Goal: Task Accomplishment & Management: Manage account settings

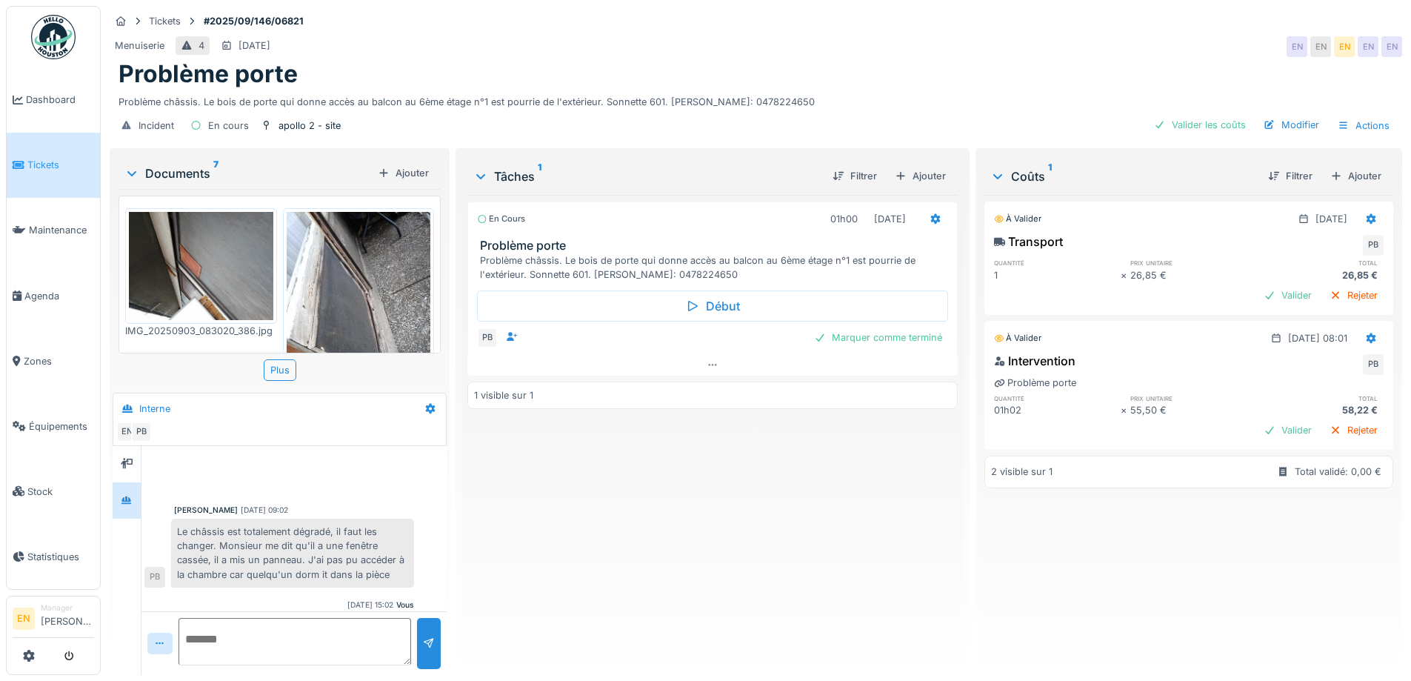
scroll to position [49, 0]
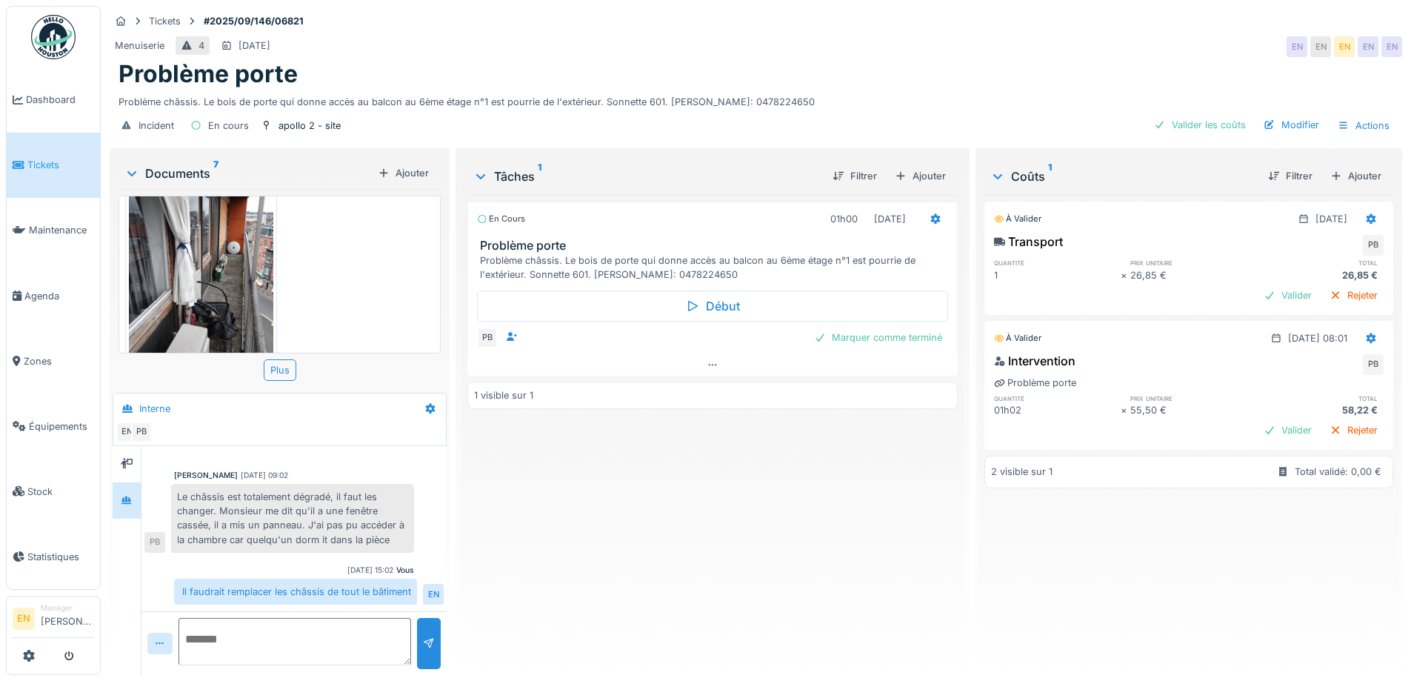
click at [911, 39] on div "Menuiserie 4 06/09/2025 EN EN EN EN EN" at bounding box center [756, 46] width 1292 height 27
click at [608, 506] on div "En cours 01h00 03/09/2025 Problème porte Problème châssis. Le bois de porte qui…" at bounding box center [712, 429] width 490 height 468
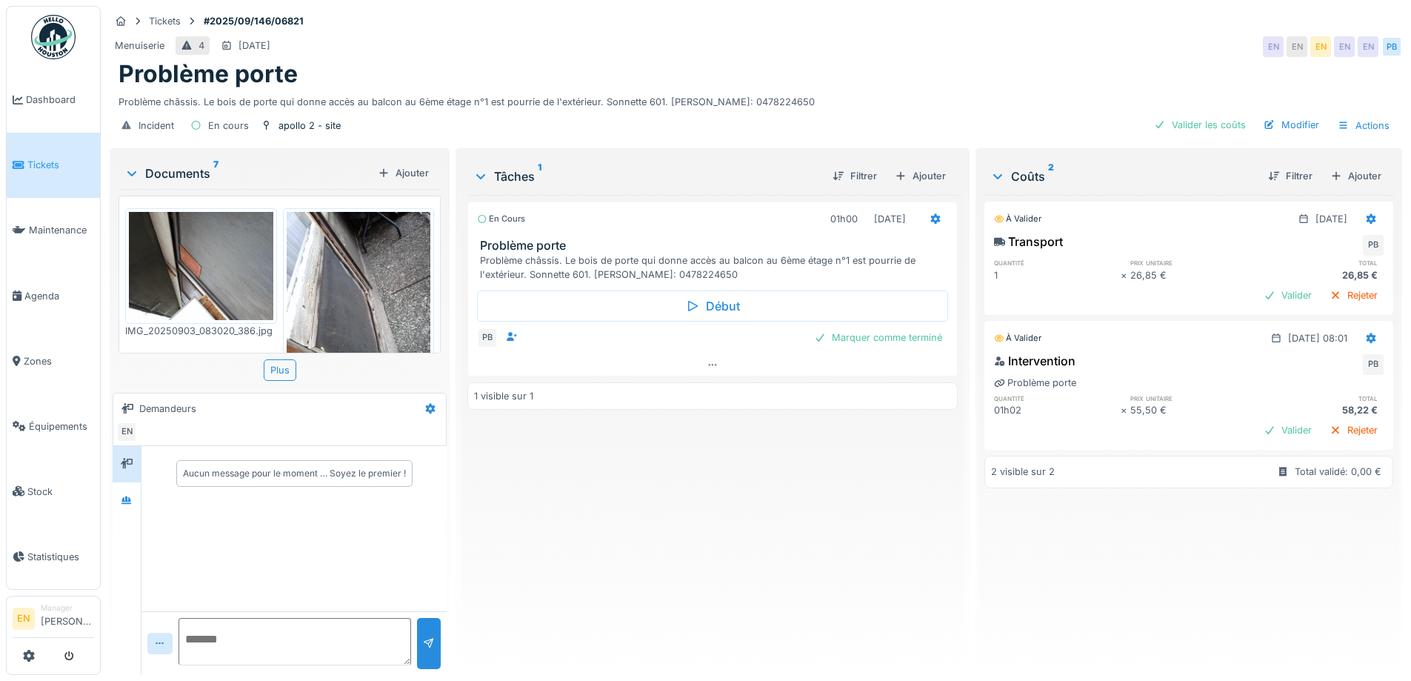
click at [561, 517] on div "En cours 01h00 [DATE] Problème porte Problème châssis. Le bois de porte qui don…" at bounding box center [712, 429] width 490 height 468
click at [1198, 125] on div "Valider les coûts" at bounding box center [1200, 125] width 104 height 20
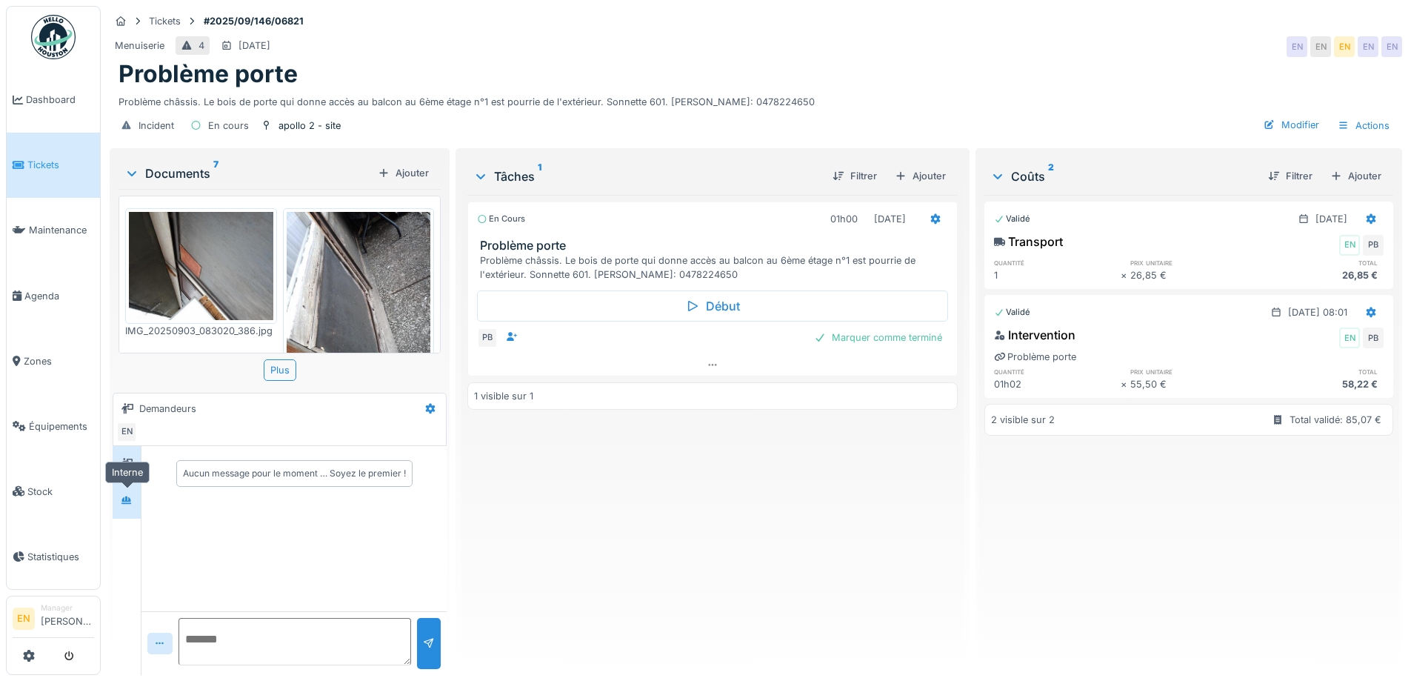
click at [129, 505] on div at bounding box center [127, 500] width 12 height 14
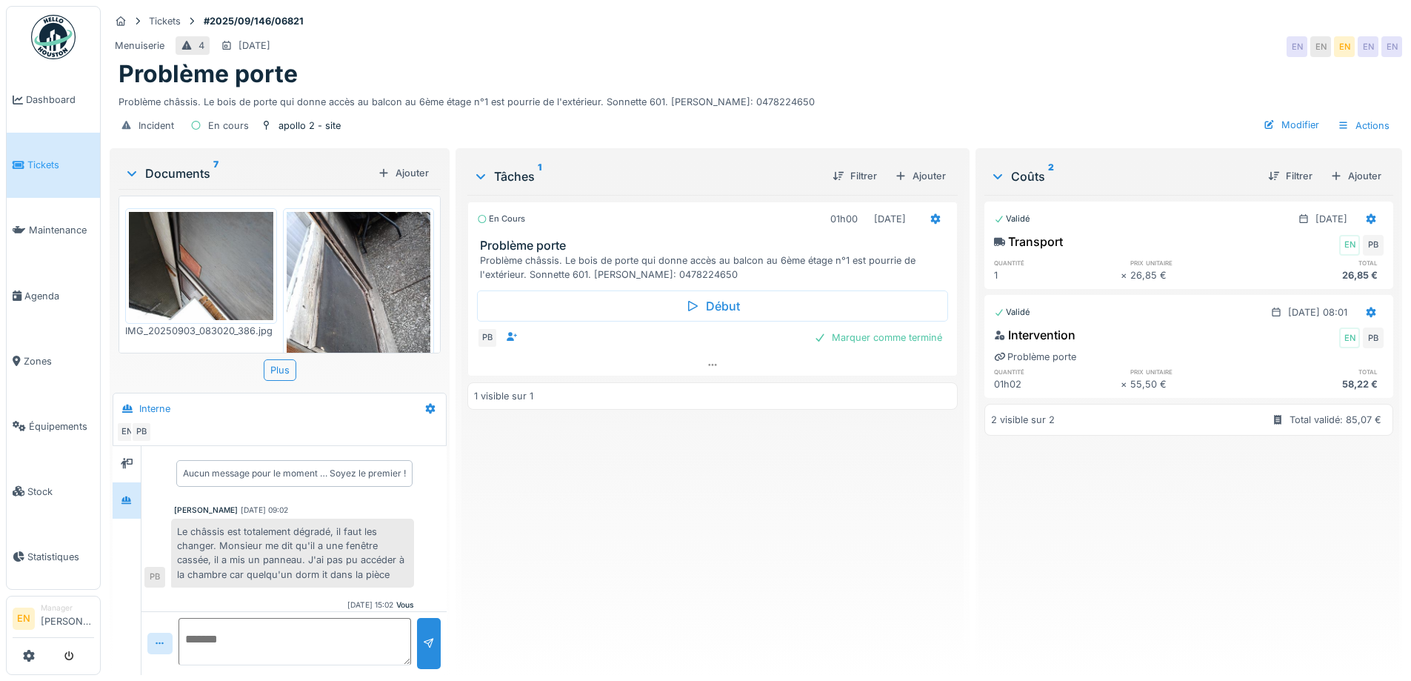
scroll to position [49, 0]
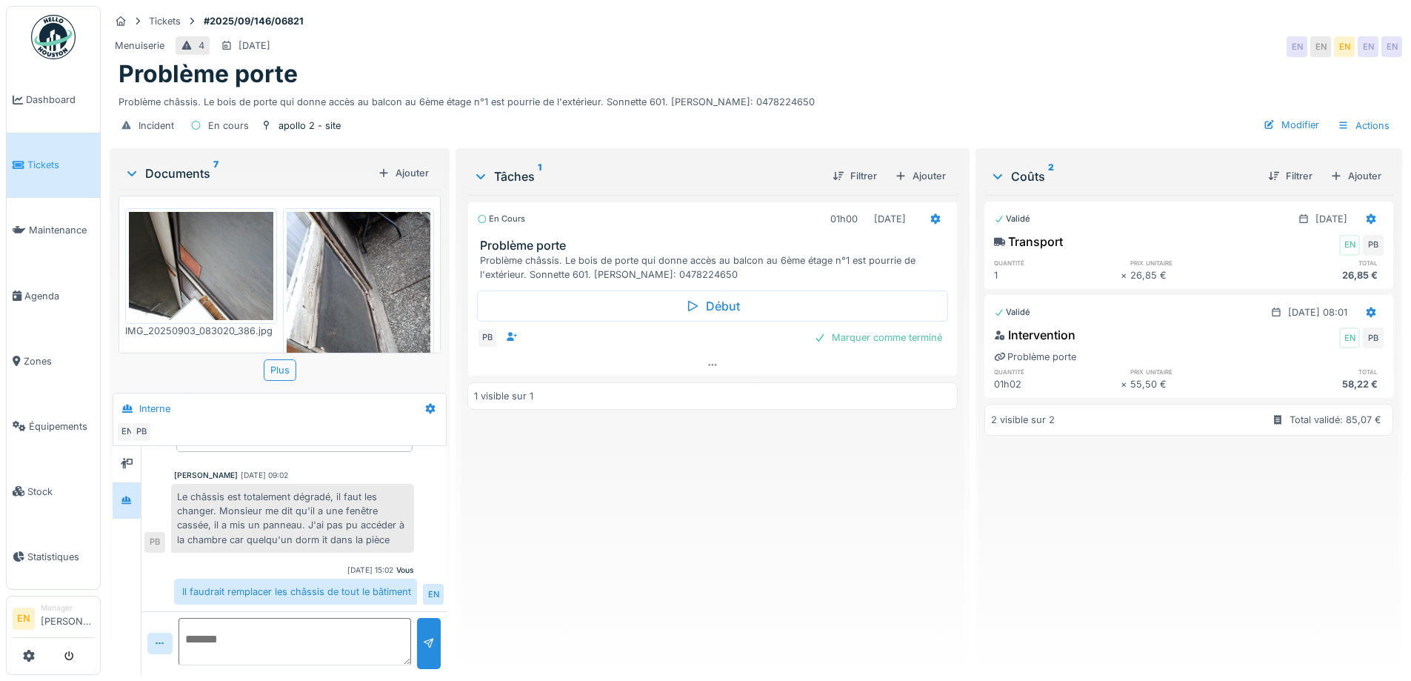
click at [795, 543] on div "En cours 01h00 03/09/2025 Problème porte Problème châssis. Le bois de porte qui…" at bounding box center [712, 429] width 490 height 468
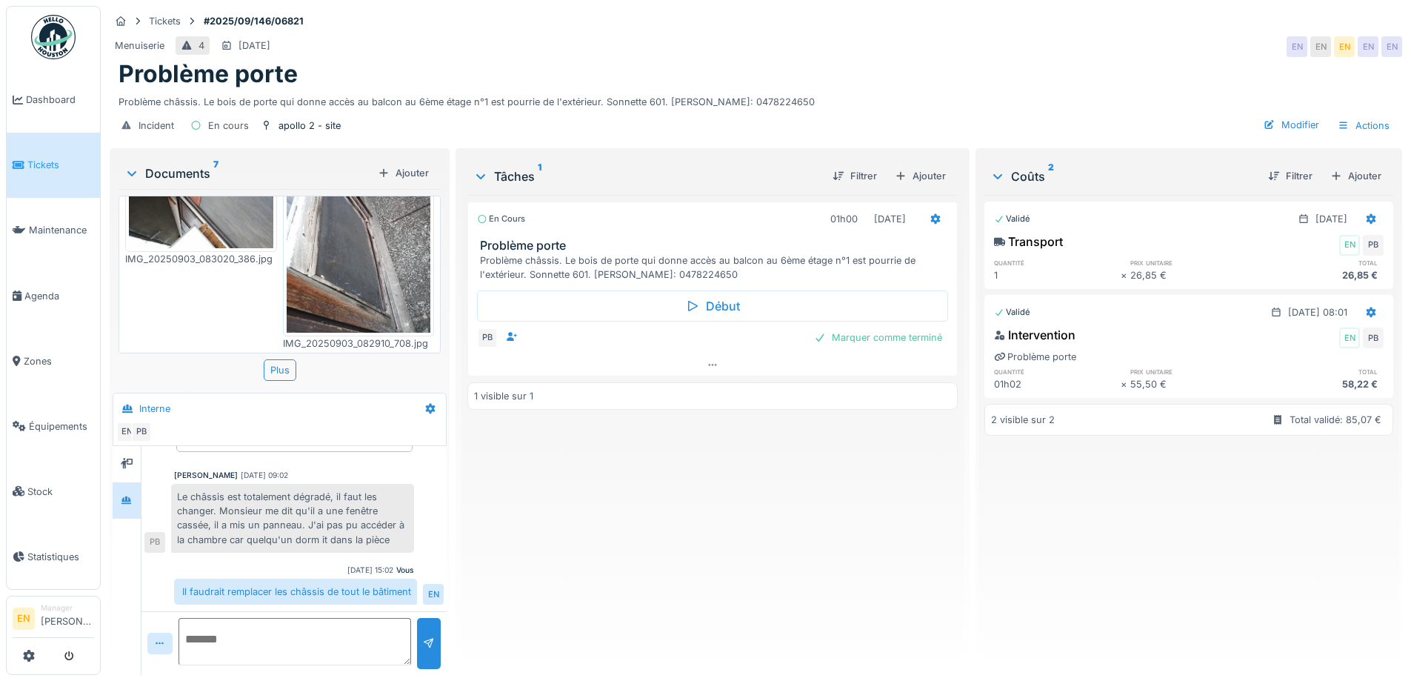
scroll to position [0, 0]
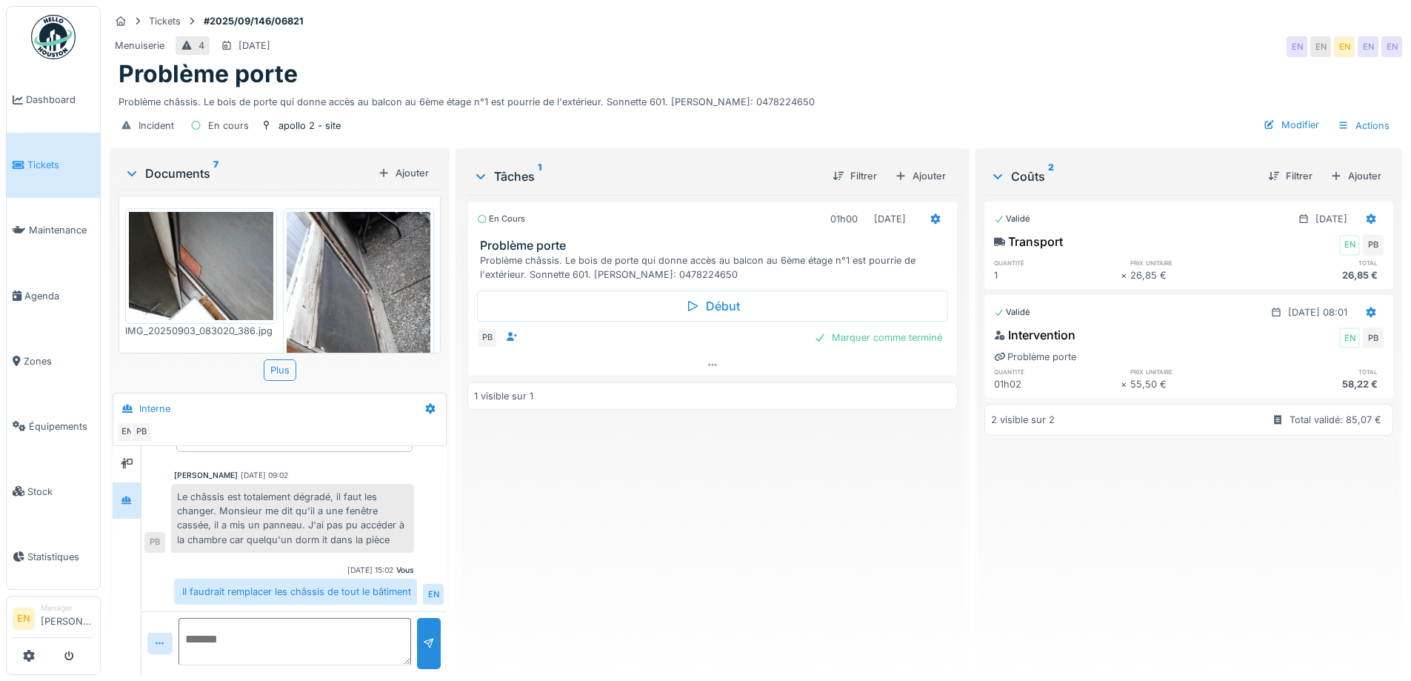
click at [782, 489] on div "En cours 01h00 03/09/2025 Problème porte Problème châssis. Le bois de porte qui…" at bounding box center [712, 429] width 490 height 468
click at [649, 536] on div "En cours 01h00 03/09/2025 Problème porte Problème châssis. Le bois de porte qui…" at bounding box center [712, 429] width 490 height 468
click at [861, 340] on div "Marquer comme terminé" at bounding box center [878, 337] width 140 height 20
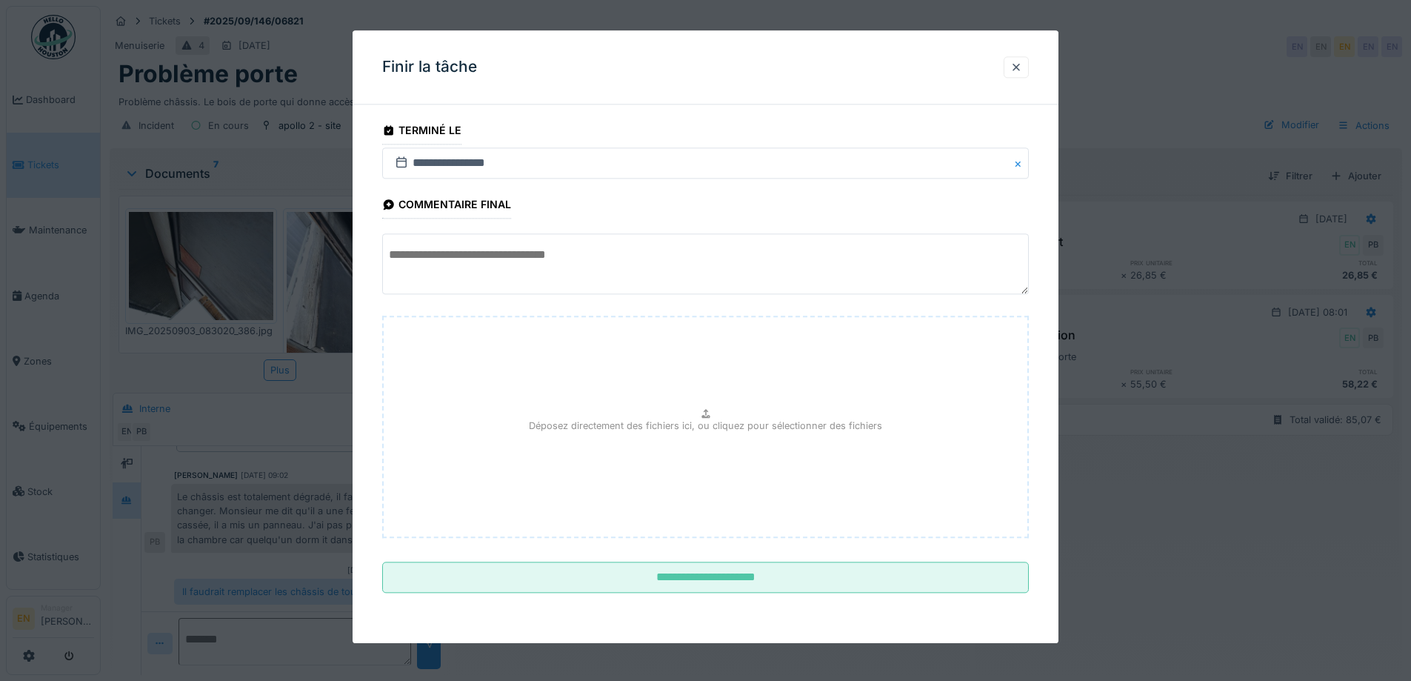
scroll to position [11, 0]
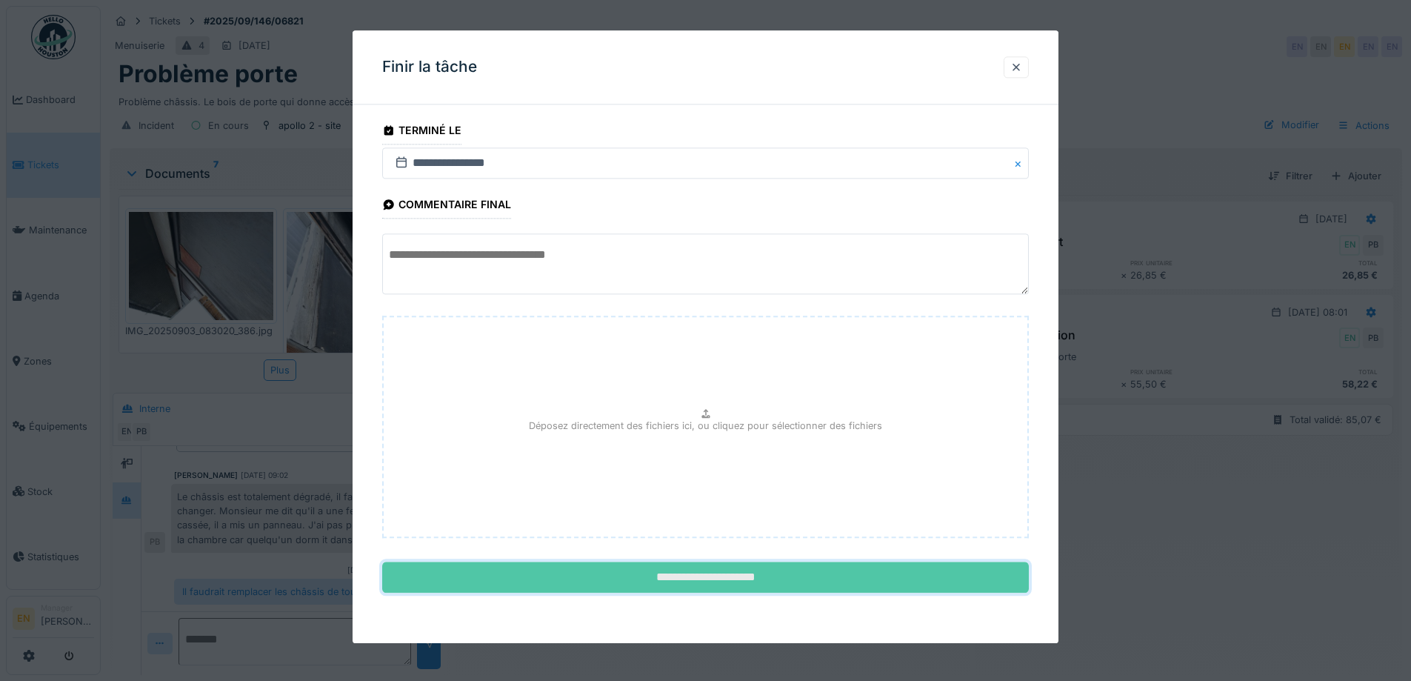
click at [720, 588] on input "**********" at bounding box center [705, 577] width 647 height 31
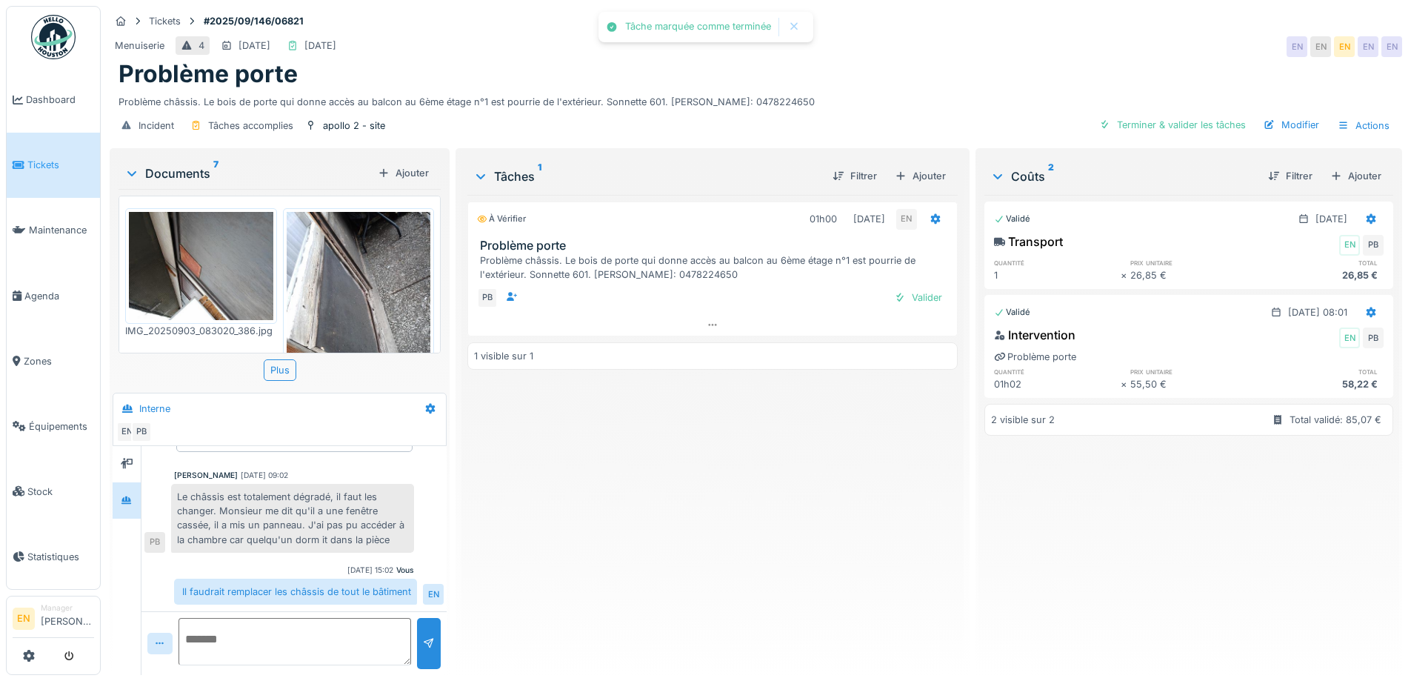
click at [729, 580] on div "À vérifier 01h00 03/09/2025 EN Problème porte Problème châssis. Le bois de port…" at bounding box center [712, 429] width 490 height 468
click at [916, 287] on div "Valider" at bounding box center [918, 297] width 60 height 20
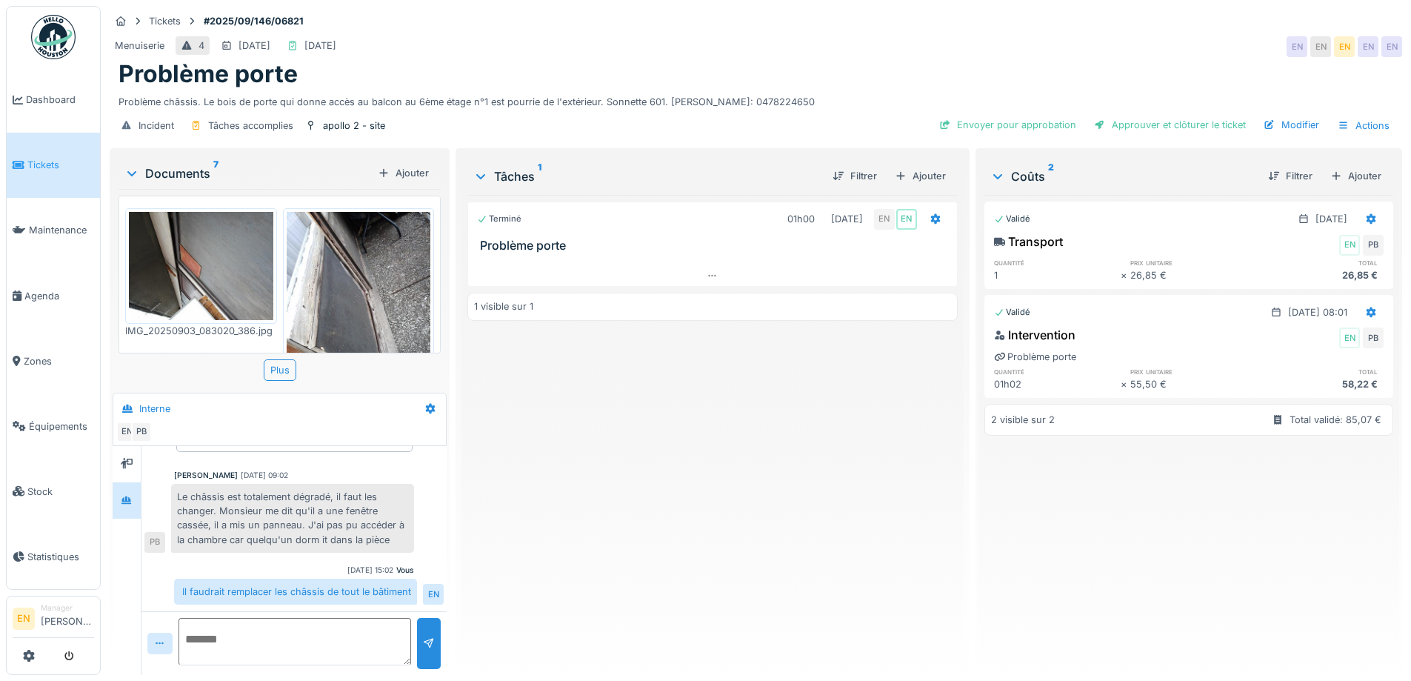
click at [837, 455] on div "Terminé 01h00 03/09/2025 EN EN Problème porte 1 visible sur 1" at bounding box center [712, 429] width 490 height 468
click at [645, 455] on div "Terminé 01h00 03/09/2025 EN EN Problème porte 1 visible sur 1" at bounding box center [712, 429] width 490 height 468
click at [583, 452] on div "Terminé 01h00 03/09/2025 EN EN Problème porte 1 visible sur 1" at bounding box center [712, 429] width 490 height 468
click at [584, 432] on div "Terminé 01h00 03/09/2025 EN EN Problème porte 1 visible sur 1" at bounding box center [712, 429] width 490 height 468
click at [497, 488] on div "Terminé 01h00 03/09/2025 EN EN Problème porte 1 visible sur 1" at bounding box center [712, 429] width 490 height 468
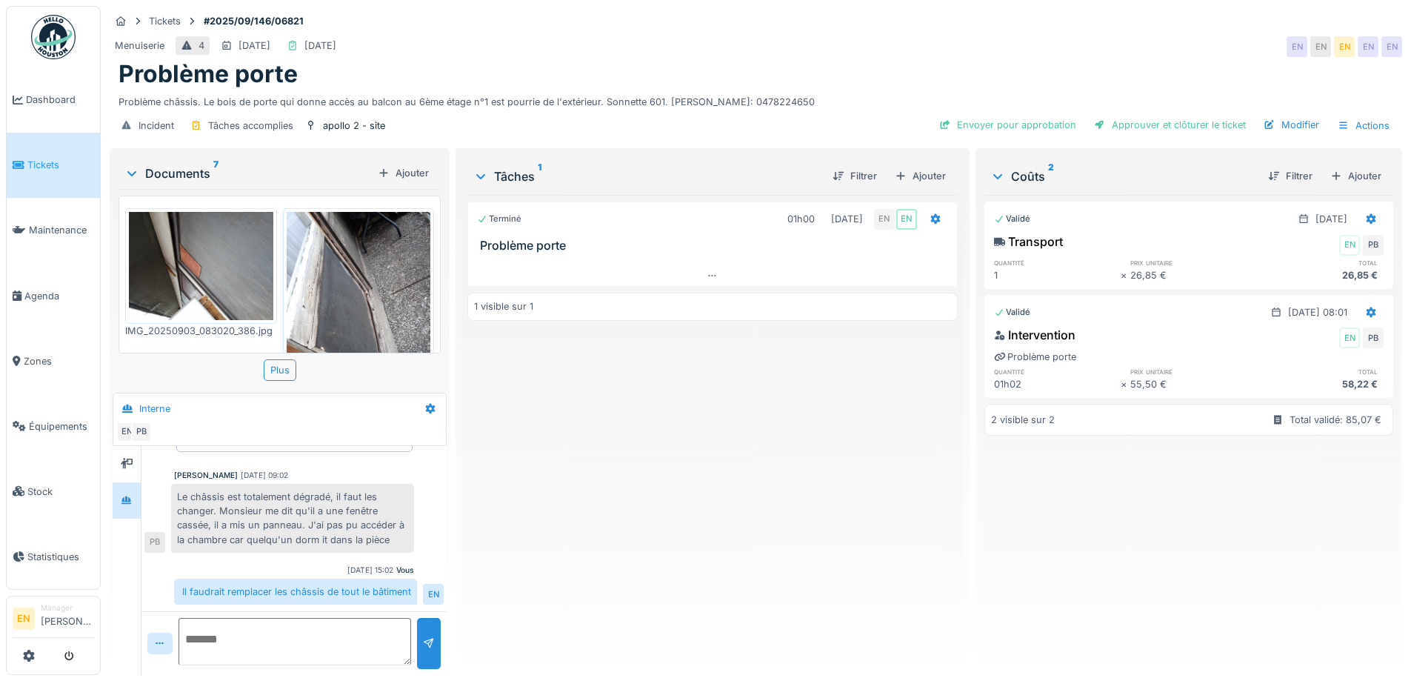
click at [898, 33] on div "Menuiserie 4 06/09/2025 04/09/2025 EN EN EN EN EN" at bounding box center [756, 46] width 1292 height 27
click at [796, 387] on div "Terminé 01h00 03/09/2025 EN EN Problème porte 1 visible sur 1" at bounding box center [712, 429] width 490 height 468
click at [715, 463] on div "Terminé 01h00 03/09/2025 EN EN Problème porte 1 visible sur 1" at bounding box center [712, 429] width 490 height 468
click at [712, 457] on div "Terminé 01h00 03/09/2025 EN EN Problème porte 1 visible sur 1" at bounding box center [712, 429] width 490 height 468
click at [709, 459] on div "Terminé 01h00 03/09/2025 EN EN Problème porte 1 visible sur 1" at bounding box center [712, 429] width 490 height 468
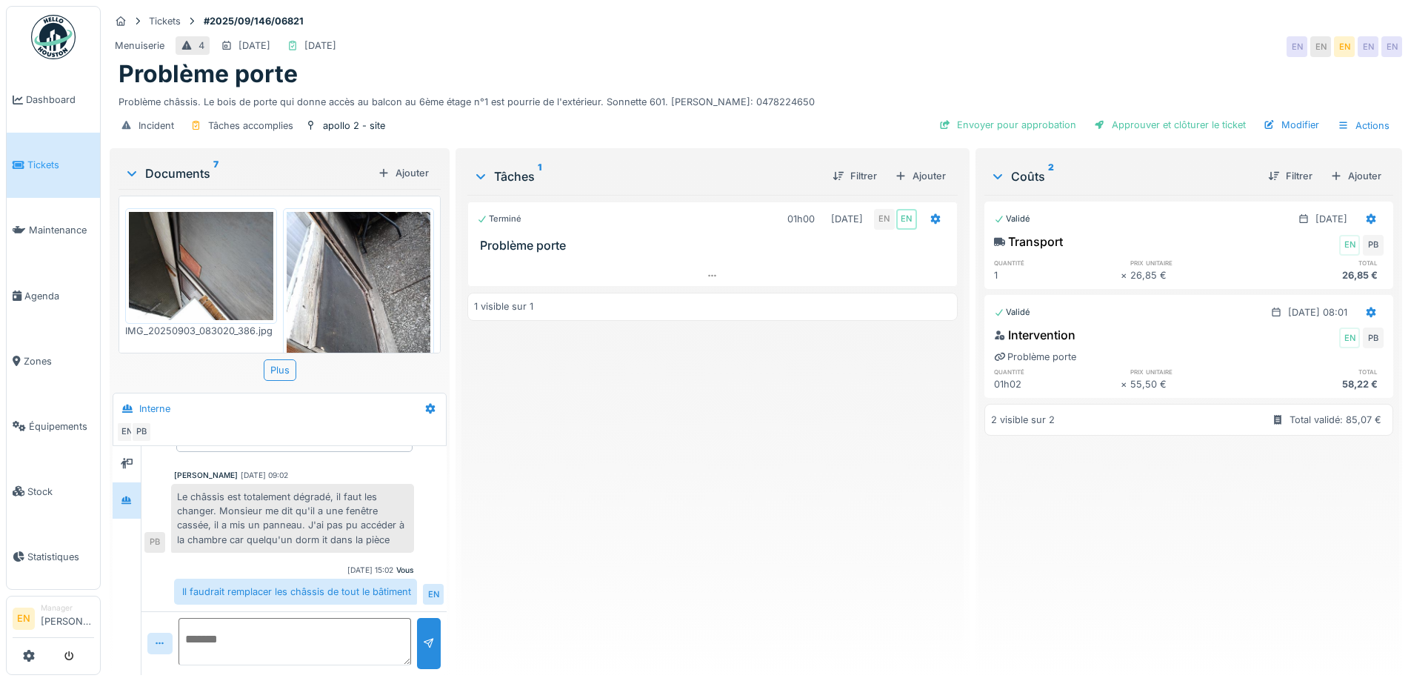
click at [898, 60] on div "Problème porte" at bounding box center [755, 74] width 1275 height 28
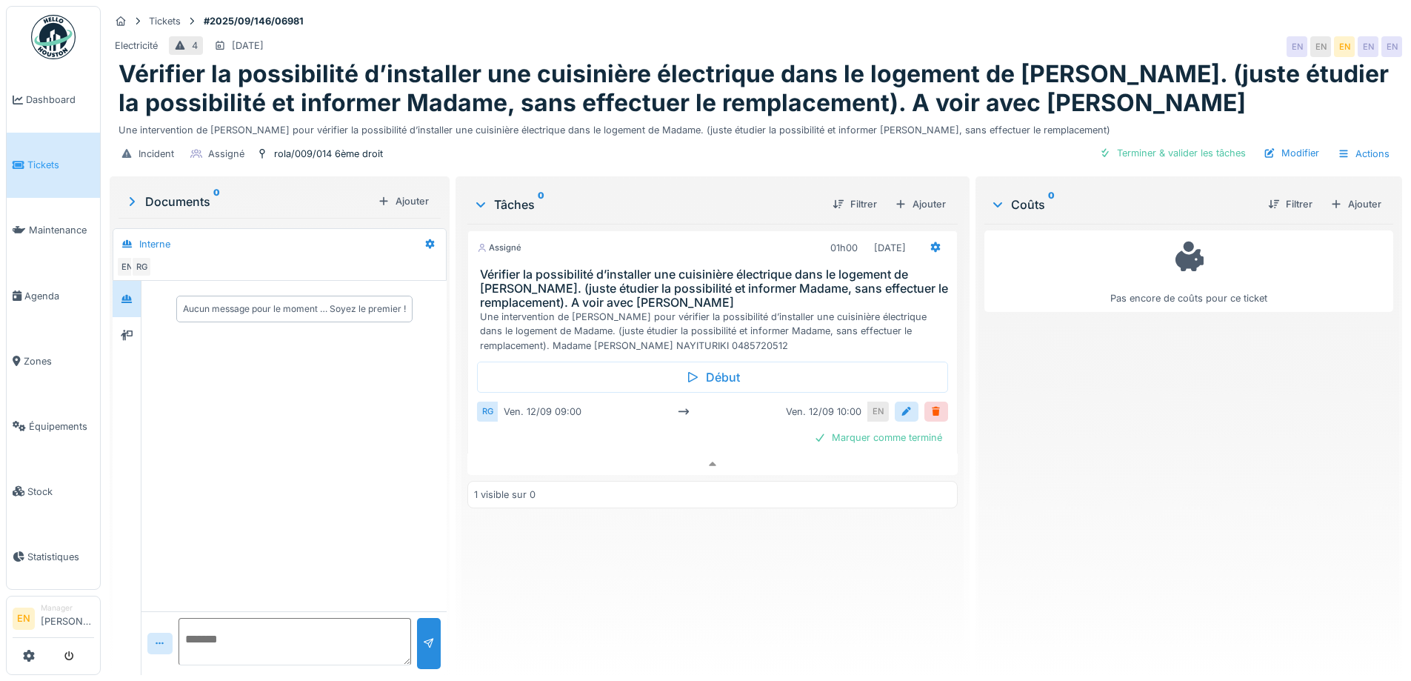
scroll to position [11, 0]
click at [1114, 453] on div "Pas encore de coûts pour ce ticket" at bounding box center [1188, 443] width 409 height 439
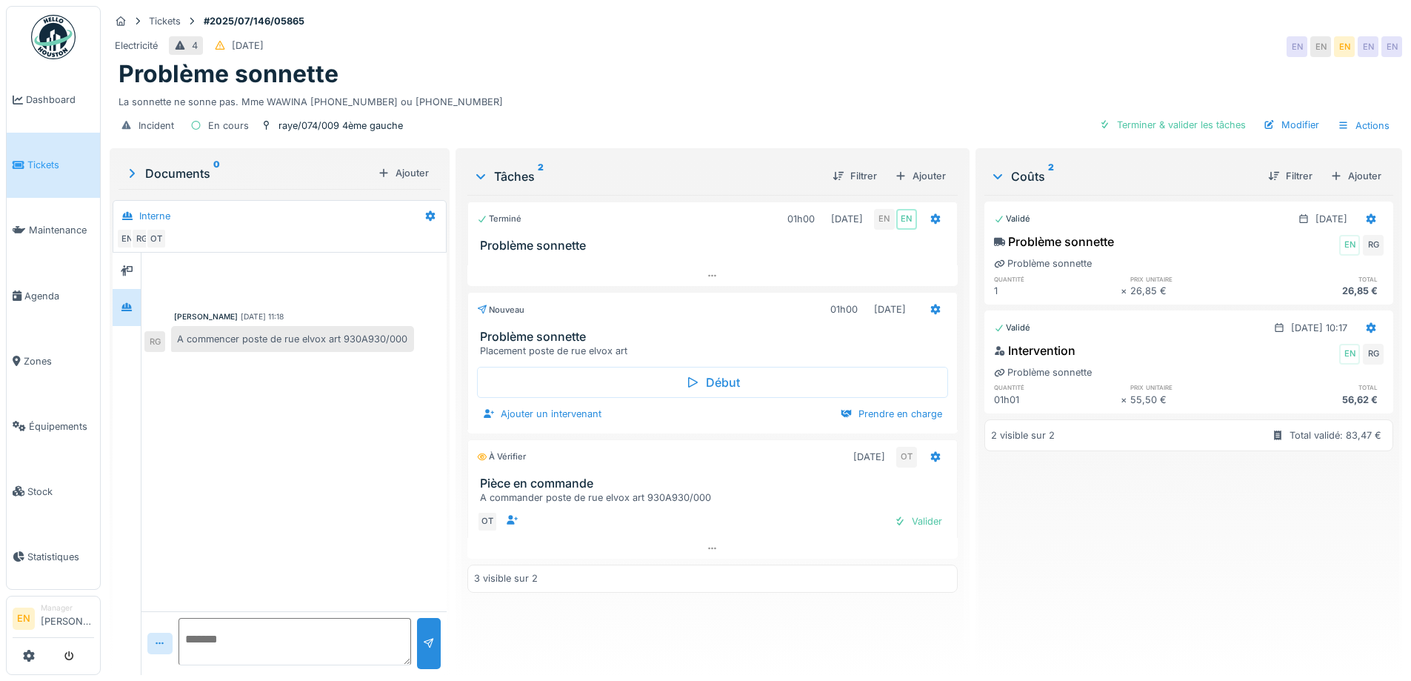
click at [678, 101] on div "La sonnette ne sonne pas. Mme WAWINA 0466.37.59.10 ou 0484.53.23.74" at bounding box center [755, 99] width 1275 height 20
click at [868, 78] on div "Problème sonnette" at bounding box center [755, 74] width 1275 height 28
click at [946, 79] on div "Problème sonnette" at bounding box center [755, 74] width 1275 height 28
click at [915, 61] on div "Problème sonnette" at bounding box center [755, 74] width 1275 height 28
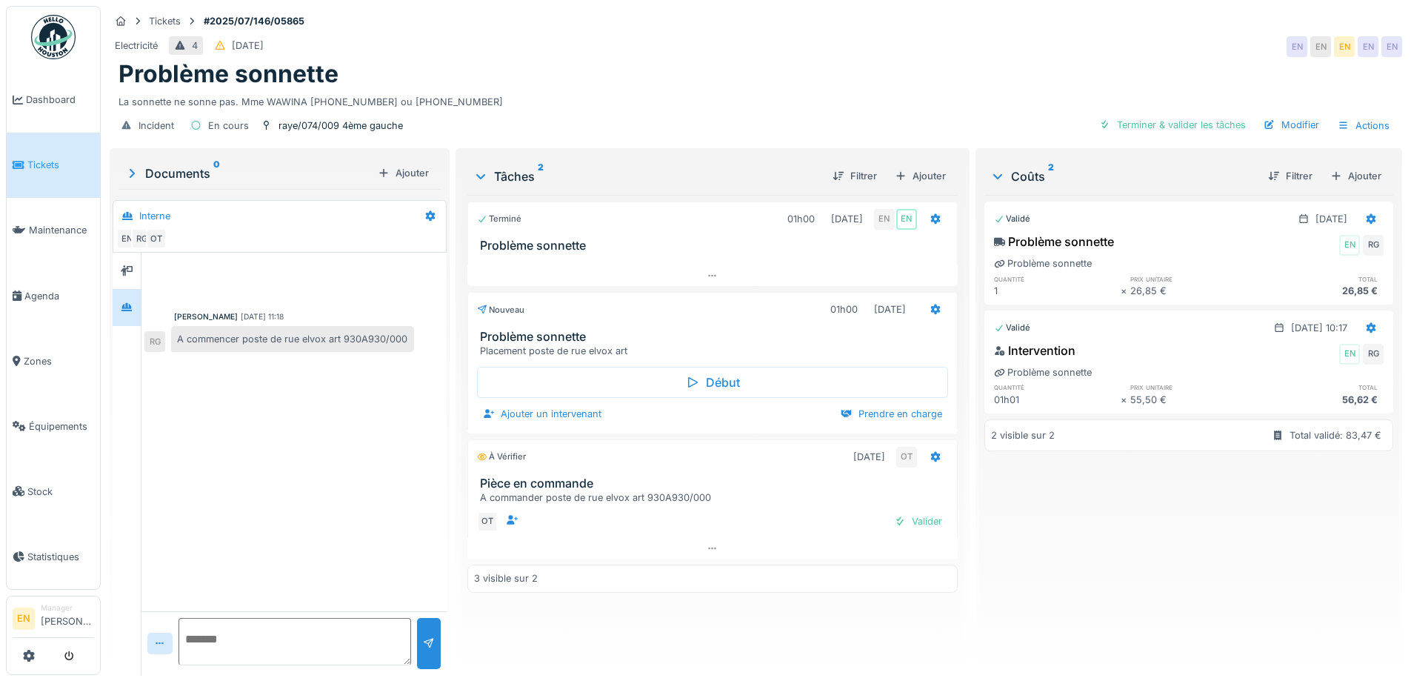
scroll to position [11, 0]
click at [578, 65] on div "Problème sonnette" at bounding box center [755, 74] width 1275 height 28
click at [579, 62] on div "Problème sonnette" at bounding box center [755, 74] width 1275 height 28
click at [679, 60] on div "Problème sonnette" at bounding box center [755, 74] width 1275 height 28
click at [927, 60] on div "Problème sonnette" at bounding box center [755, 74] width 1275 height 28
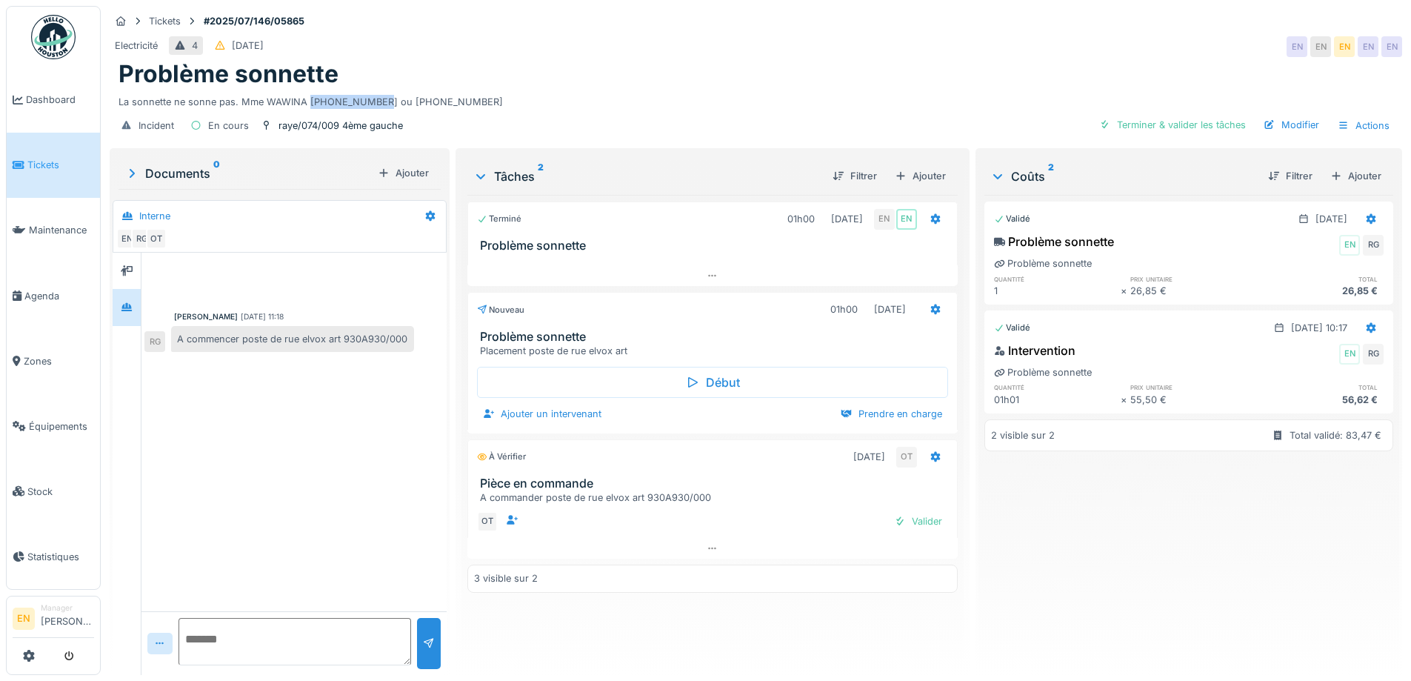
drag, startPoint x: 307, startPoint y: 90, endPoint x: 367, endPoint y: 96, distance: 59.5
click at [367, 96] on div "La sonnette ne sonne pas. Mme WAWINA 0466.37.59.10 ou 0484.53.23.74" at bounding box center [755, 99] width 1275 height 20
click at [223, 629] on textarea at bounding box center [294, 641] width 233 height 47
type textarea "**********"
click at [976, 47] on div "Electricité 4 23/07/2025 EN EN EN EN EN" at bounding box center [756, 46] width 1292 height 27
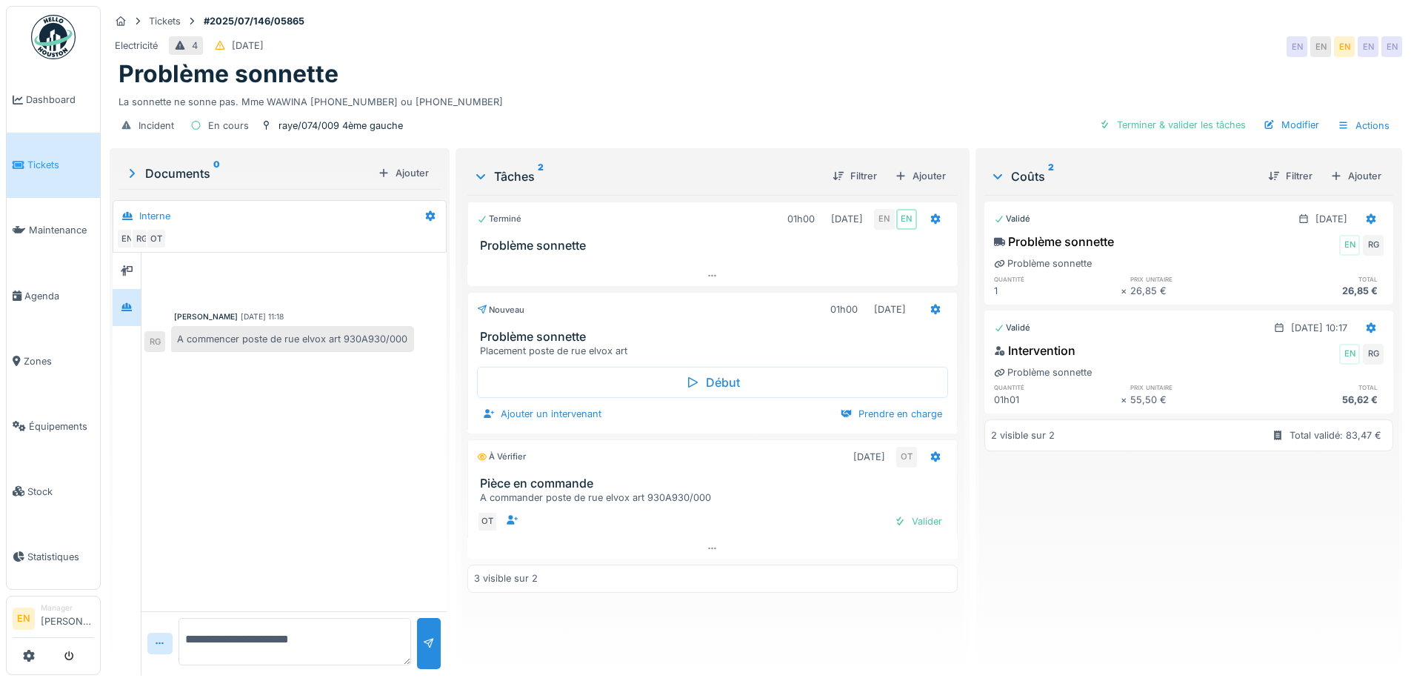
click at [941, 48] on div "Electricité 4 23/07/2025 EN EN EN EN EN" at bounding box center [756, 46] width 1292 height 27
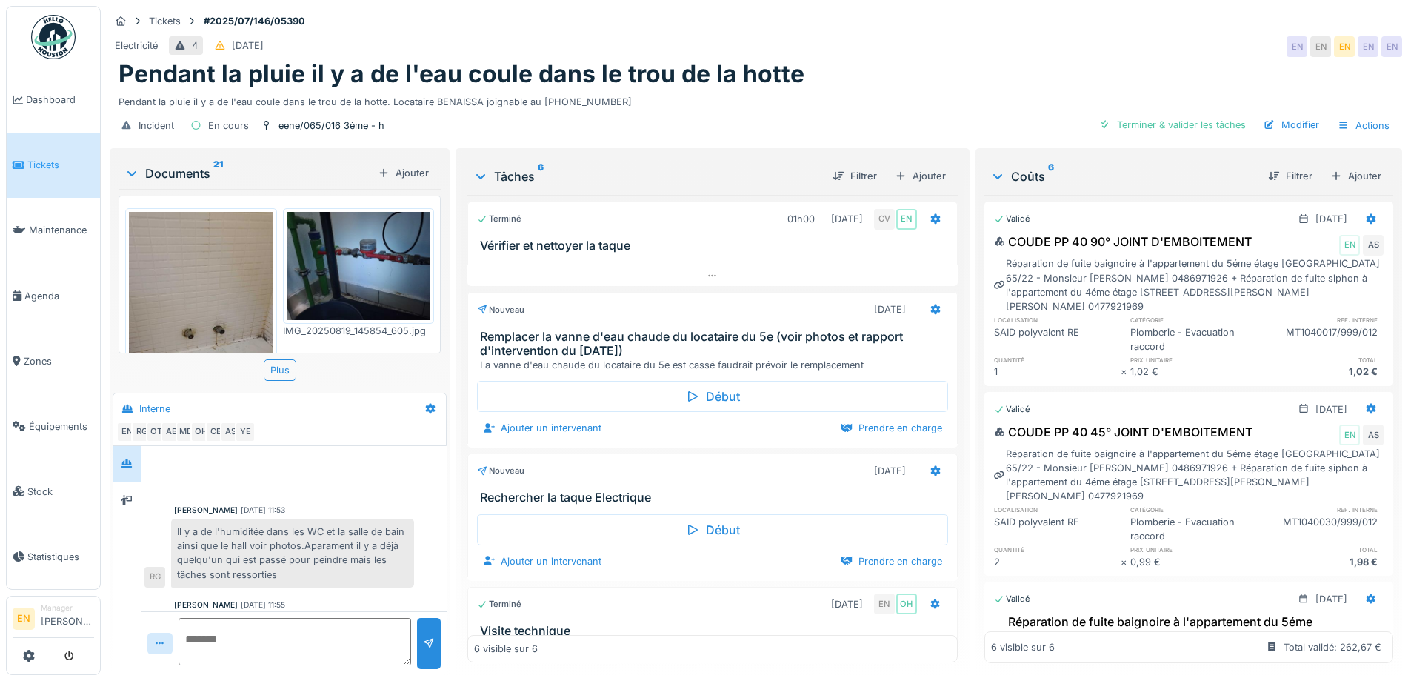
scroll to position [329, 0]
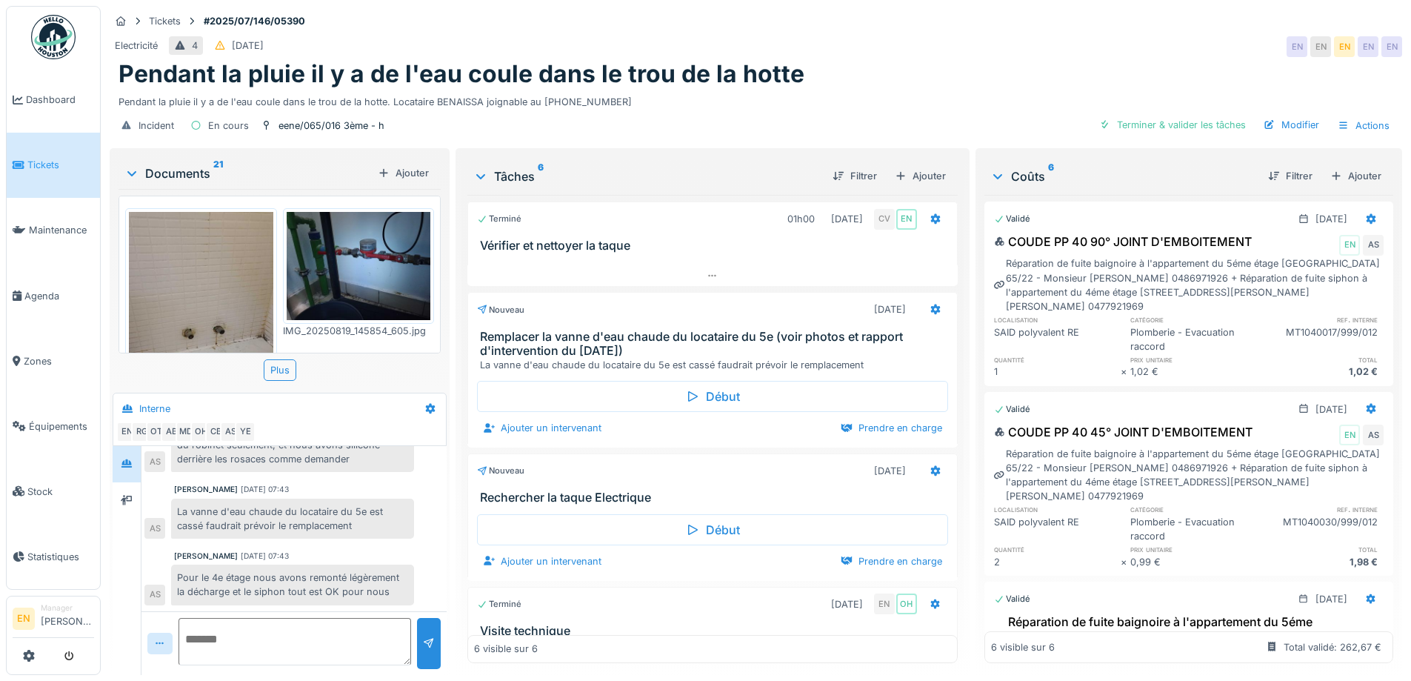
click at [627, 93] on div "Pendant la pluie il y a de l'eau coule dans le trou de la hotte. Locataire BENA…" at bounding box center [755, 99] width 1275 height 20
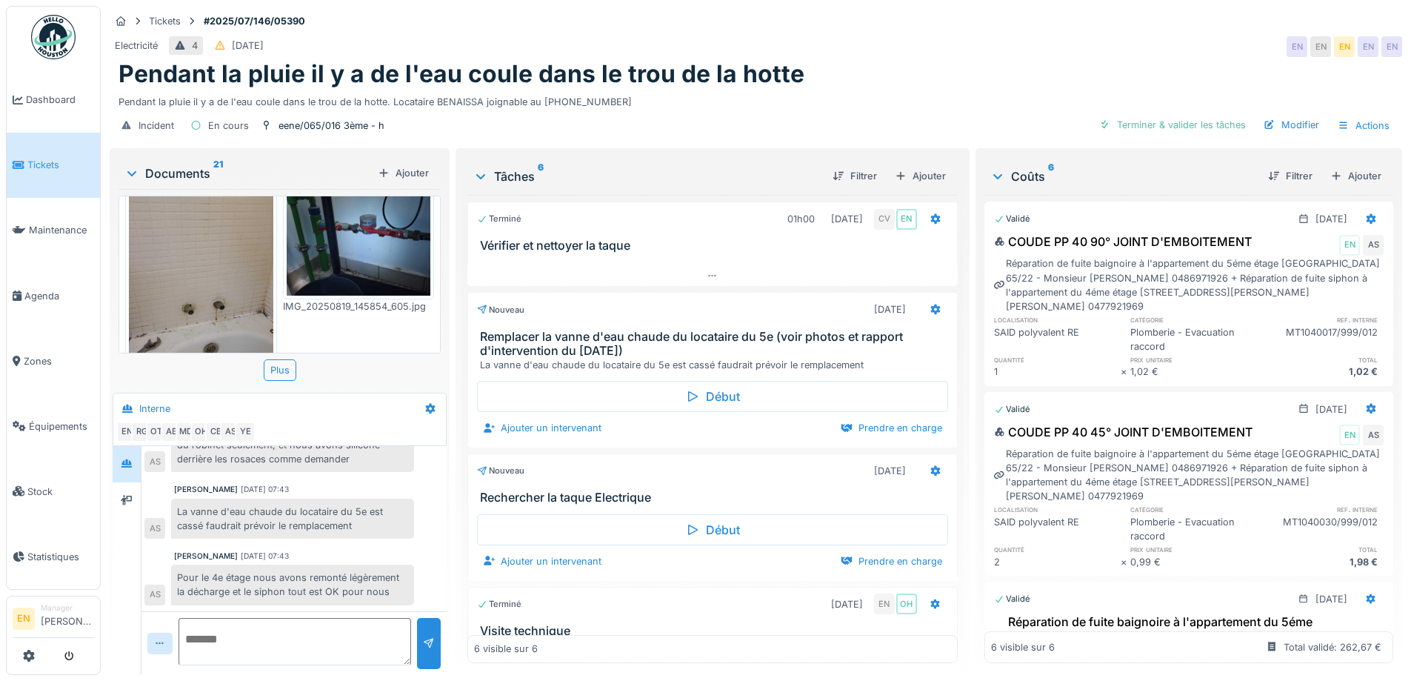
scroll to position [0, 0]
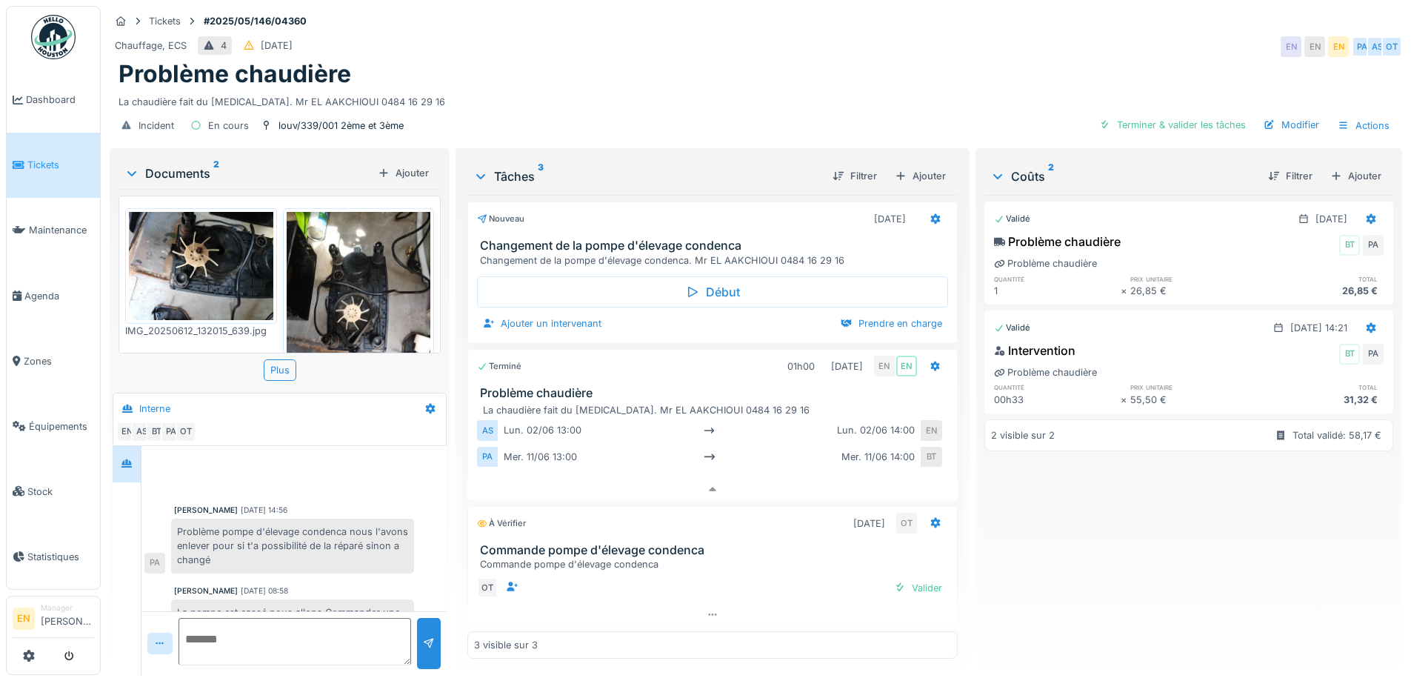
scroll to position [35, 0]
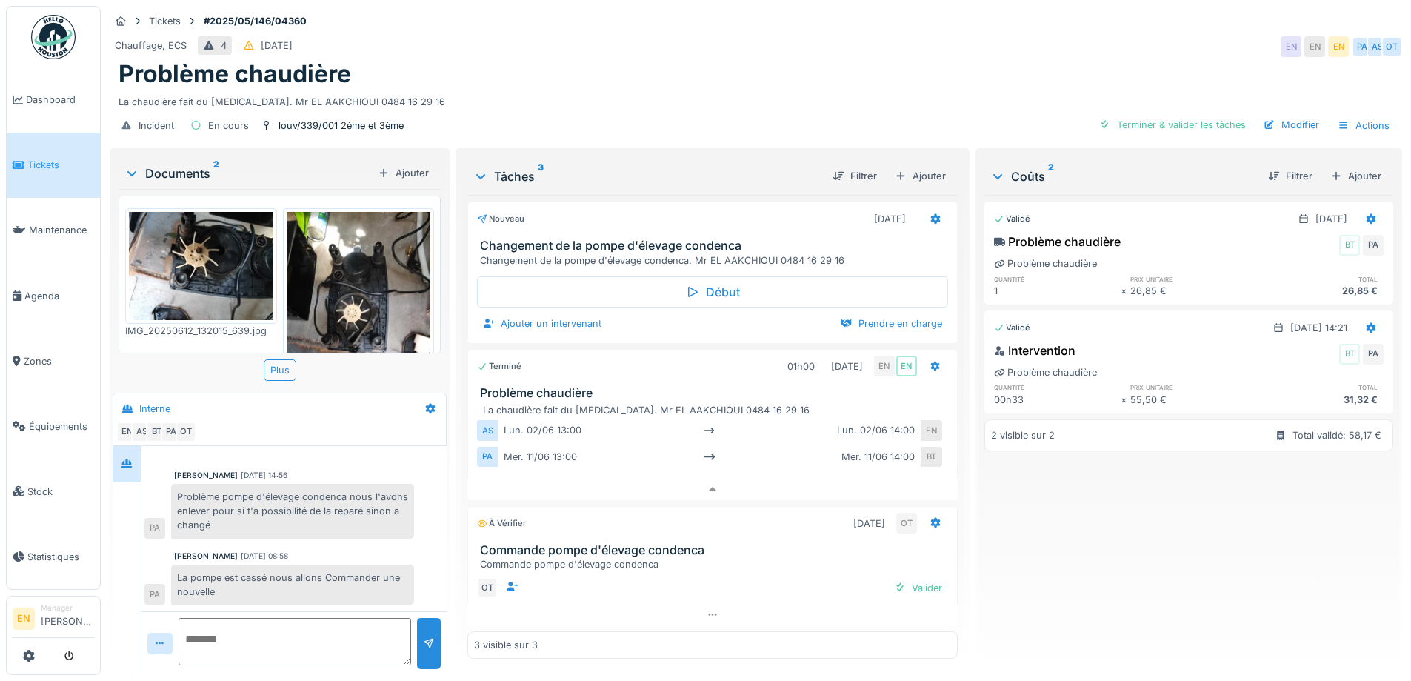
click at [267, 575] on div "La pompe est cassé nous allons Commander une nouvelle" at bounding box center [292, 584] width 243 height 40
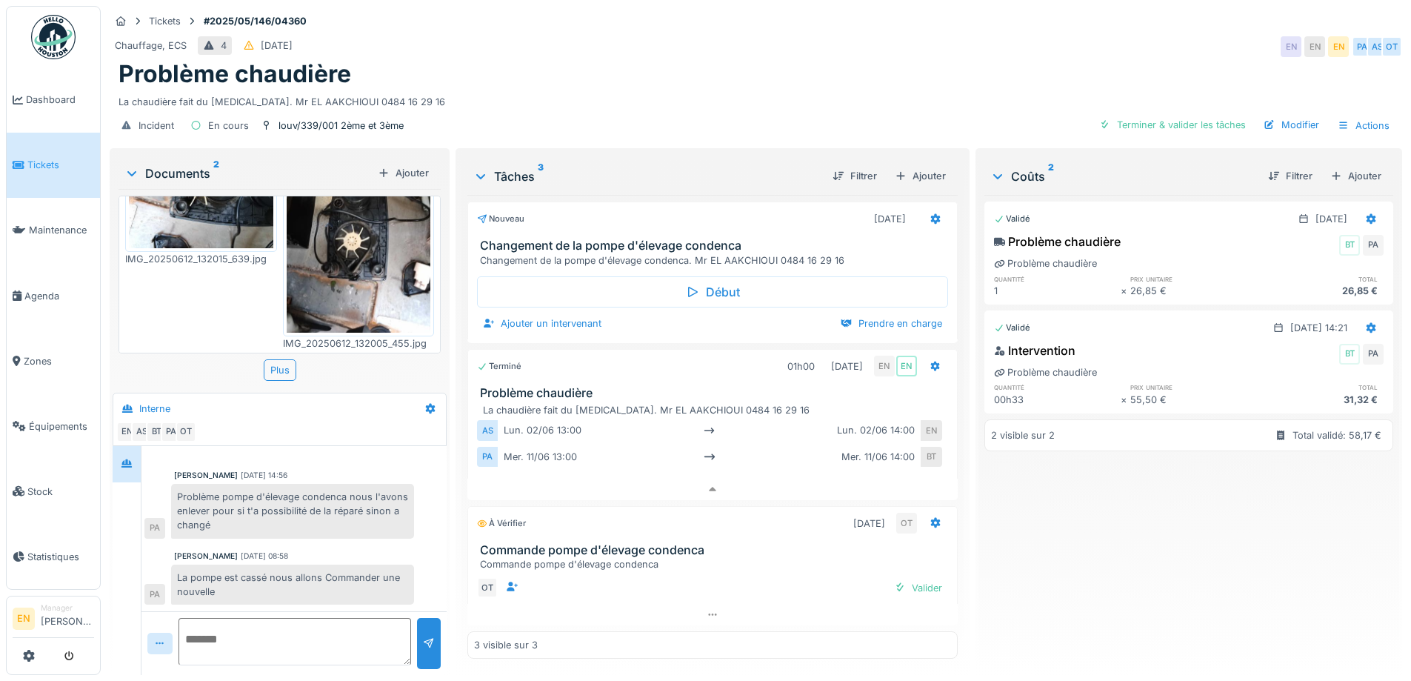
scroll to position [0, 0]
click at [460, 78] on div "Problème chaudière" at bounding box center [755, 74] width 1275 height 28
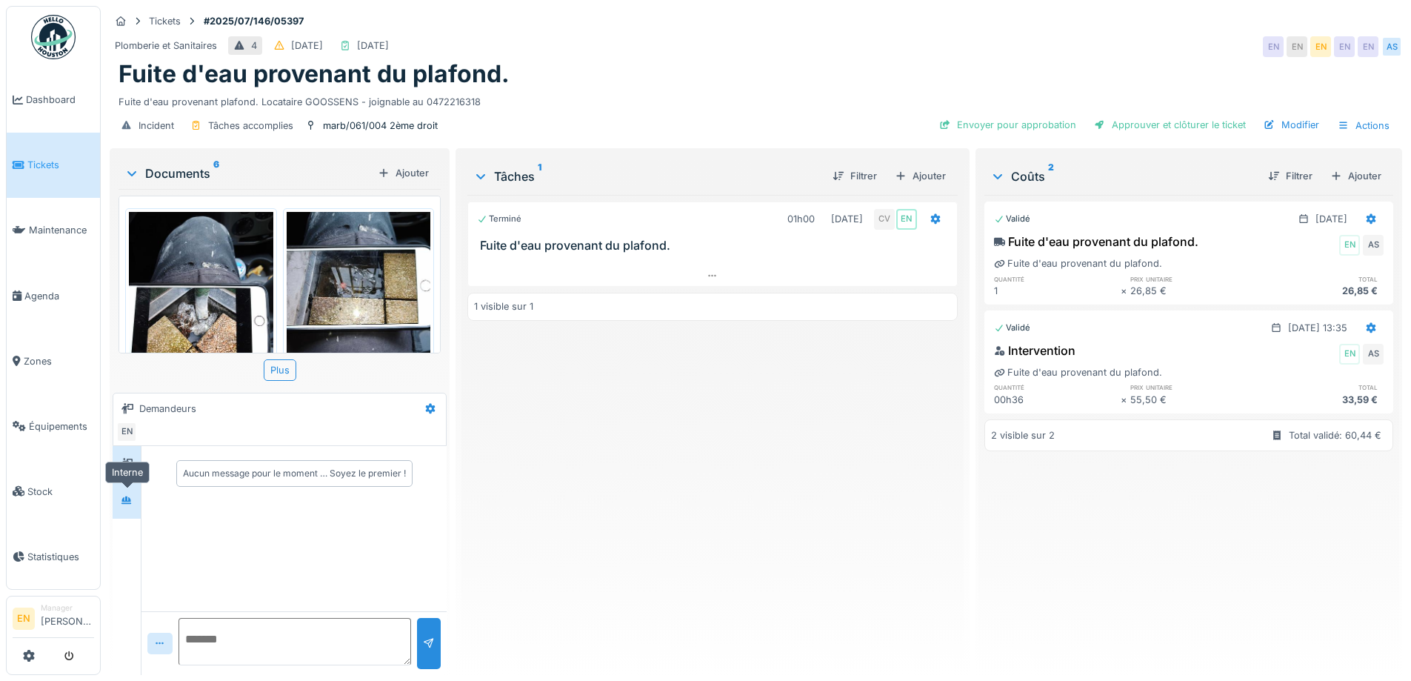
click at [130, 500] on icon at bounding box center [126, 499] width 10 height 8
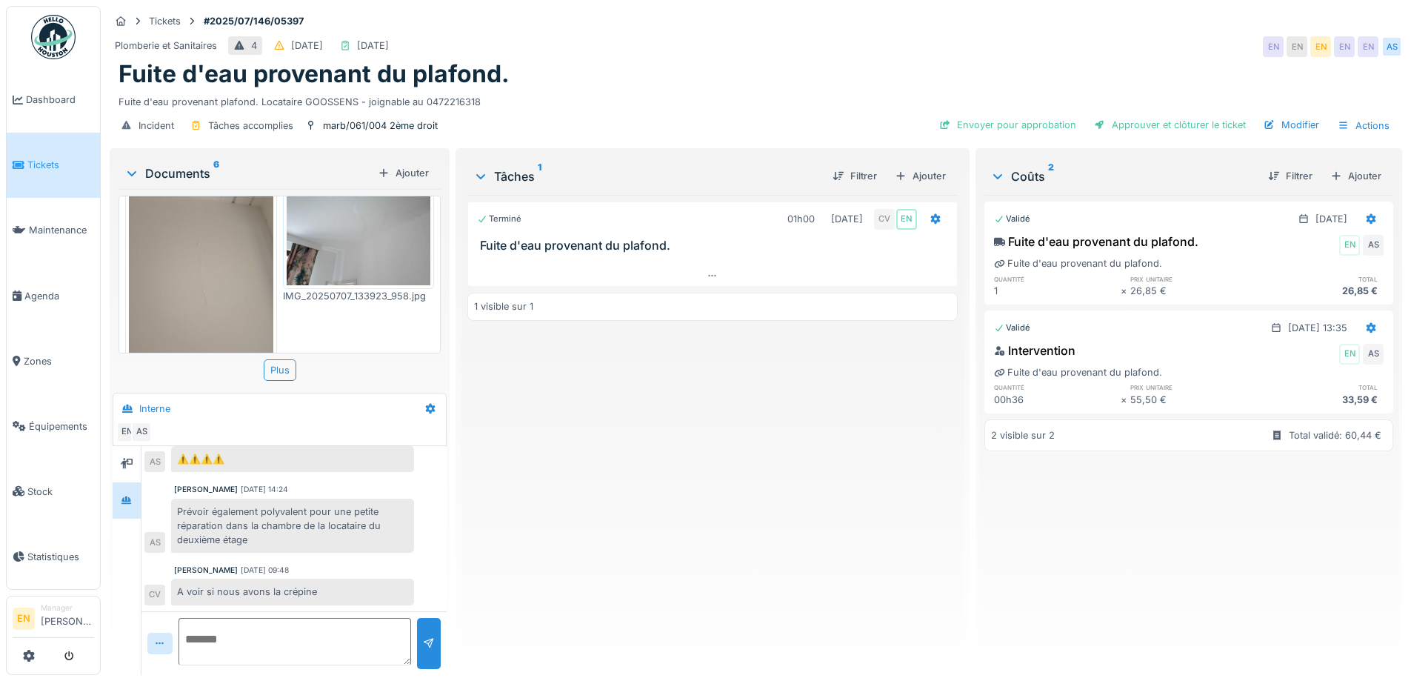
scroll to position [465, 0]
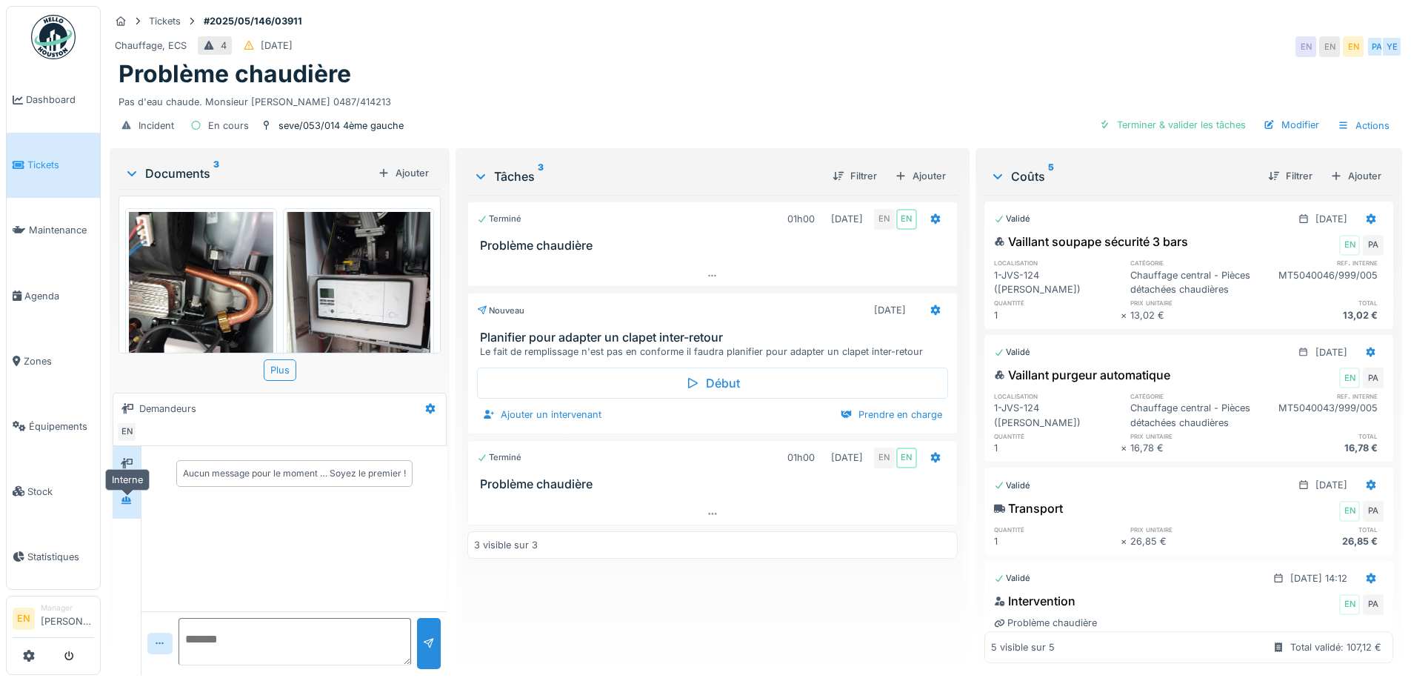
click at [124, 505] on icon at bounding box center [127, 500] width 12 height 10
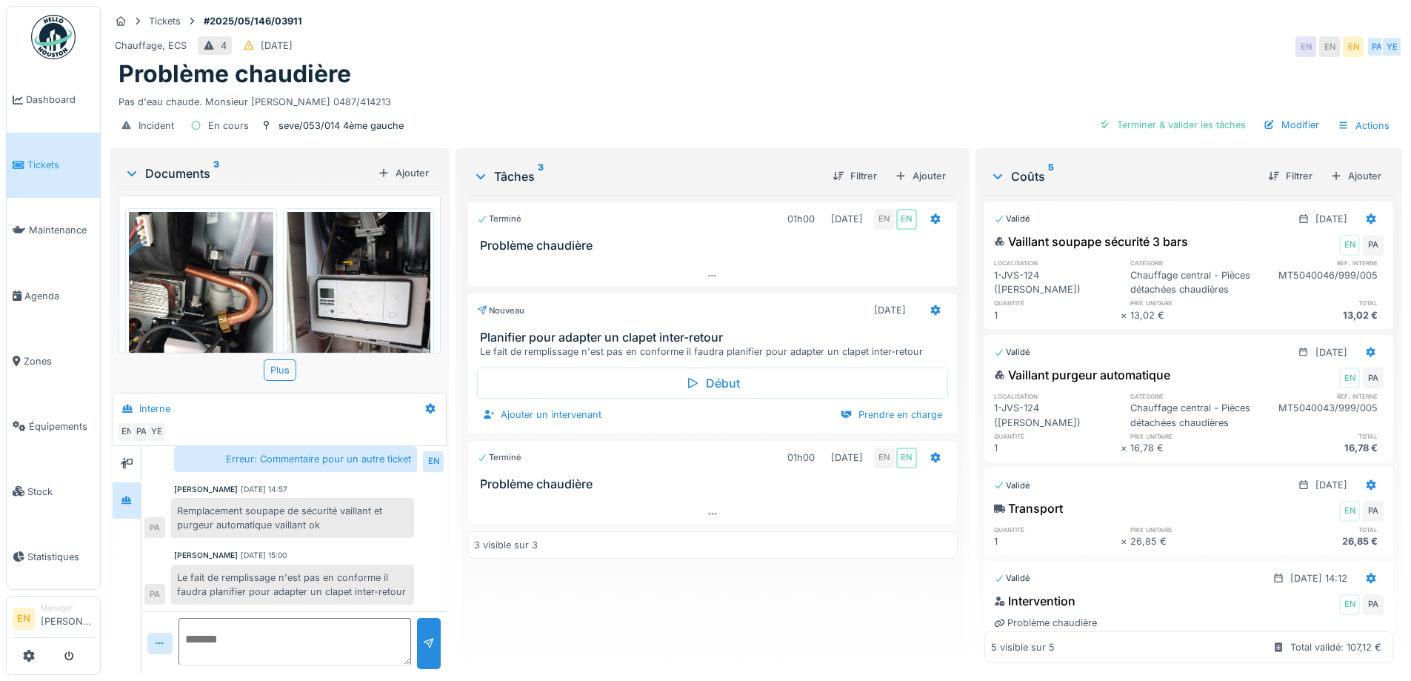
scroll to position [11, 0]
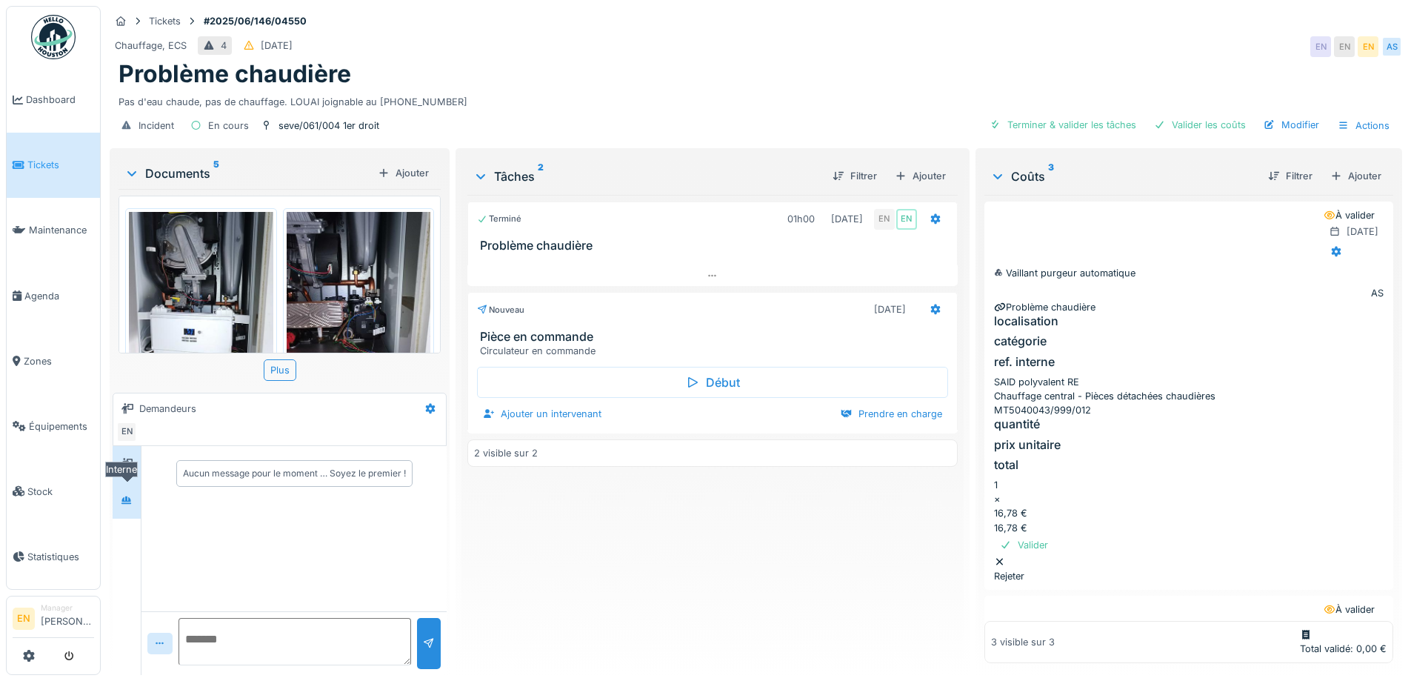
click at [124, 502] on icon at bounding box center [127, 500] width 12 height 10
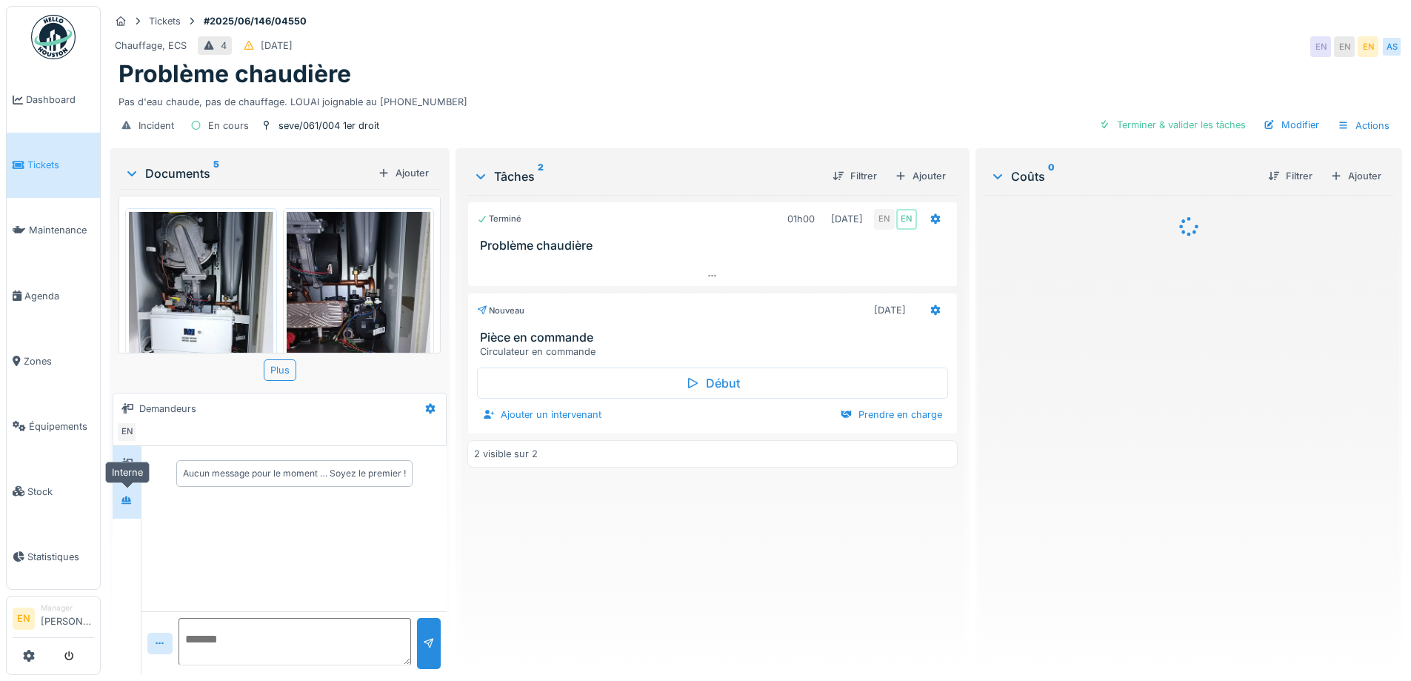
click at [128, 501] on icon at bounding box center [126, 499] width 10 height 8
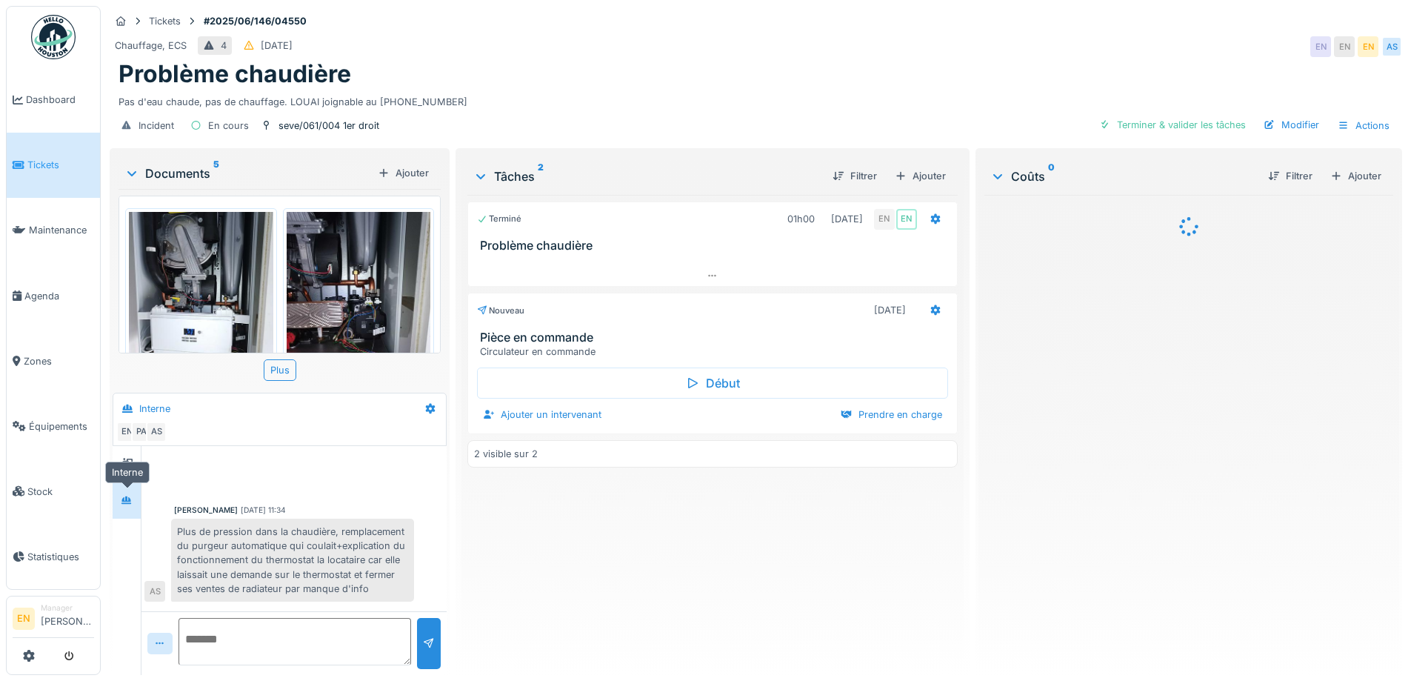
scroll to position [92, 0]
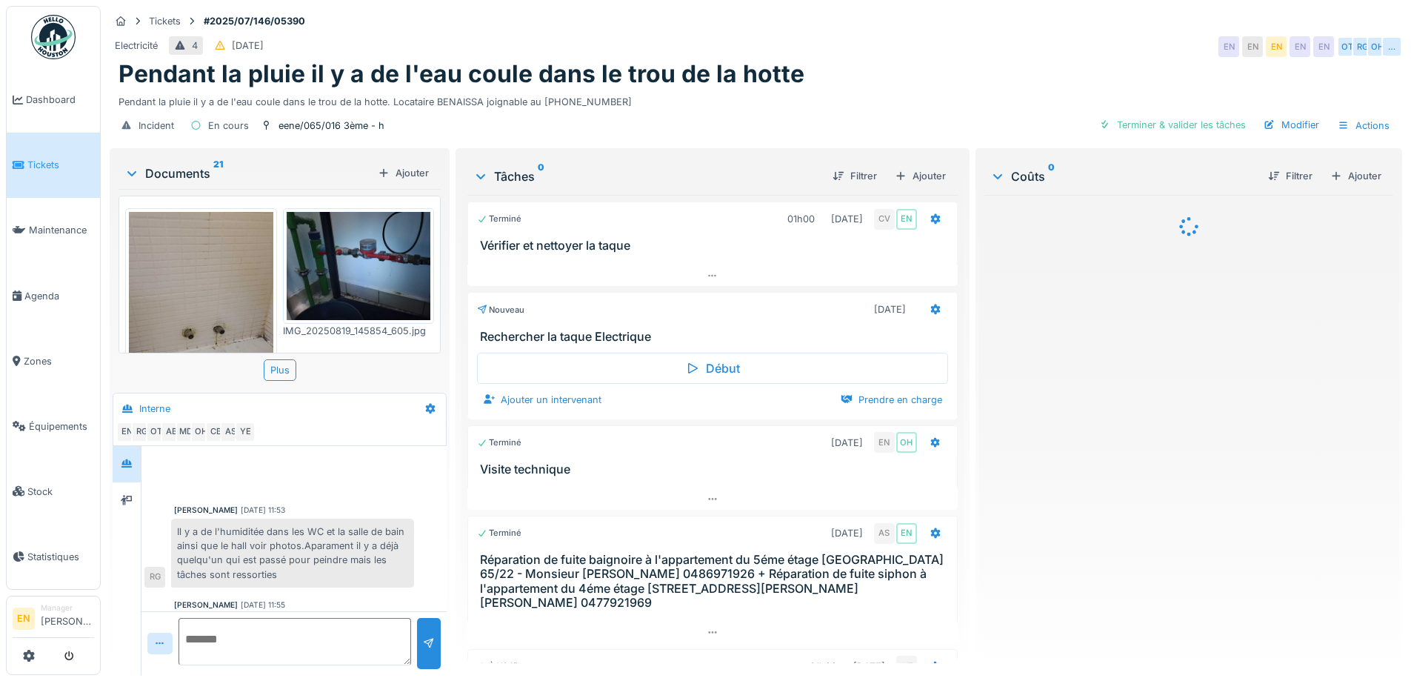
scroll to position [329, 0]
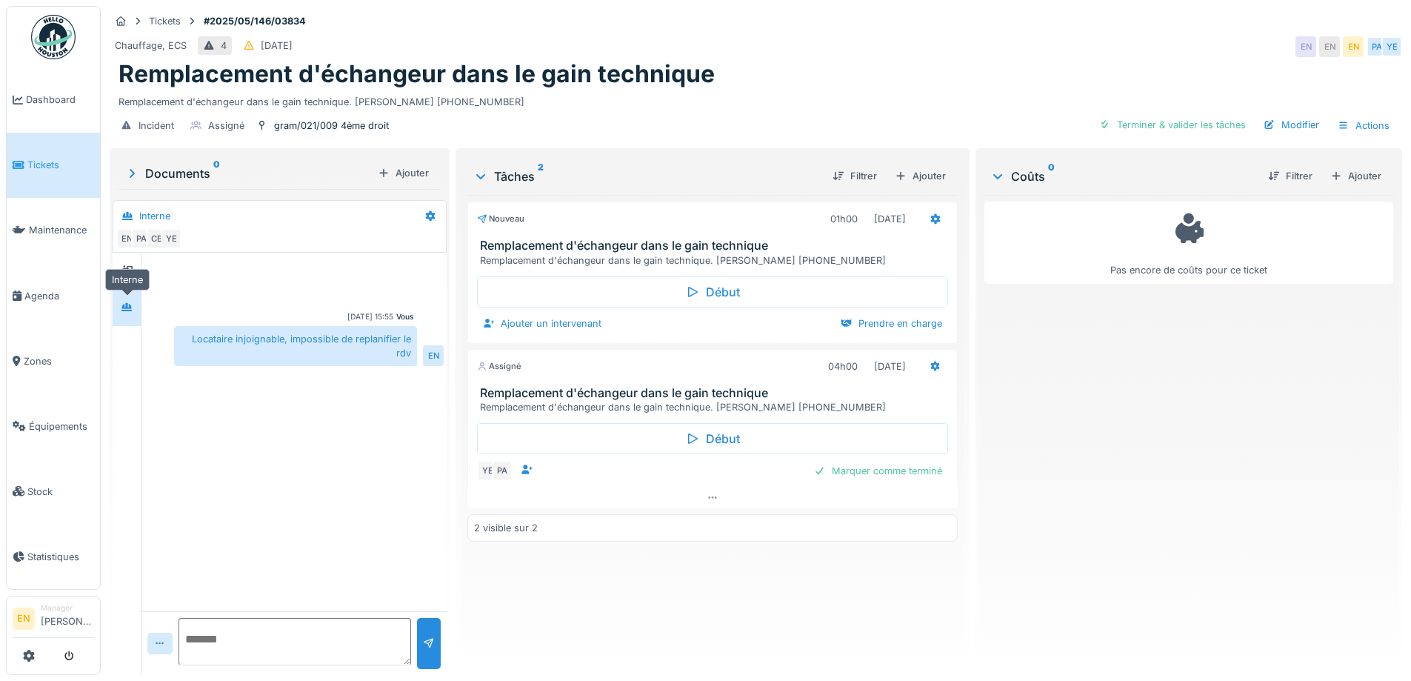
click at [126, 302] on icon at bounding box center [127, 307] width 12 height 10
click at [876, 58] on div "Chauffage, ECS 4 12/05/2025 EN EN EN PA YE" at bounding box center [756, 46] width 1292 height 27
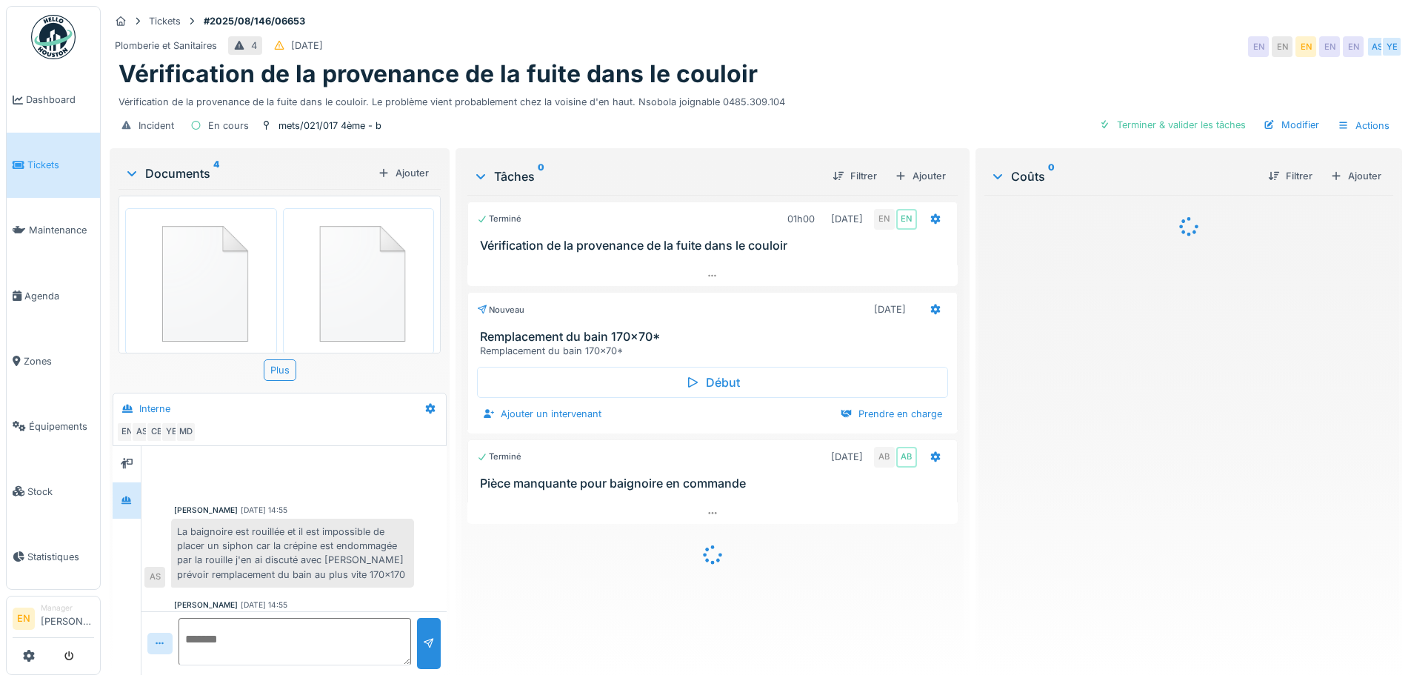
scroll to position [419, 0]
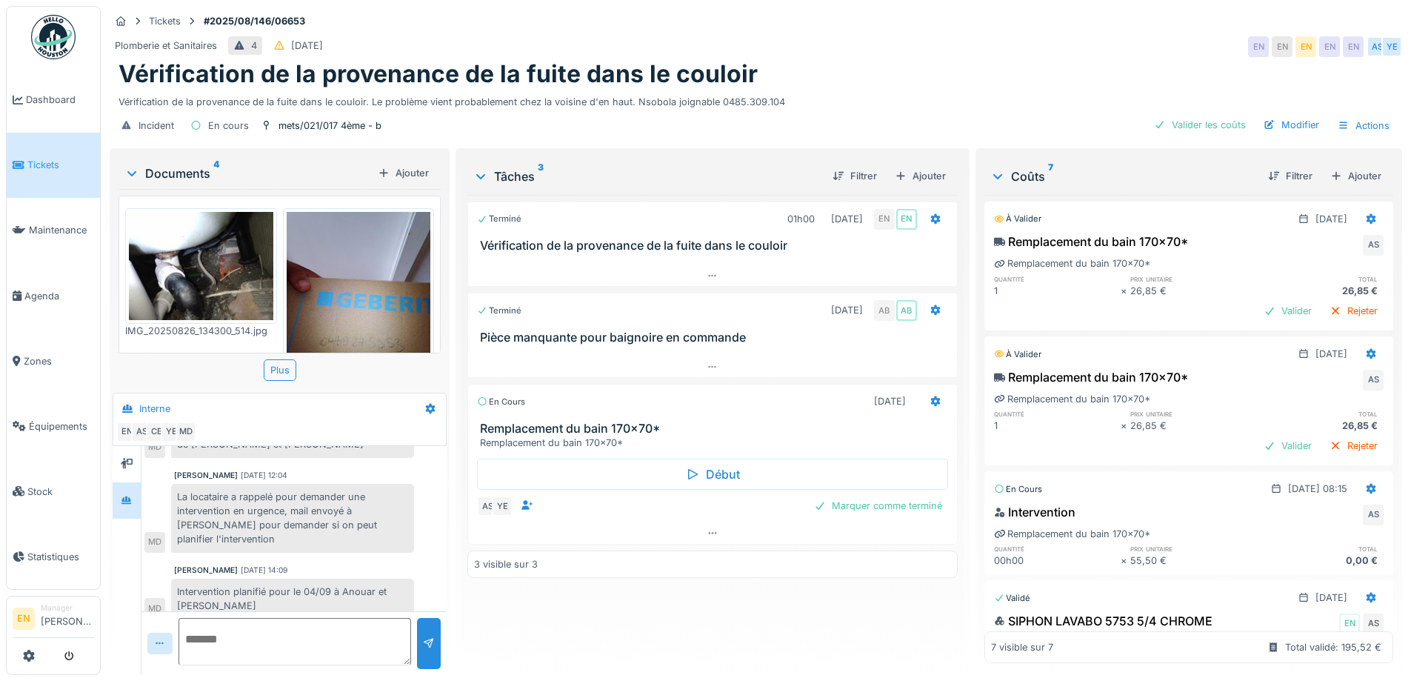
scroll to position [11, 0]
click at [709, 528] on icon at bounding box center [712, 533] width 12 height 10
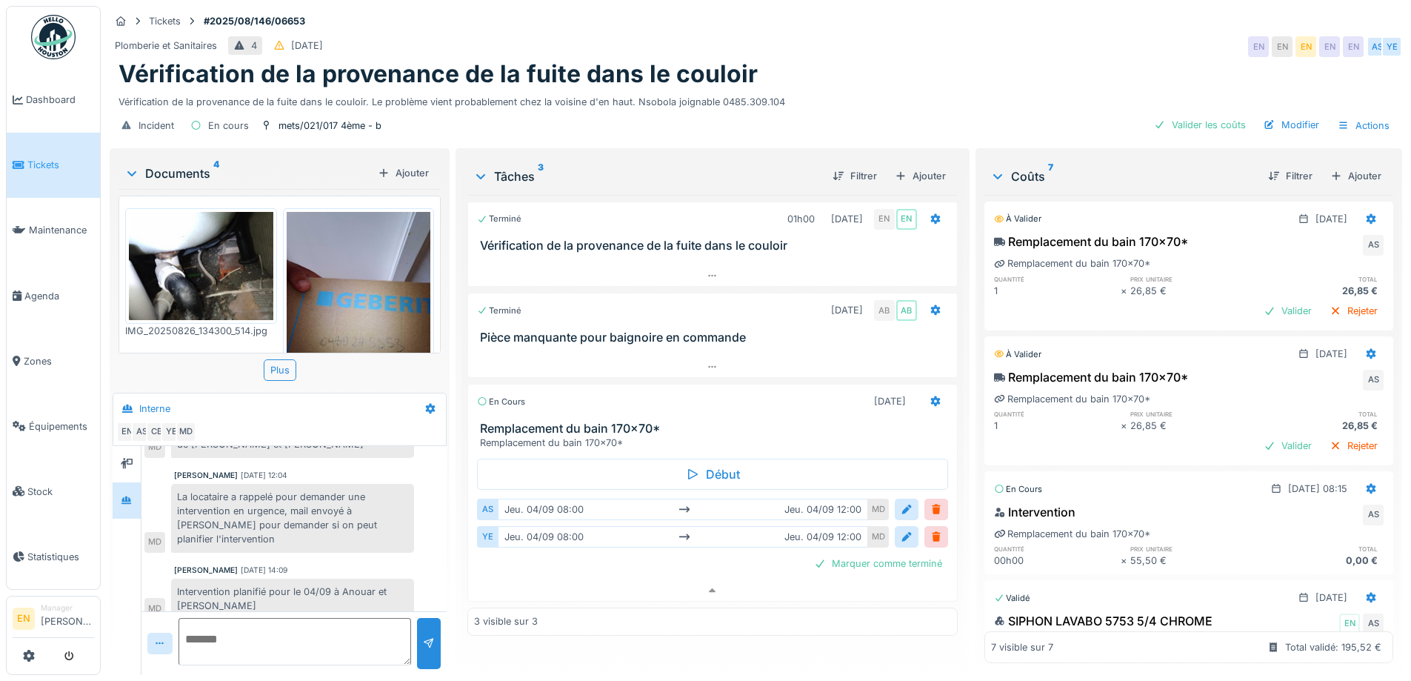
click at [861, 655] on div "Tâches 3 Filtrer Ajouter Terminé 01h00 26/08/2025 EN EN Vérification de la prov…" at bounding box center [711, 410] width 501 height 518
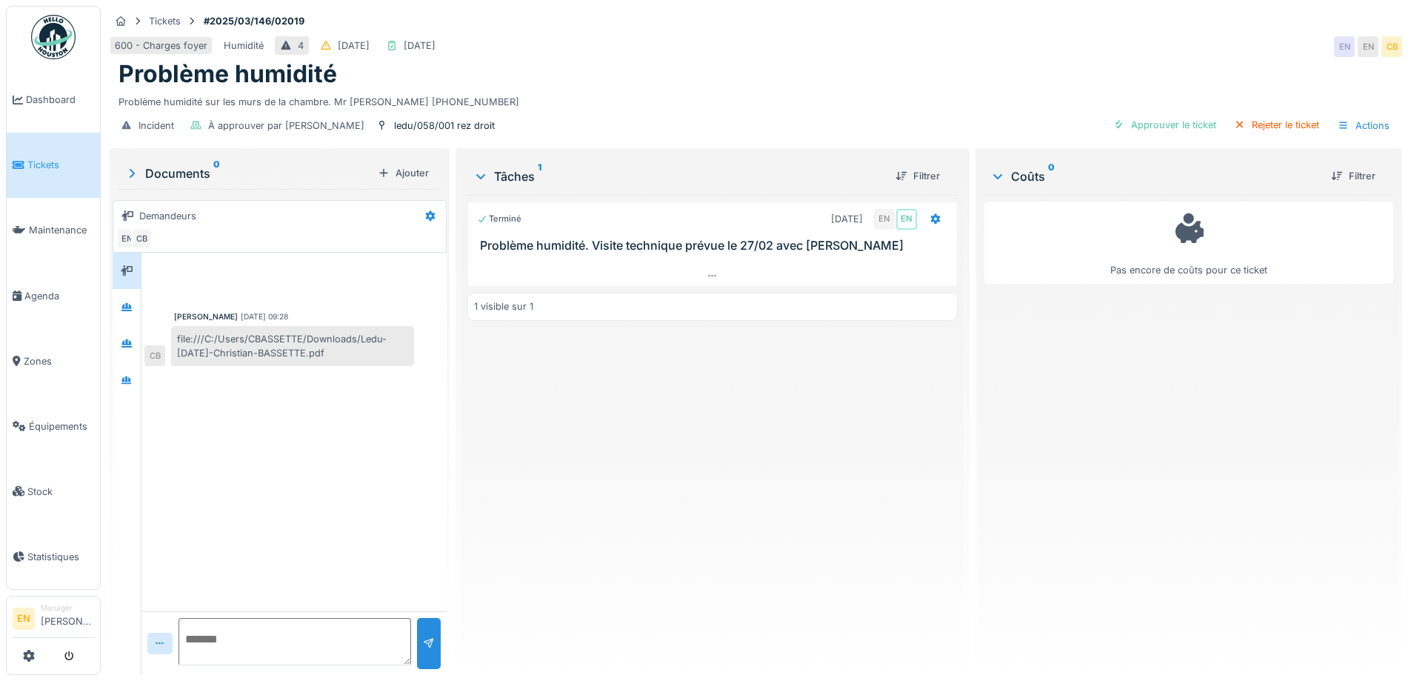
click at [621, 449] on div "Terminé [DATE] EN EN Problème humidité. Visite technique prévue le 27/02 avec […" at bounding box center [712, 429] width 490 height 468
click at [634, 489] on div "Terminé 02/03/2025 EN EN Problème humidité. Visite technique prévue le 27/02 av…" at bounding box center [712, 429] width 490 height 468
click at [747, 572] on div "Terminé 02/03/2025 EN EN Problème humidité. Visite technique prévue le 27/02 av…" at bounding box center [712, 429] width 490 height 468
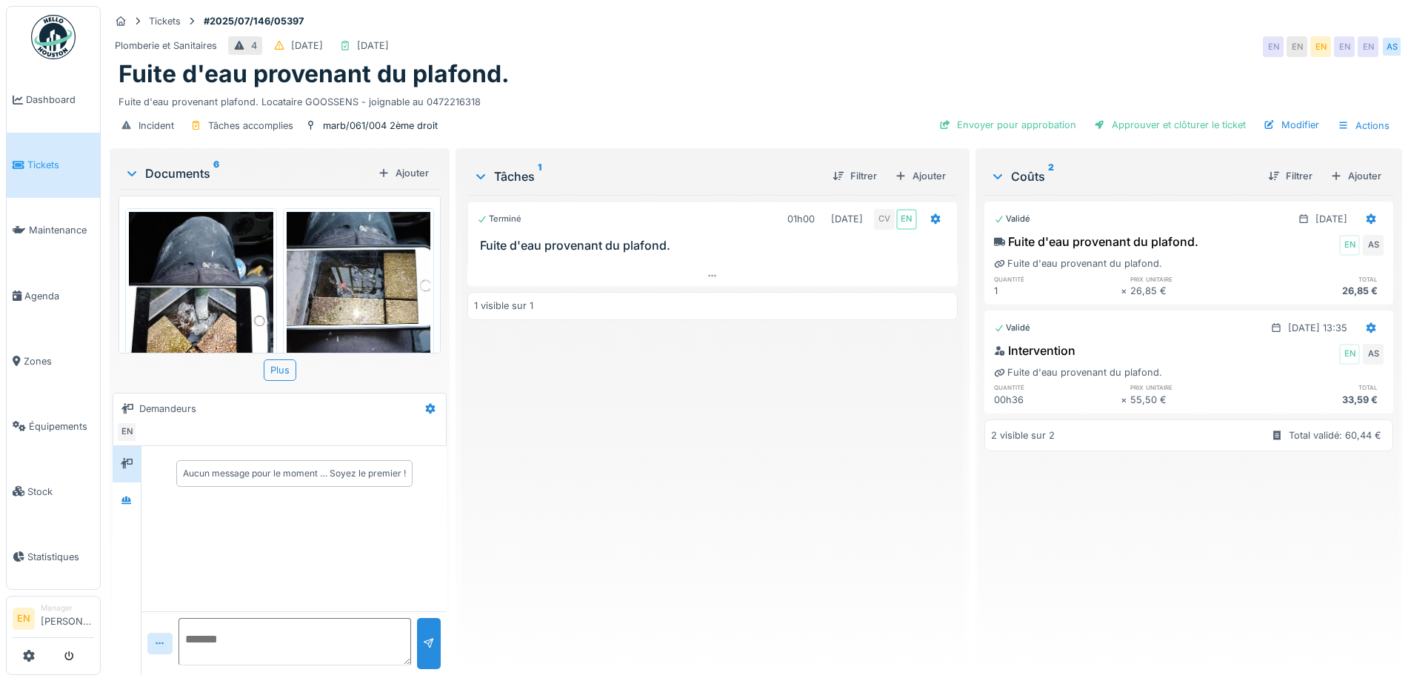
click at [598, 490] on div "Terminé 01h00 [DATE] CV EN Fuite d'eau provenant du plafond. 1 visible sur 1" at bounding box center [712, 429] width 490 height 468
click at [133, 502] on div at bounding box center [127, 500] width 22 height 19
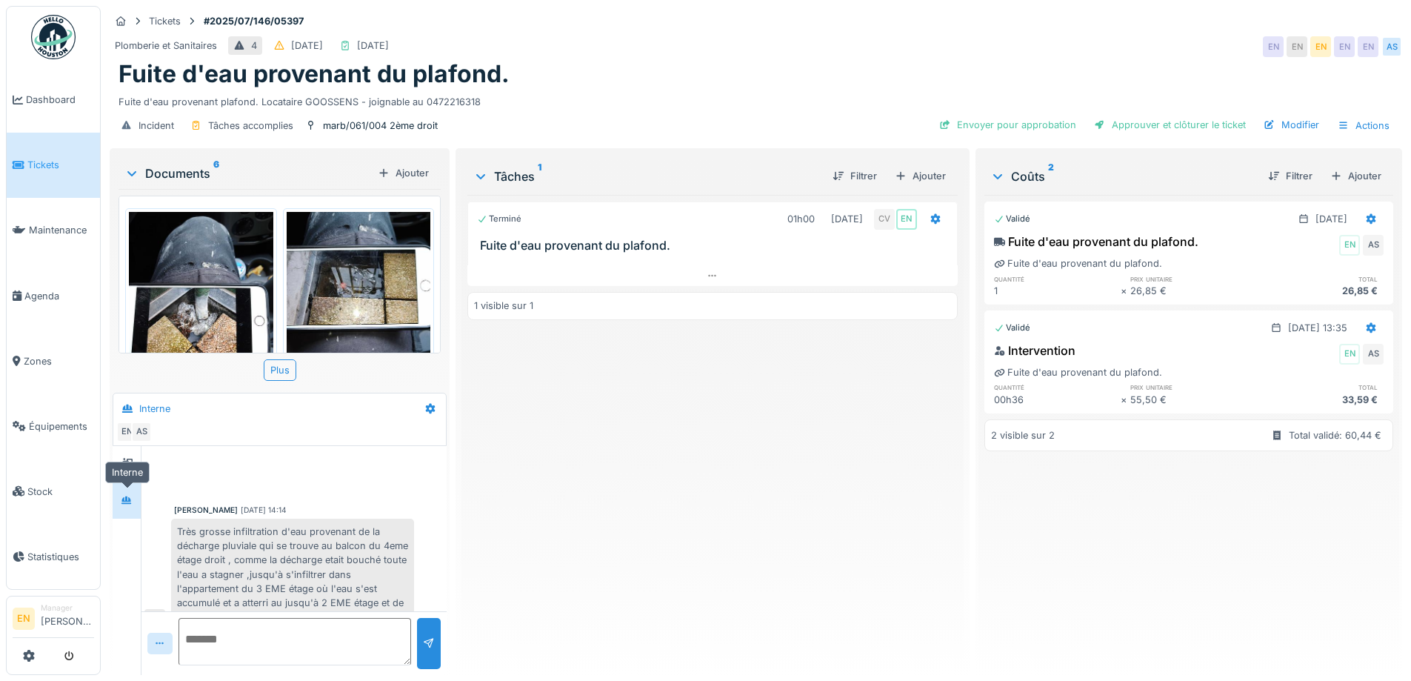
scroll to position [509, 0]
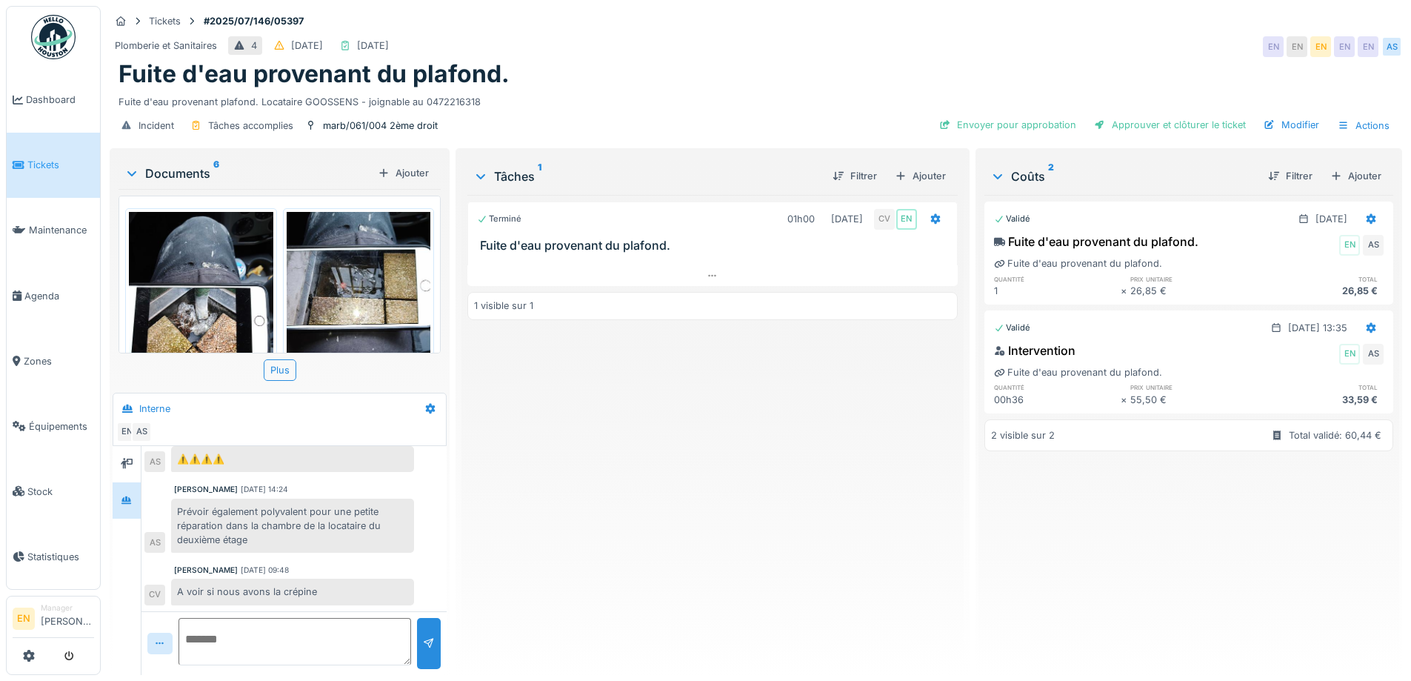
click at [561, 505] on div "Terminé 01h00 [DATE] CV EN Fuite d'eau provenant du plafond. 1 visible sur 1" at bounding box center [712, 429] width 490 height 468
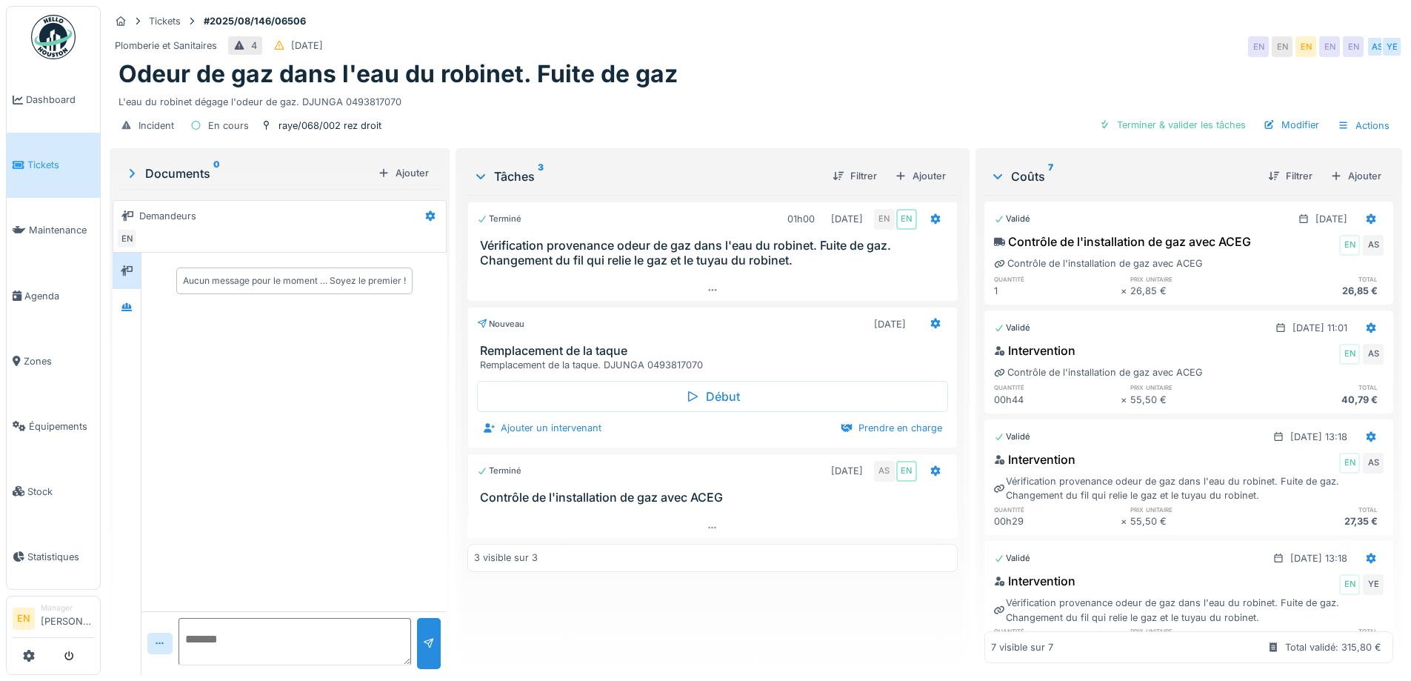
click at [346, 465] on div "Aucun message pour le moment … Soyez le premier !" at bounding box center [293, 432] width 305 height 358
click at [741, 64] on div "Odeur de gaz dans l'eau du robinet. Fuite de gaz" at bounding box center [755, 74] width 1275 height 28
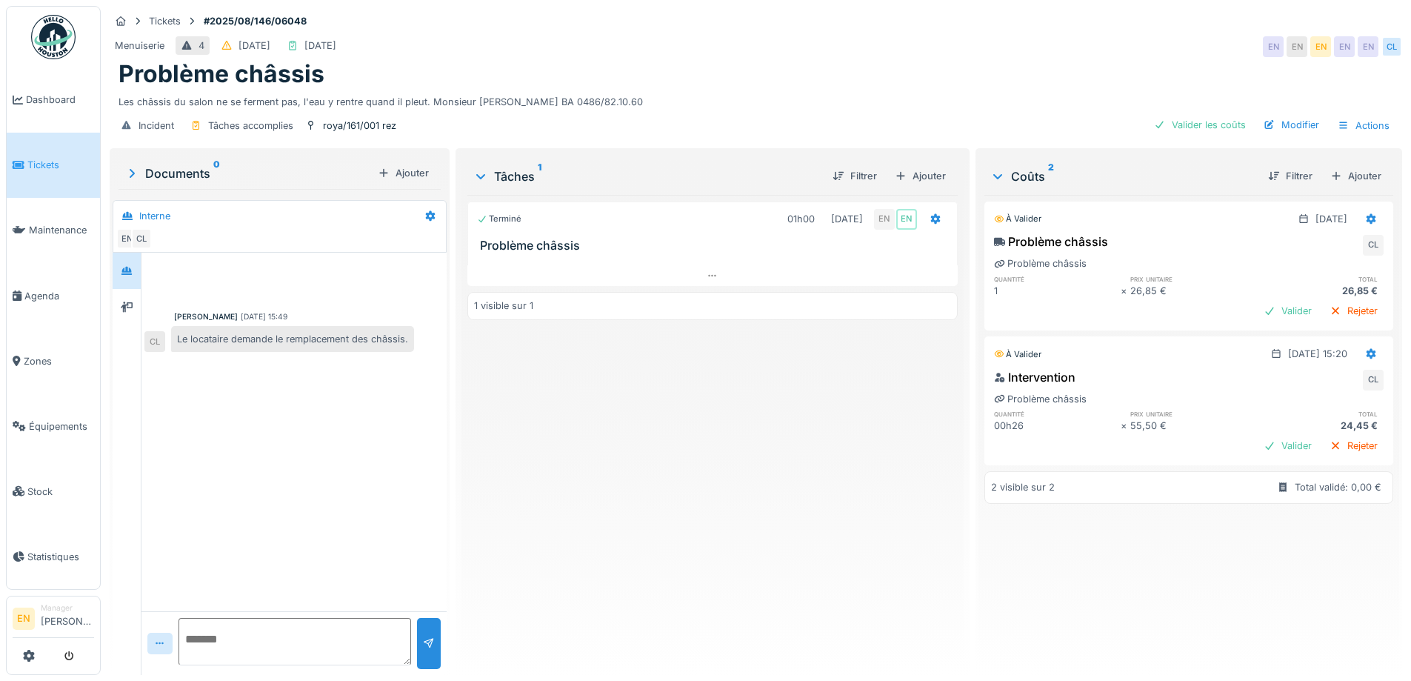
click at [782, 494] on div "Terminé 01h00 [DATE] EN EN Problème châssis 1 visible sur 1" at bounding box center [712, 429] width 490 height 468
click at [395, 430] on div "[PERSON_NAME] [DATE] 15:49 Le locataire demande le remplacement des châssis. CL" at bounding box center [293, 432] width 305 height 358
click at [131, 270] on icon at bounding box center [126, 271] width 10 height 8
click at [544, 481] on div "Terminé 01h00 [DATE] EN EN Problème châssis 1 visible sur 1" at bounding box center [712, 429] width 490 height 468
click at [798, 421] on div "Terminé 01h00 [DATE] EN EN Problème châssis 1 visible sur 1" at bounding box center [712, 429] width 490 height 468
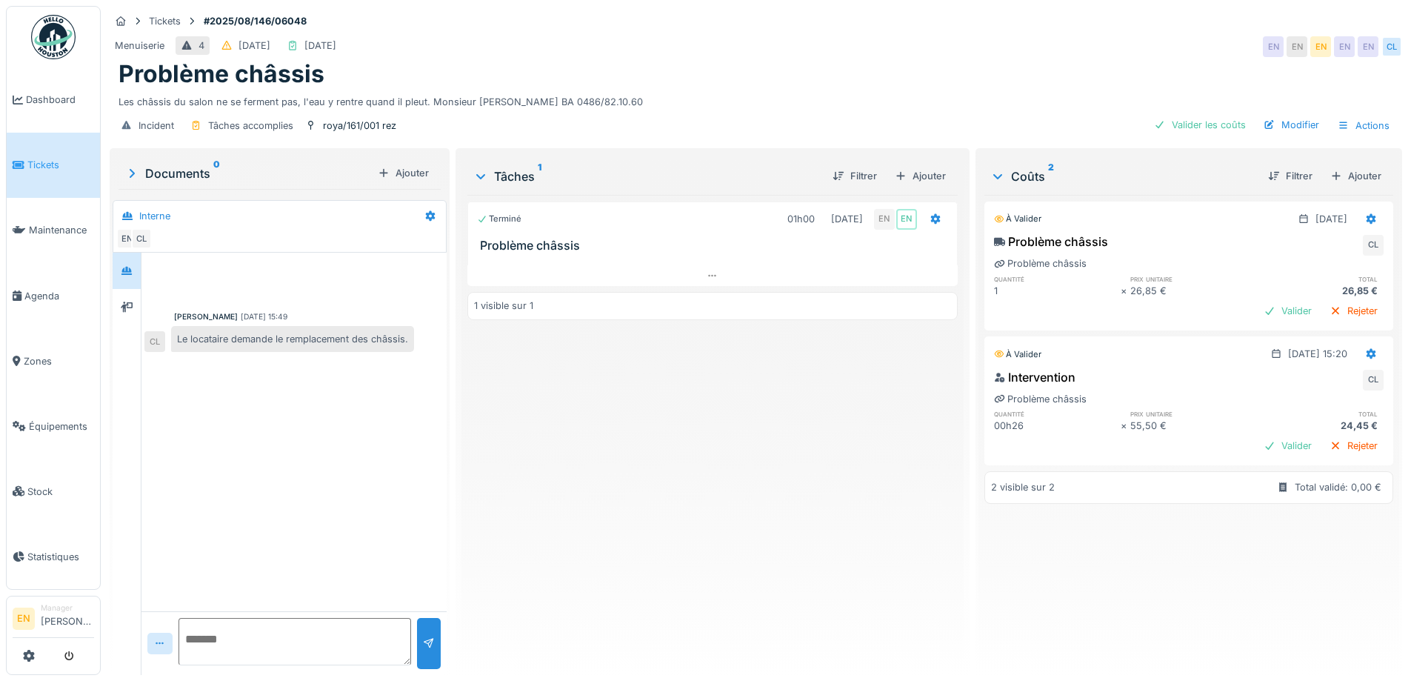
click at [665, 543] on div "Terminé 01h00 [DATE] EN EN Problème châssis 1 visible sur 1" at bounding box center [712, 429] width 490 height 468
click at [924, 173] on div "Ajouter" at bounding box center [920, 176] width 63 height 20
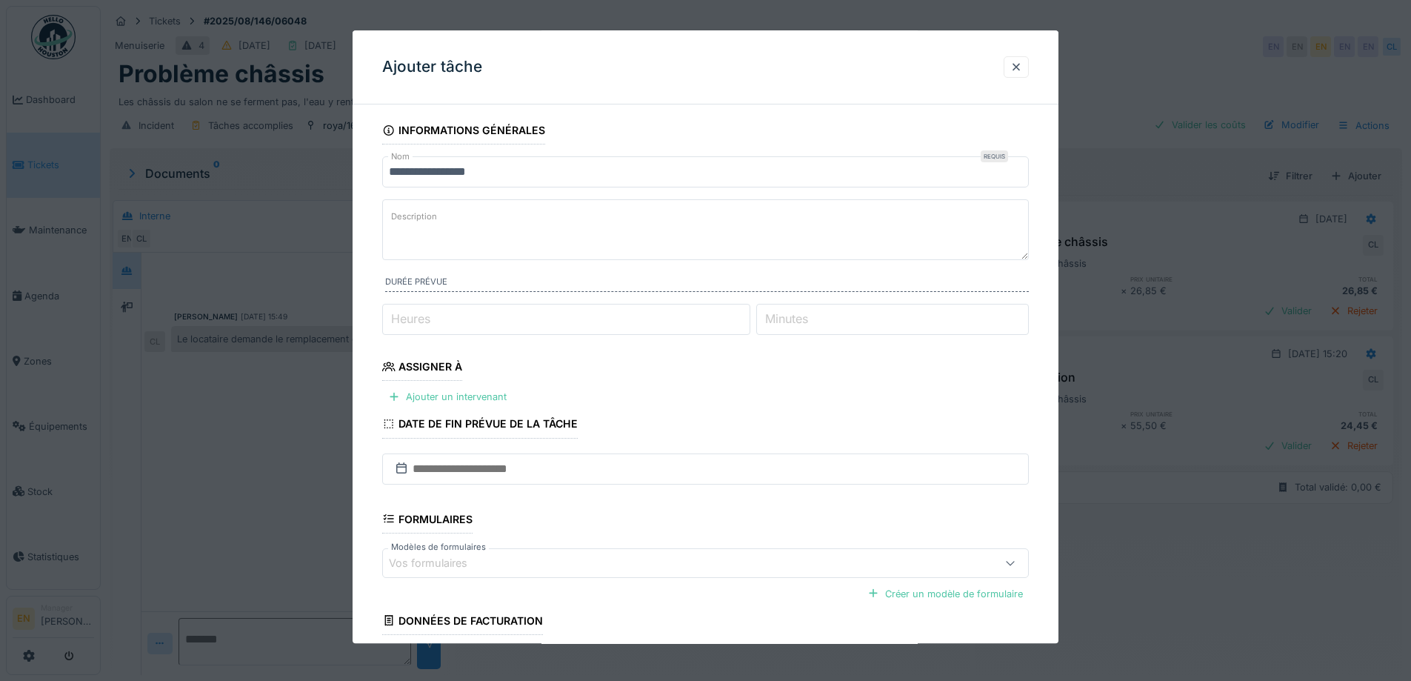
click at [513, 213] on textarea "Description" at bounding box center [705, 229] width 647 height 61
type textarea "*"
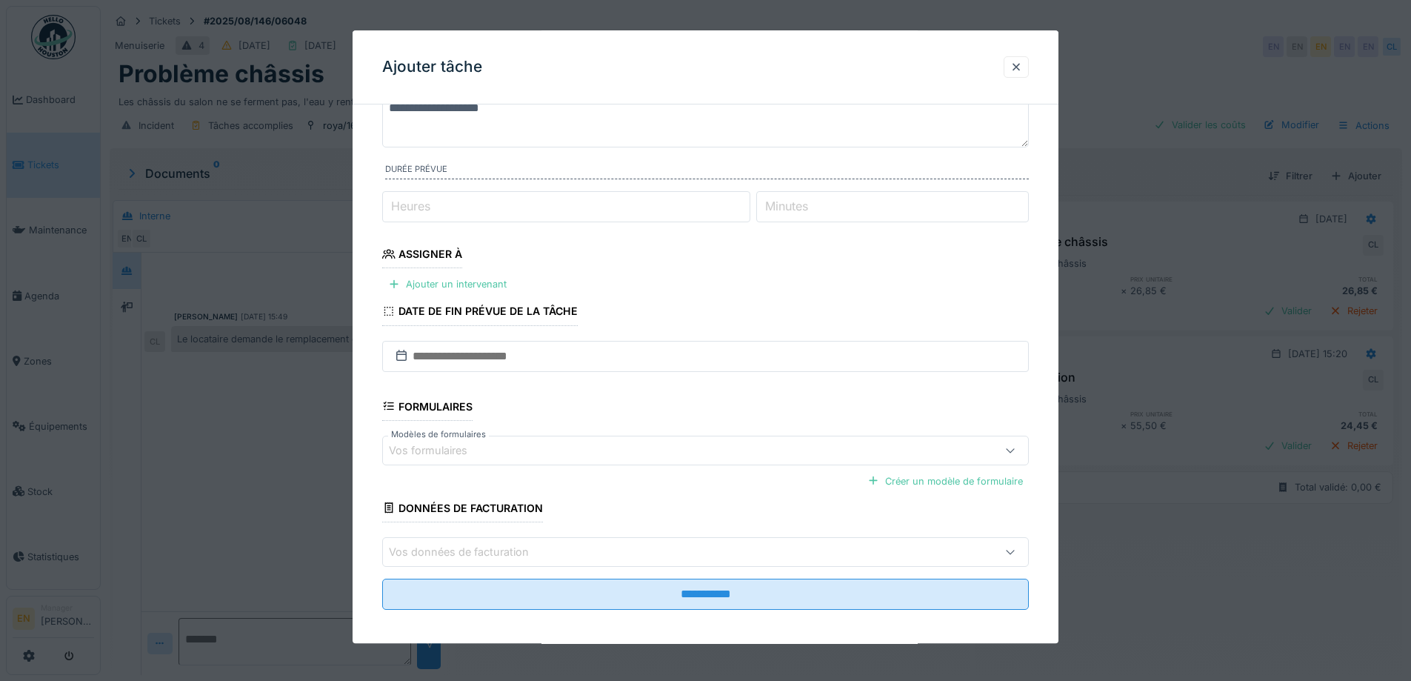
scroll to position [121, 0]
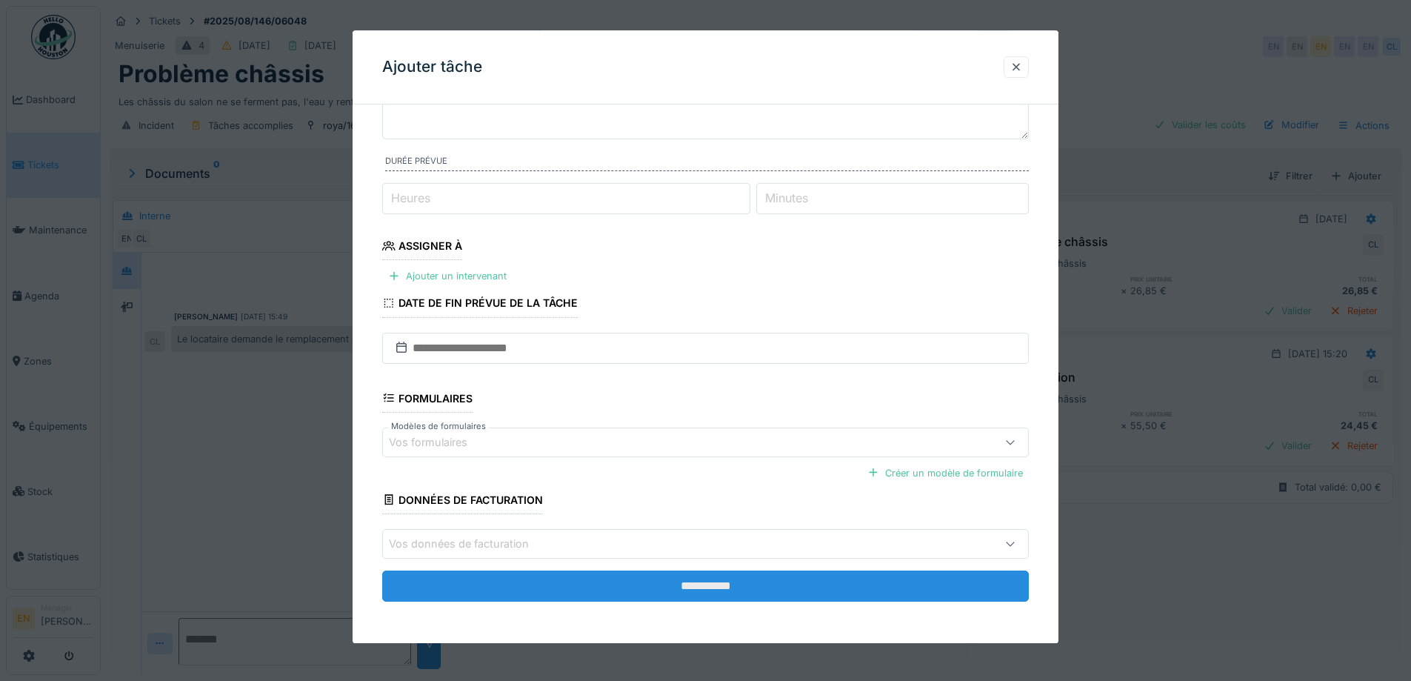
type textarea "**********"
click at [684, 579] on input "**********" at bounding box center [705, 585] width 647 height 31
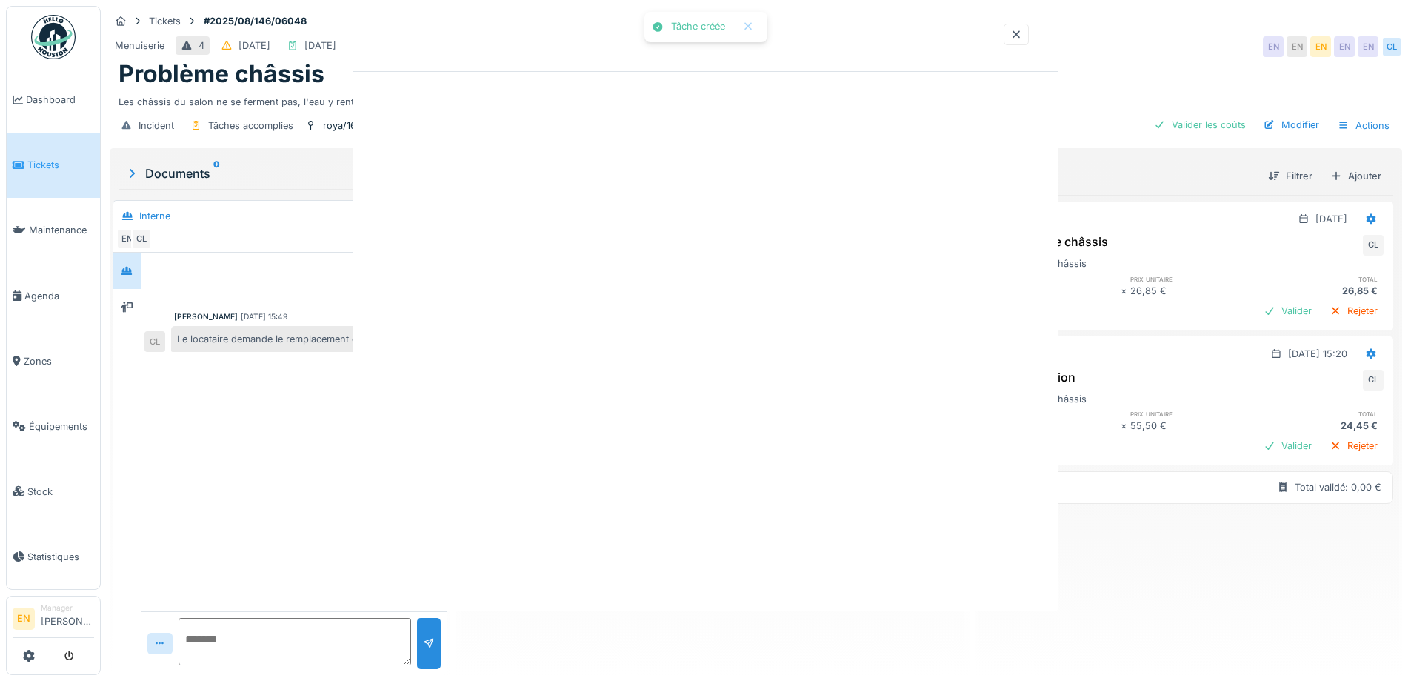
scroll to position [0, 0]
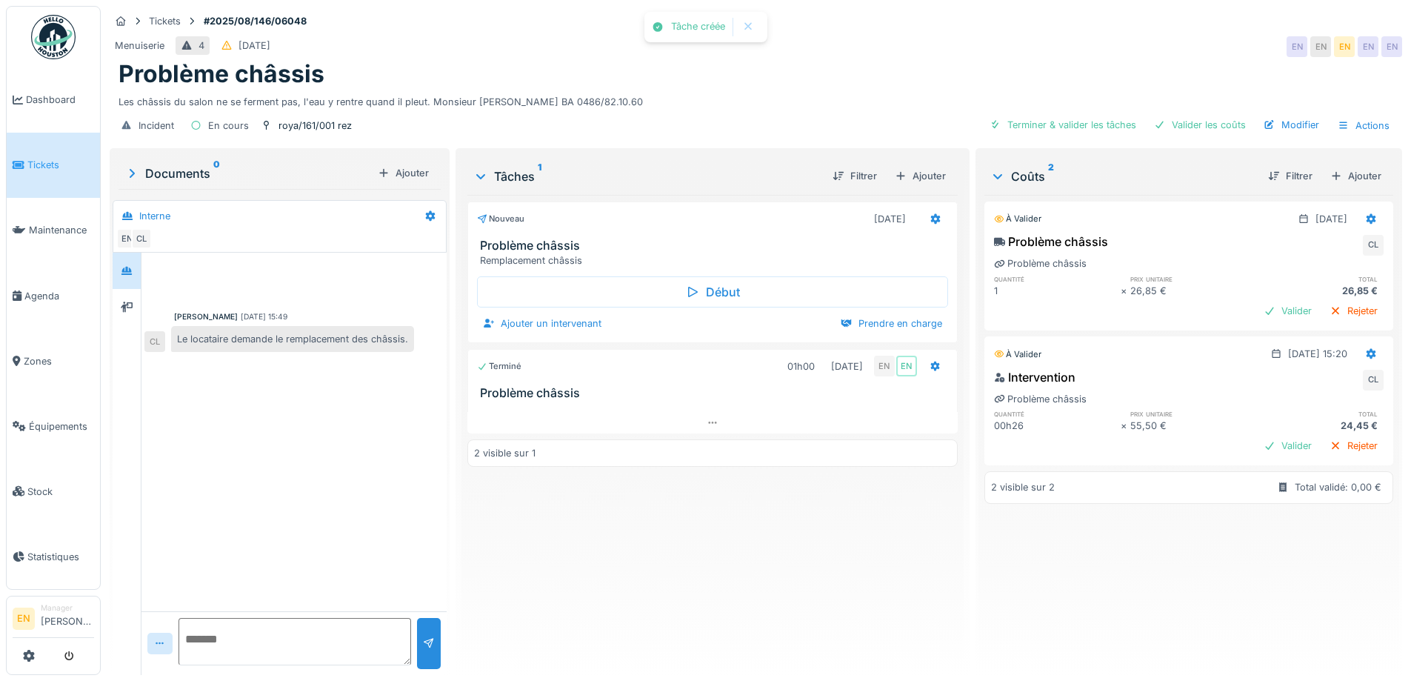
drag, startPoint x: 799, startPoint y: 564, endPoint x: 797, endPoint y: 574, distance: 10.6
click at [798, 569] on div "Nouveau 02/08/2025 Problème châssis Remplacement châssis Début Ajouter un inter…" at bounding box center [712, 429] width 490 height 468
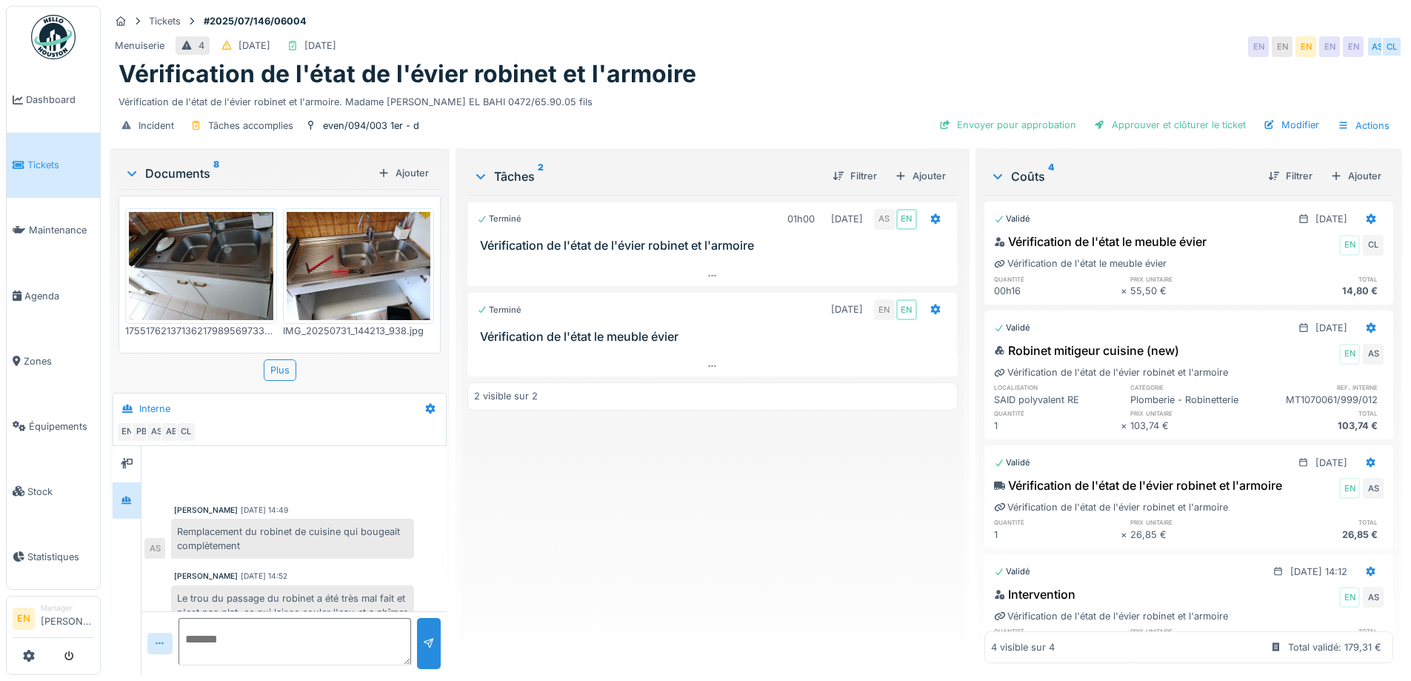
scroll to position [153, 0]
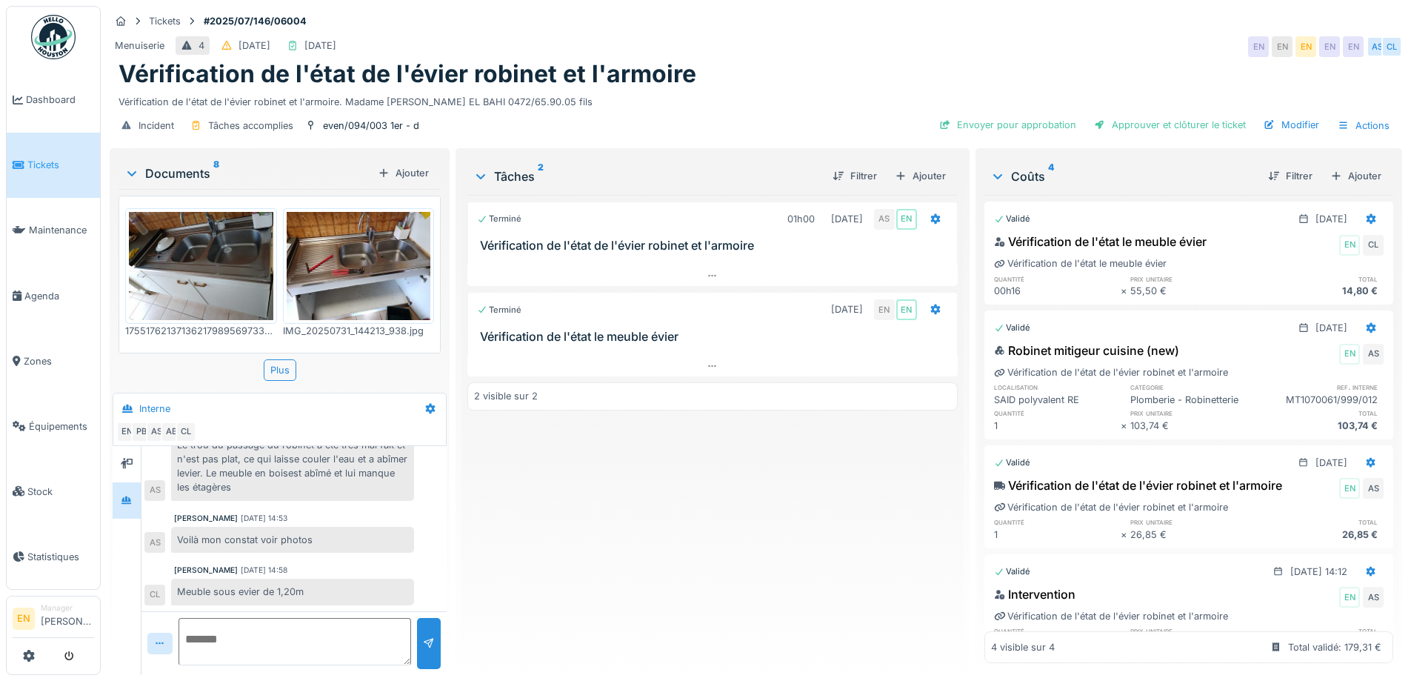
click at [478, 510] on div "Terminé 01h00 31/07/2025 AS EN Vérification de l'état de l'évier robinet et l'a…" at bounding box center [712, 429] width 490 height 468
click at [455, 529] on div "Tâches 2 Filtrer Ajouter Terminé 01h00 31/07/2025 AS EN Vérification de l'état …" at bounding box center [711, 412] width 513 height 529
click at [607, 550] on div "Terminé 01h00 31/07/2025 AS EN Vérification de l'état de l'évier robinet et l'a…" at bounding box center [712, 429] width 490 height 468
click at [784, 76] on div "Vérification de l'état de l'évier robinet et l'armoire" at bounding box center [755, 74] width 1275 height 28
click at [755, 569] on div "Terminé 01h00 31/07/2025 AS EN Vérification de l'état de l'évier robinet et l'a…" at bounding box center [712, 429] width 490 height 468
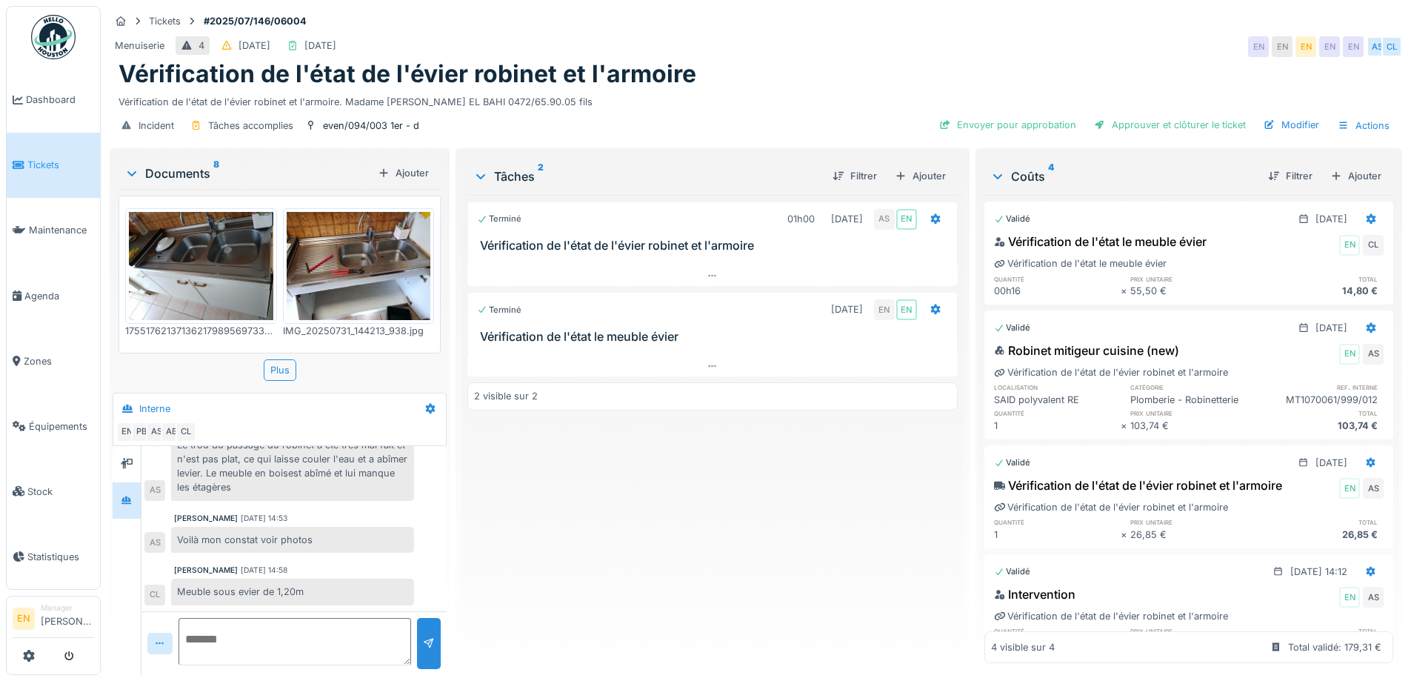
click at [841, 33] on div "Menuiserie 4 30/07/2025 25/08/2025 EN EN EN EN EN AS CL" at bounding box center [756, 46] width 1292 height 27
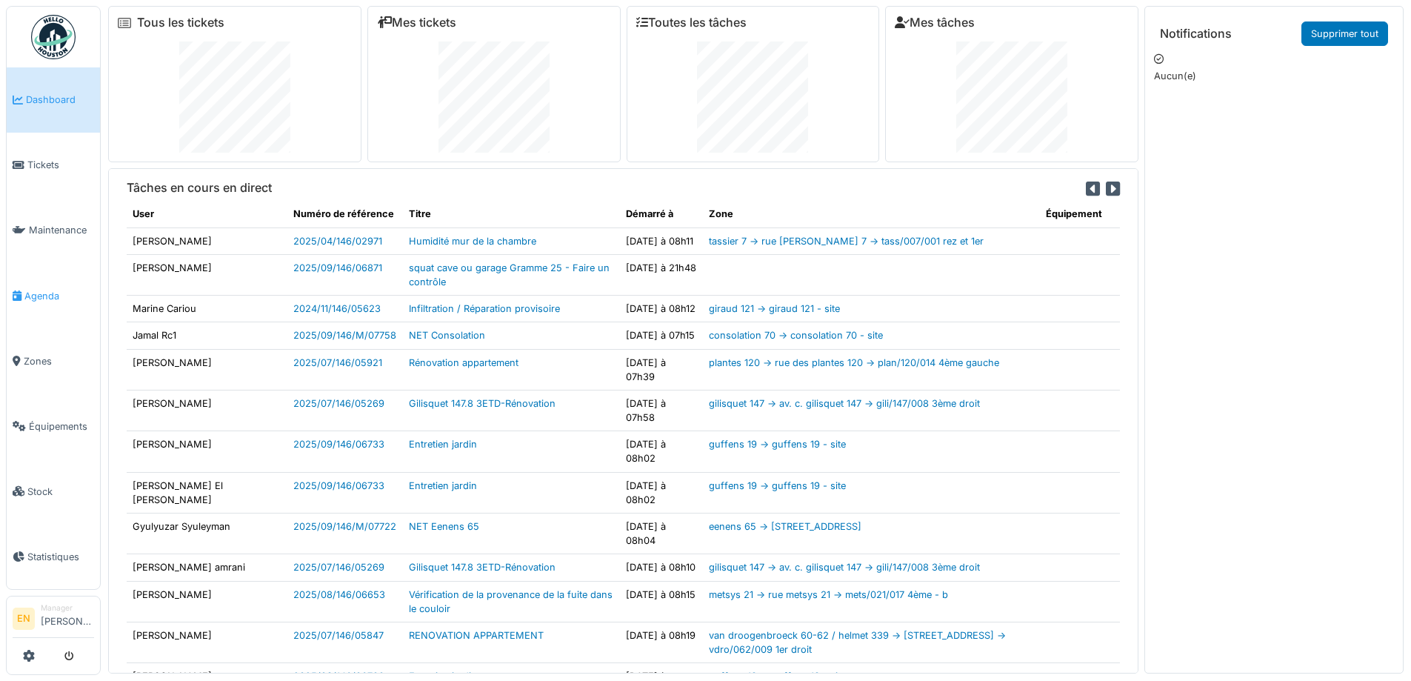
click at [39, 293] on span "Agenda" at bounding box center [59, 296] width 70 height 14
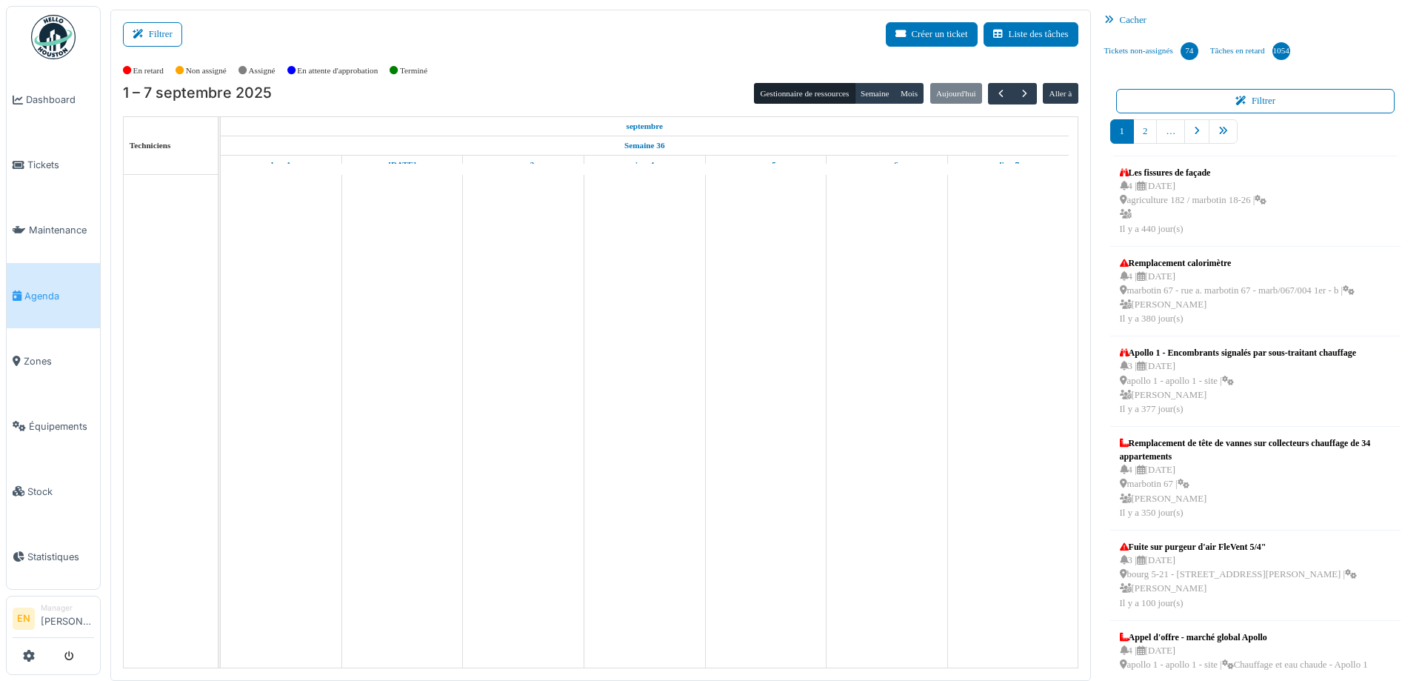
click at [151, 39] on button "Filtrer" at bounding box center [152, 34] width 59 height 24
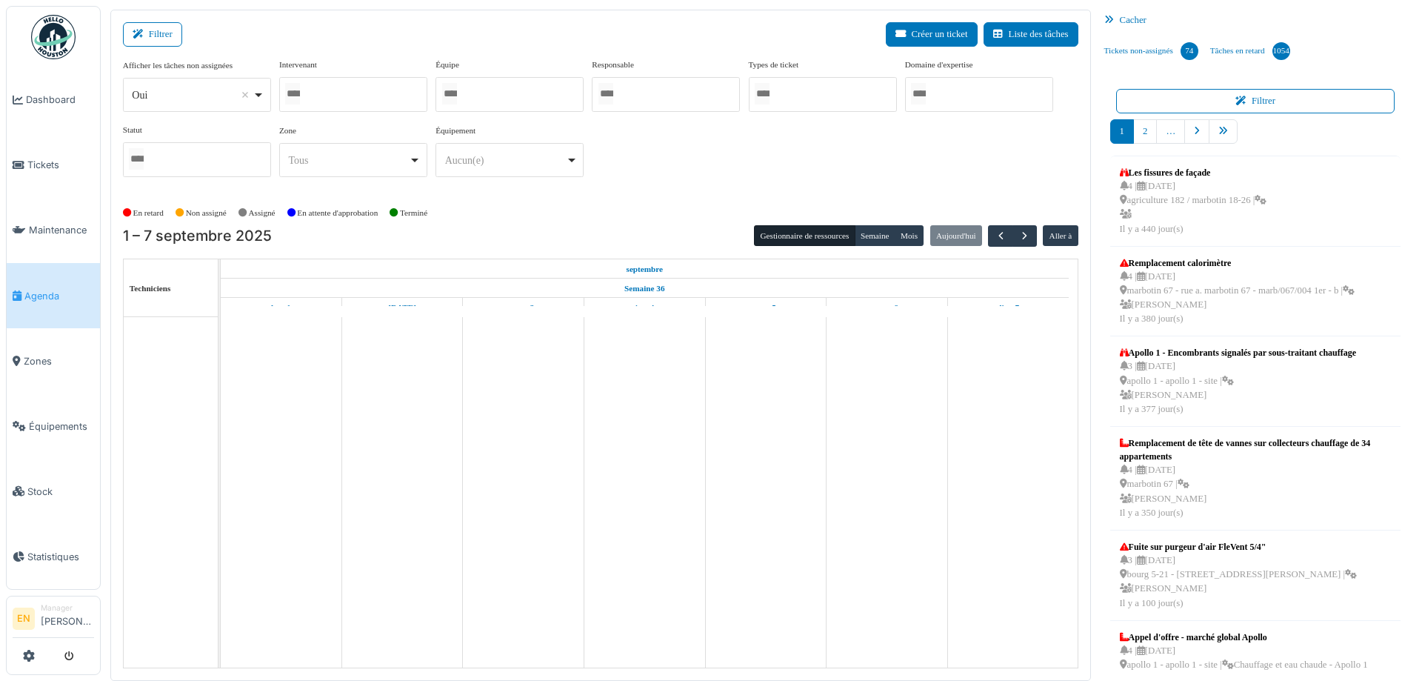
click at [257, 102] on div "Oui Remove item" at bounding box center [197, 94] width 136 height 21
select select "**"
click at [328, 98] on div at bounding box center [353, 94] width 148 height 35
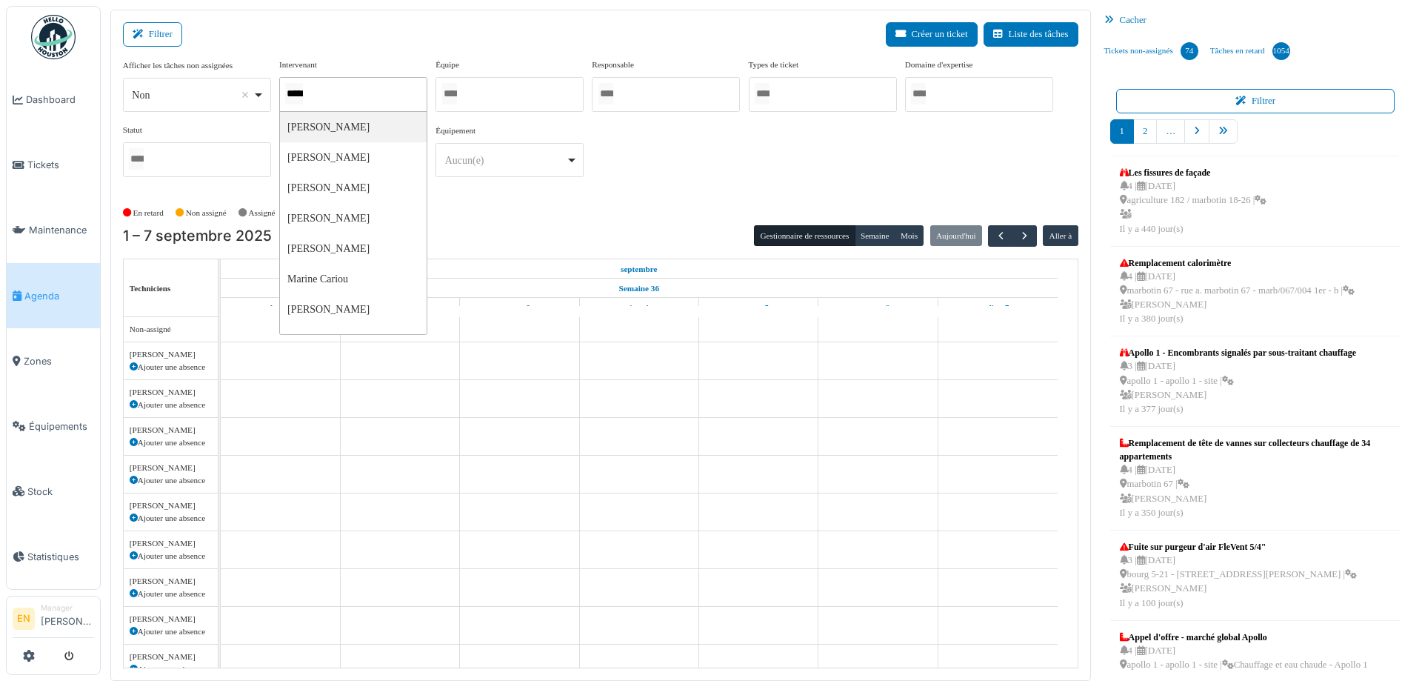
type input "******"
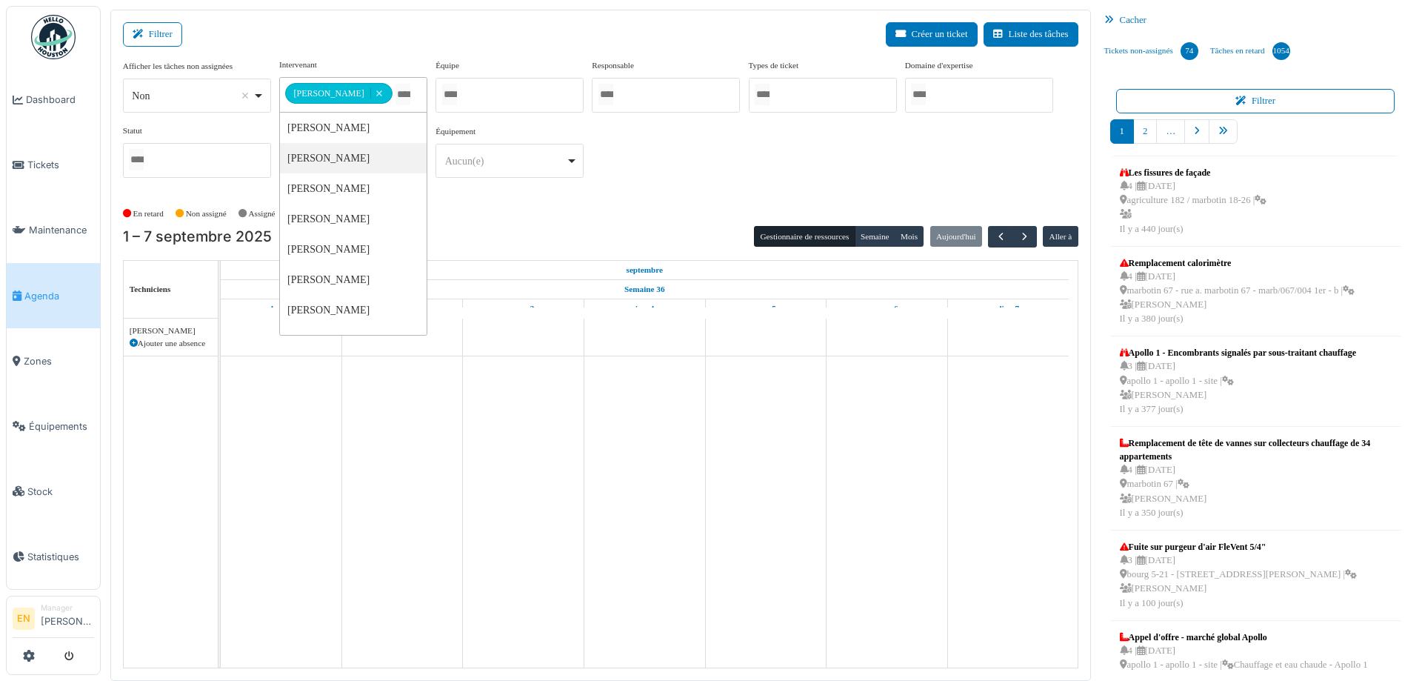
click at [672, 187] on div "**********" at bounding box center [600, 124] width 955 height 131
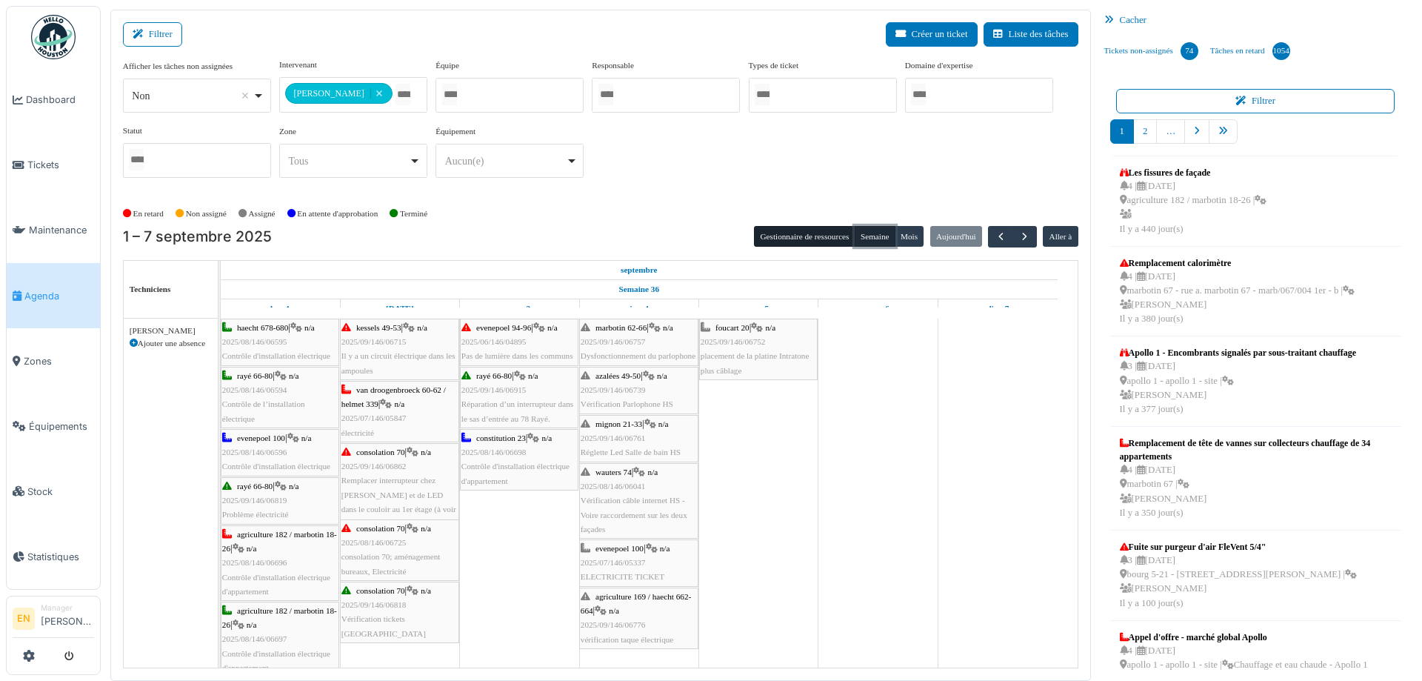
click at [867, 239] on button "Semaine" at bounding box center [875, 236] width 41 height 21
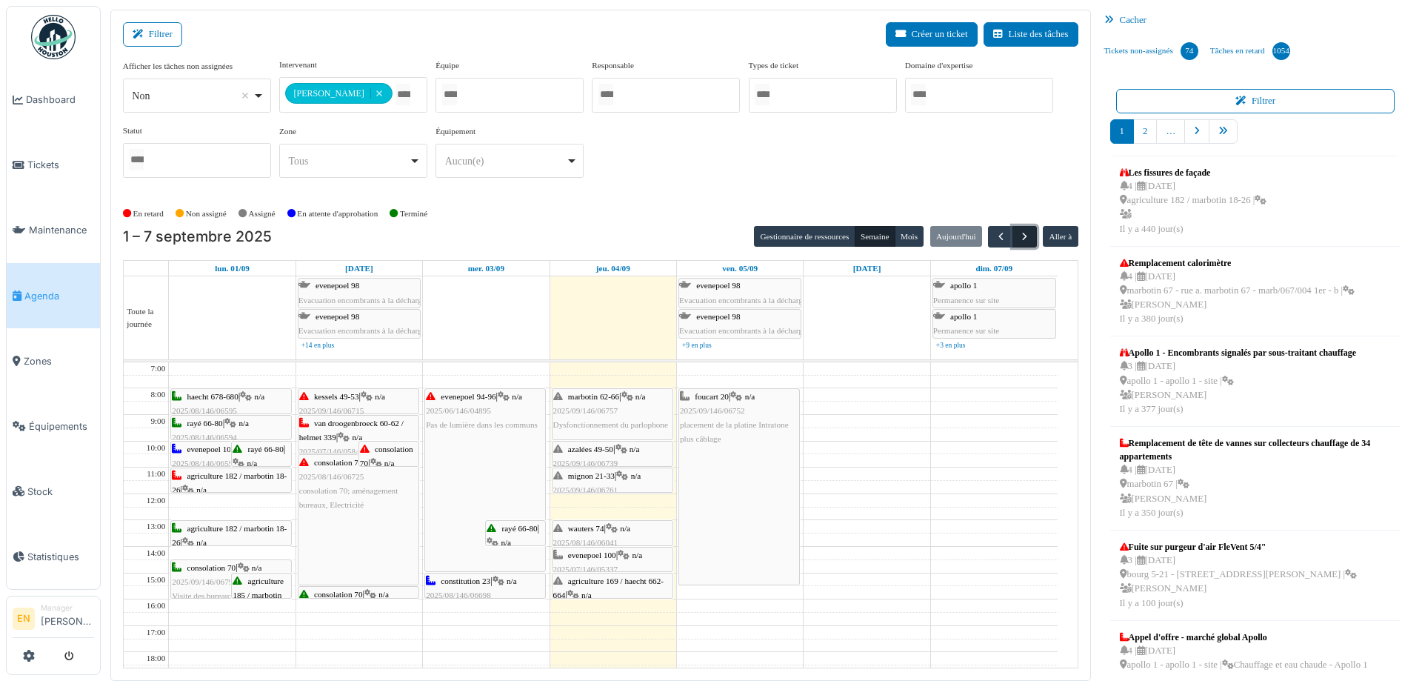
click at [1018, 238] on span "button" at bounding box center [1024, 236] width 13 height 13
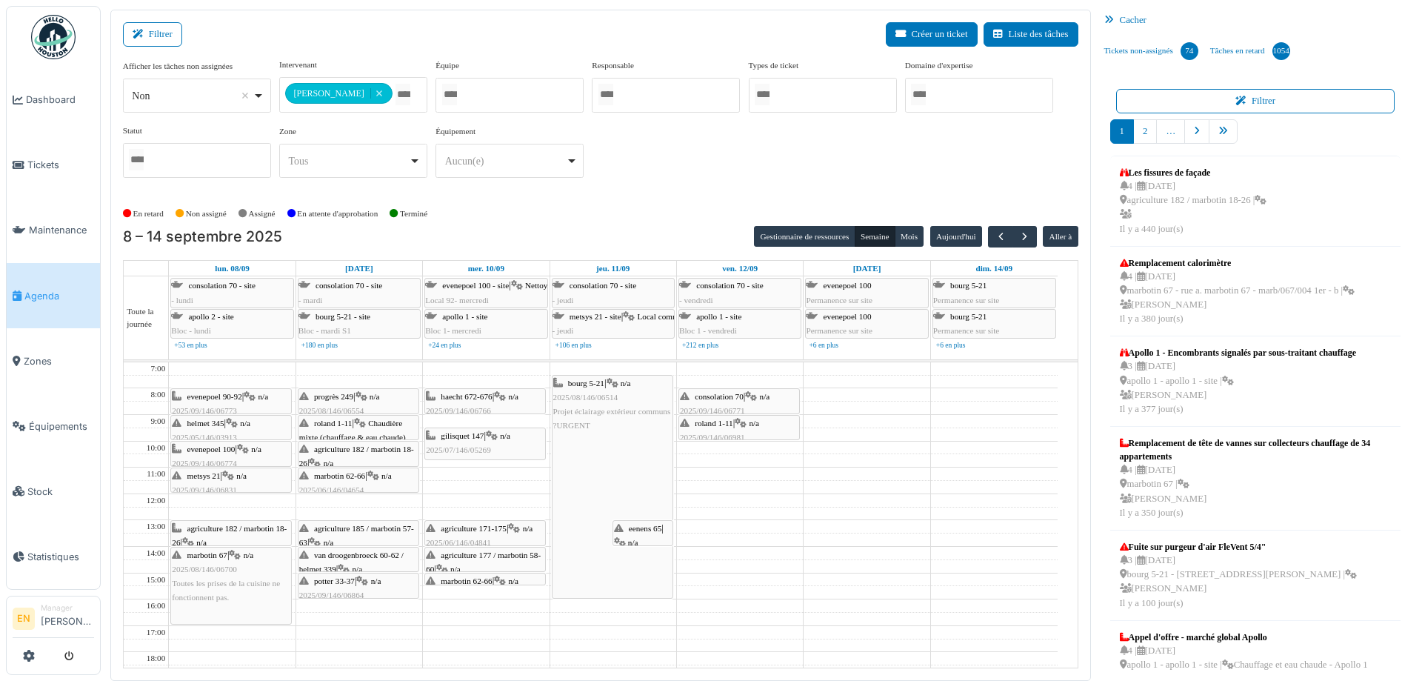
click at [663, 182] on div "**********" at bounding box center [600, 124] width 955 height 131
click at [662, 190] on div "**********" at bounding box center [600, 130] width 955 height 143
click at [657, 186] on div "**********" at bounding box center [600, 124] width 955 height 131
click at [685, 162] on div "**********" at bounding box center [600, 124] width 955 height 131
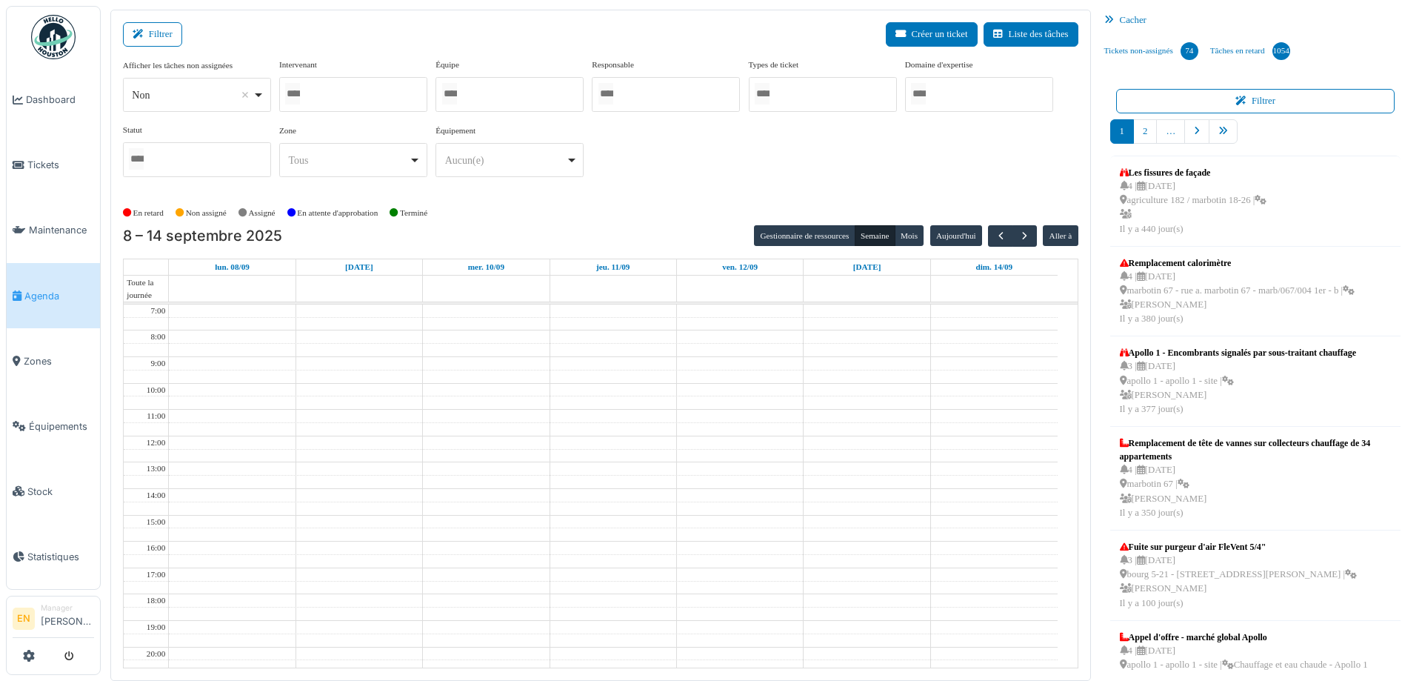
click at [347, 95] on div at bounding box center [353, 94] width 148 height 35
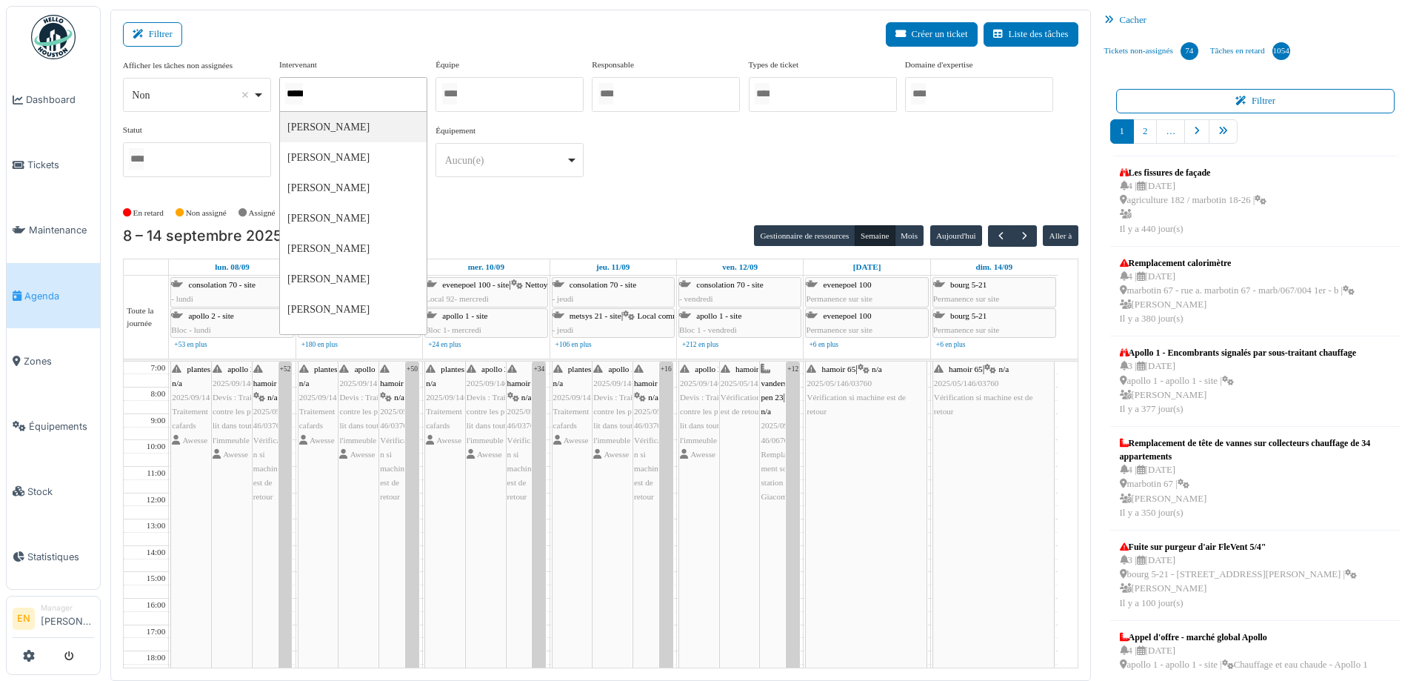
type input "******"
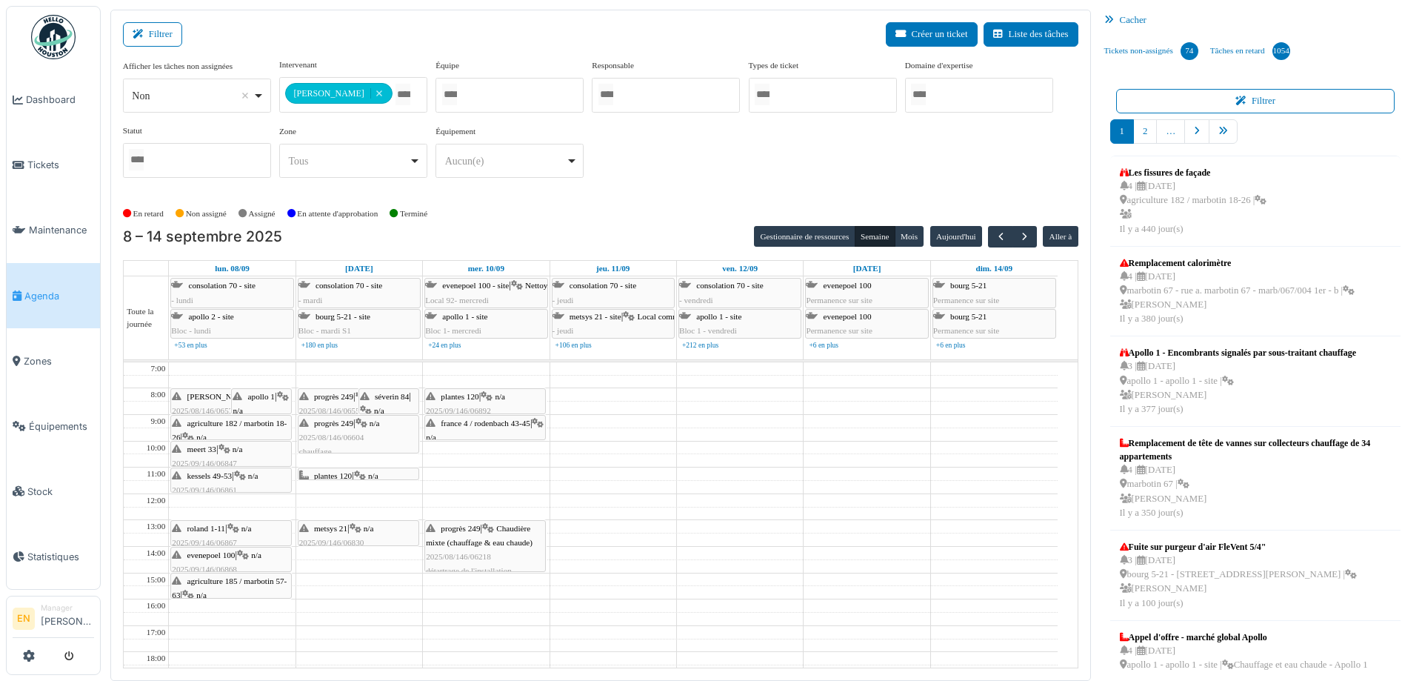
click at [670, 170] on div "**********" at bounding box center [600, 124] width 955 height 131
click at [995, 235] on span "button" at bounding box center [1001, 236] width 13 height 13
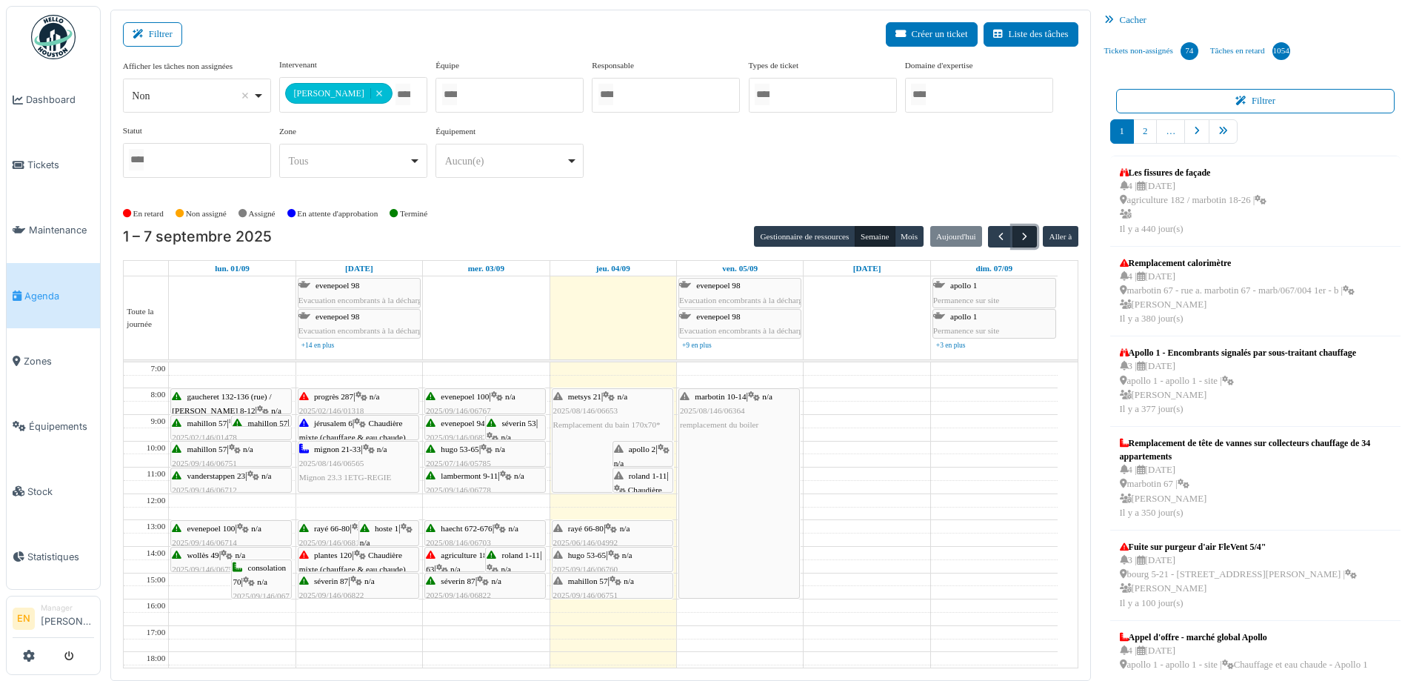
click at [1019, 238] on span "button" at bounding box center [1024, 236] width 13 height 13
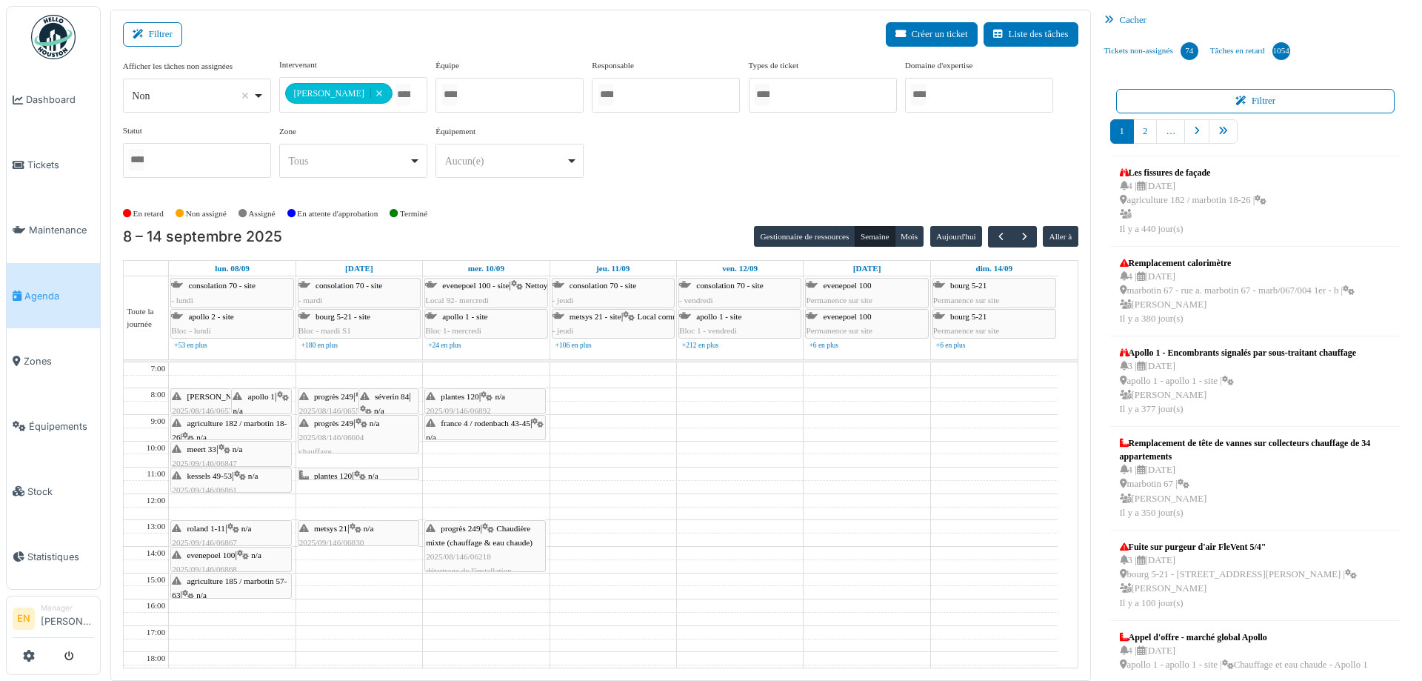
click at [977, 181] on div "**********" at bounding box center [600, 124] width 955 height 131
click at [860, 179] on div "**********" at bounding box center [600, 124] width 955 height 131
click at [644, 210] on div "En retard Non assigné Assigné En attente d'approbation Terminé" at bounding box center [600, 213] width 955 height 24
click at [689, 189] on div "**********" at bounding box center [600, 124] width 955 height 131
click at [1021, 238] on span "button" at bounding box center [1024, 236] width 13 height 13
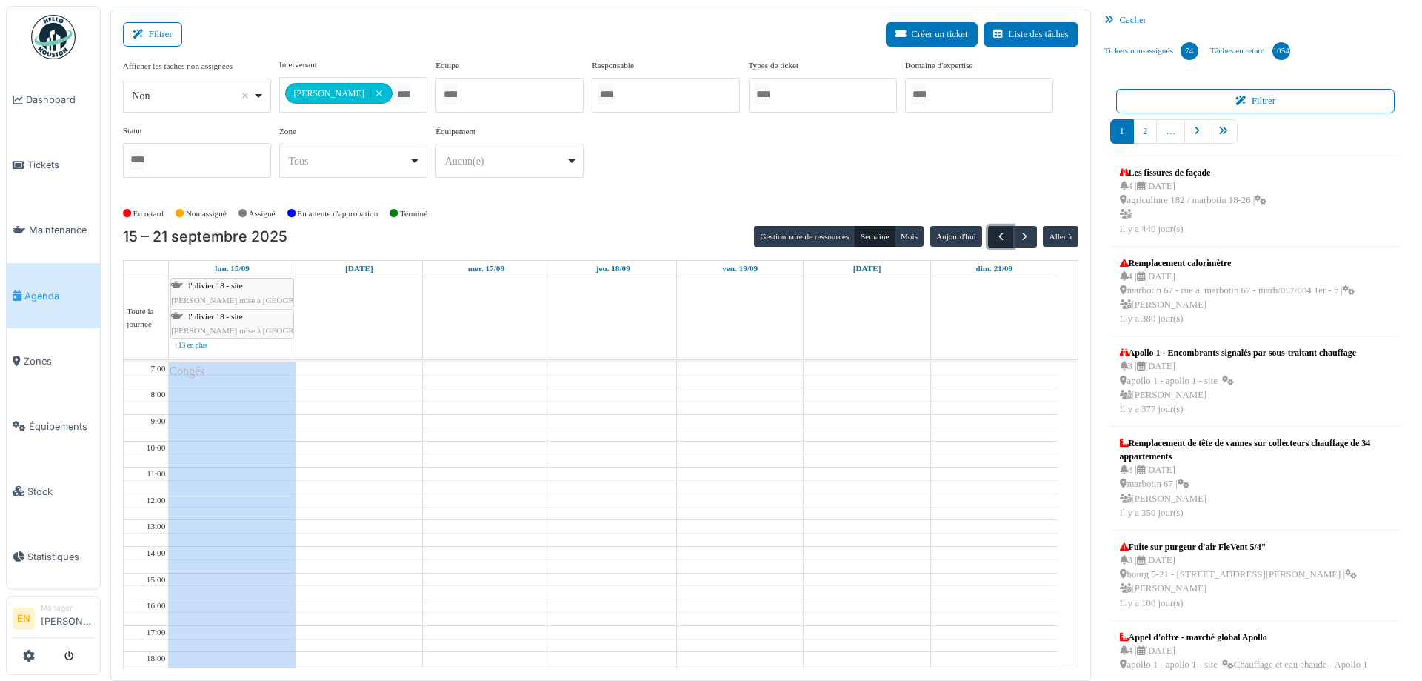
click at [995, 236] on span "button" at bounding box center [1001, 236] width 13 height 13
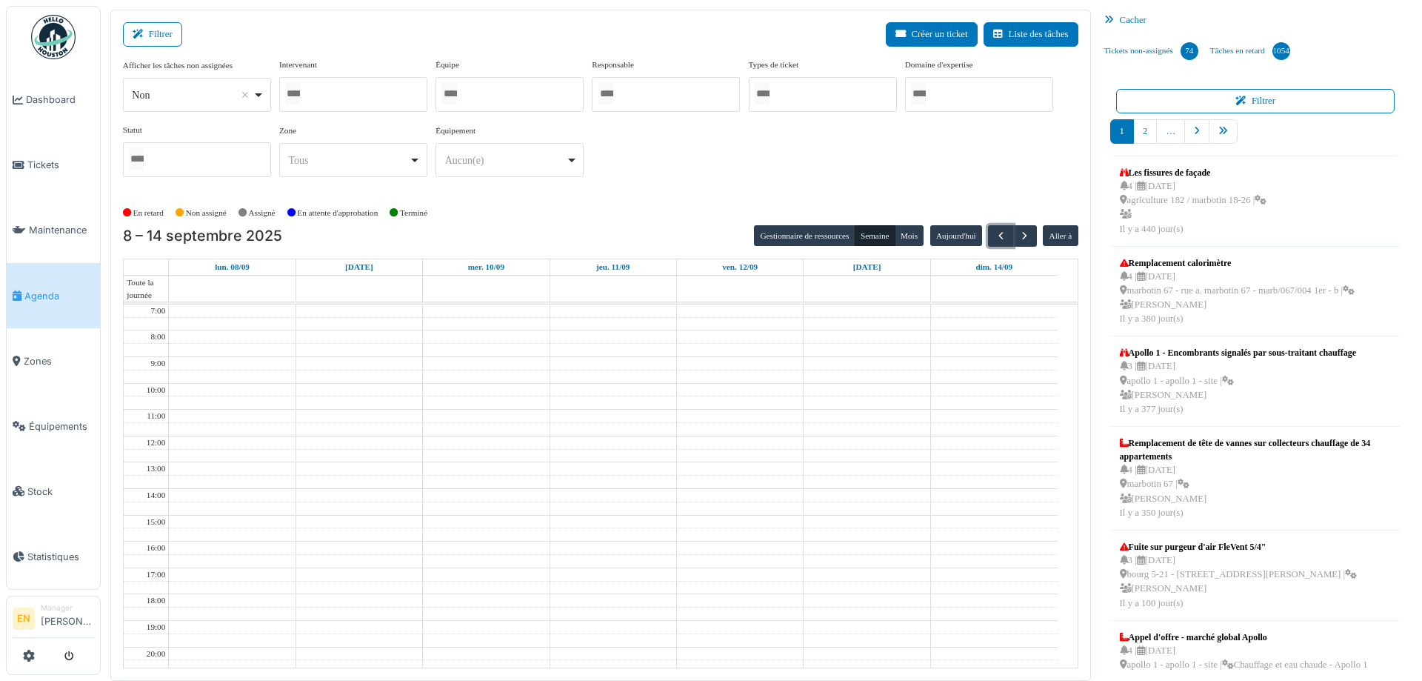
click at [331, 96] on div at bounding box center [353, 94] width 148 height 35
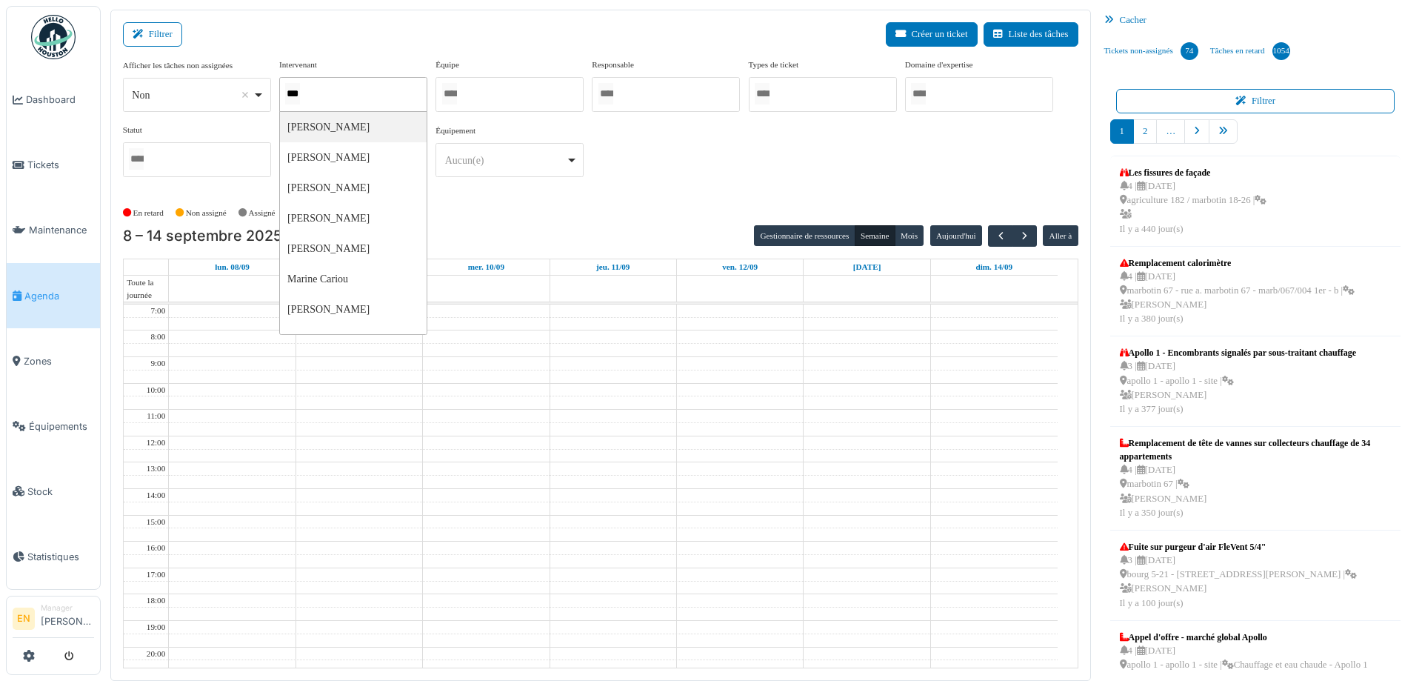
type input "****"
click at [677, 198] on div "**********" at bounding box center [600, 130] width 955 height 143
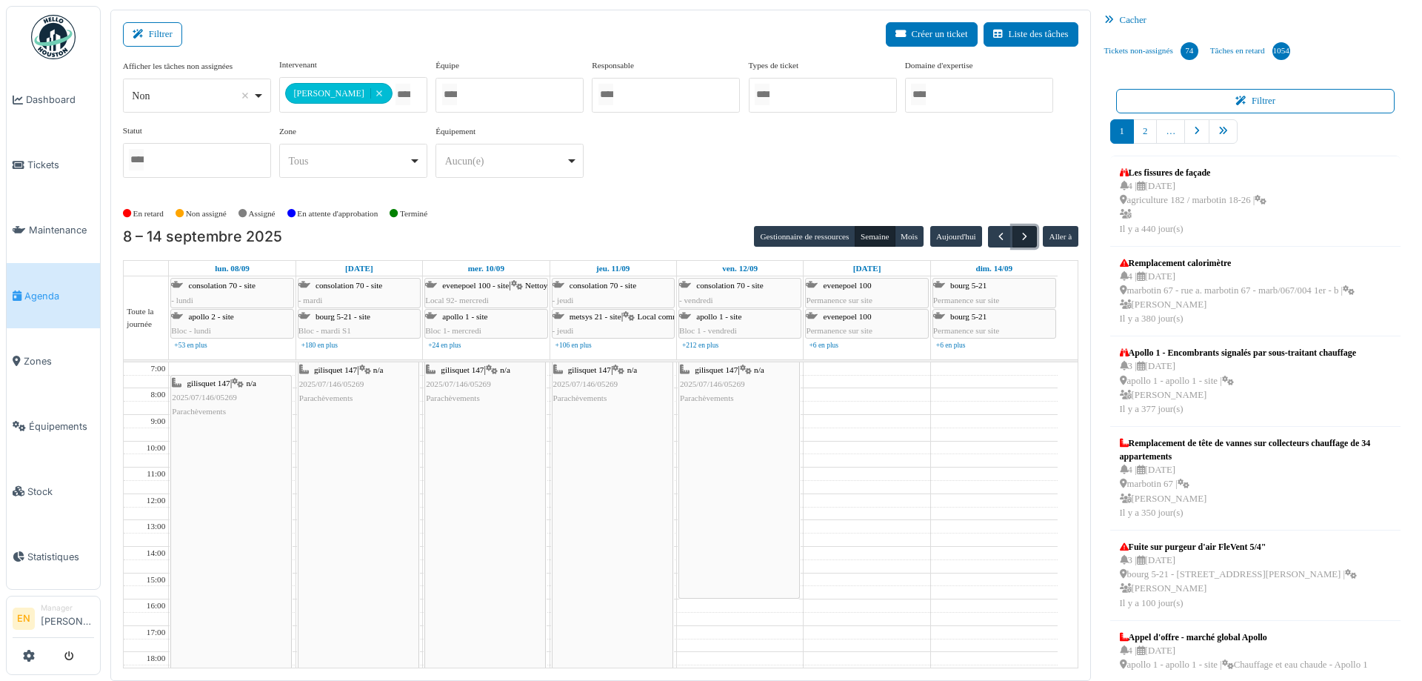
click at [1018, 233] on span "button" at bounding box center [1024, 236] width 13 height 13
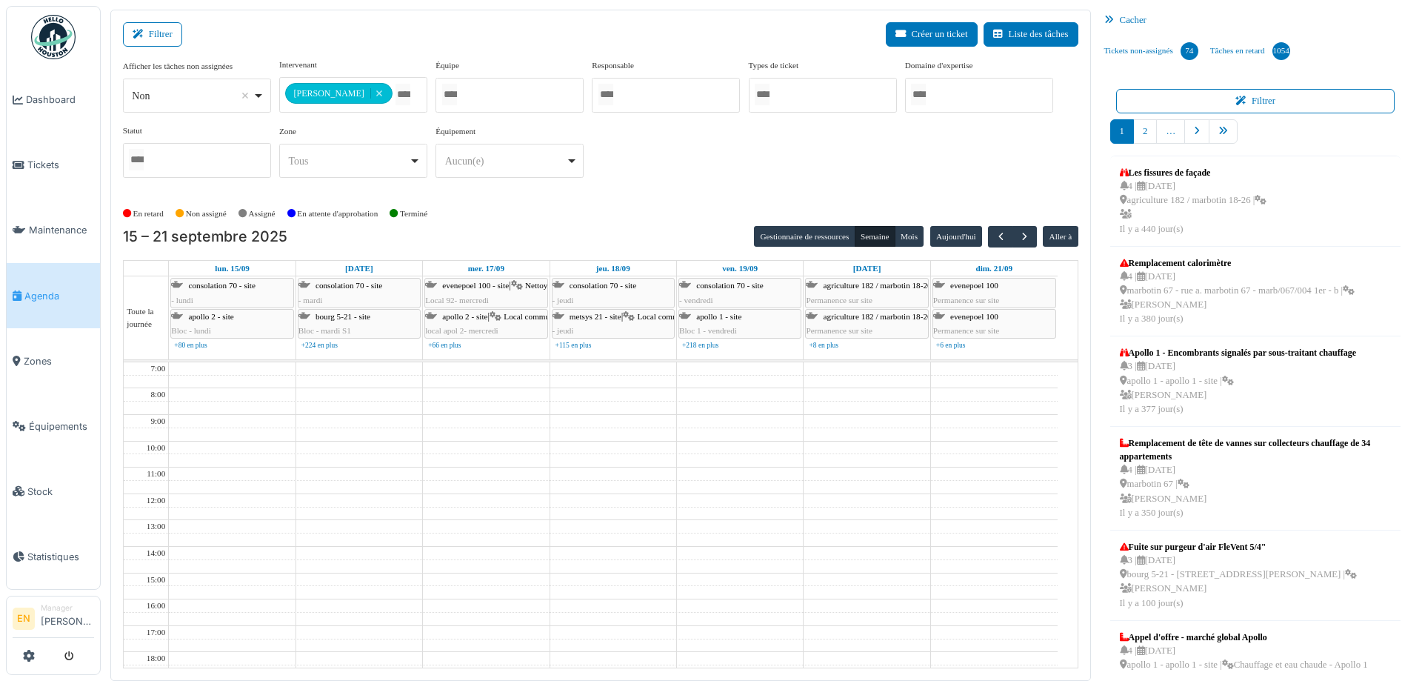
click at [661, 175] on div "**********" at bounding box center [600, 124] width 955 height 131
click at [995, 233] on span "button" at bounding box center [1001, 236] width 13 height 13
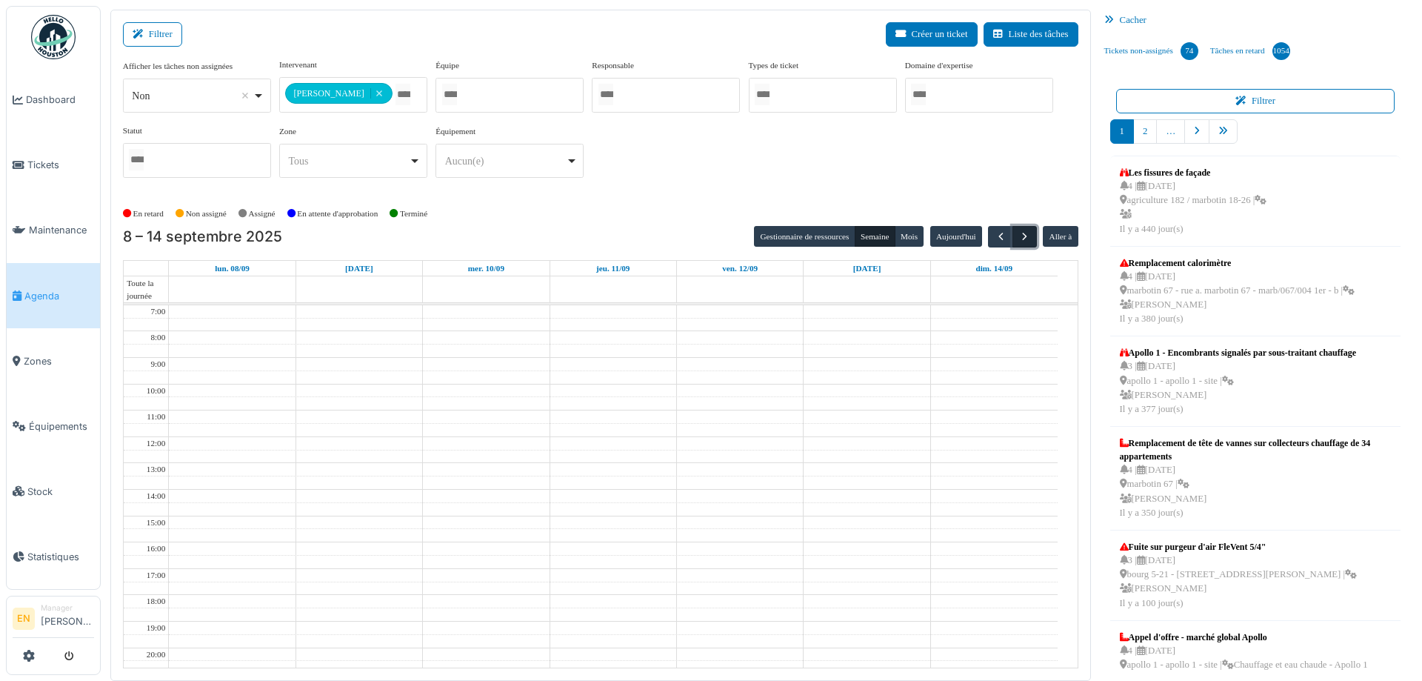
click at [1018, 235] on span "button" at bounding box center [1024, 236] width 13 height 13
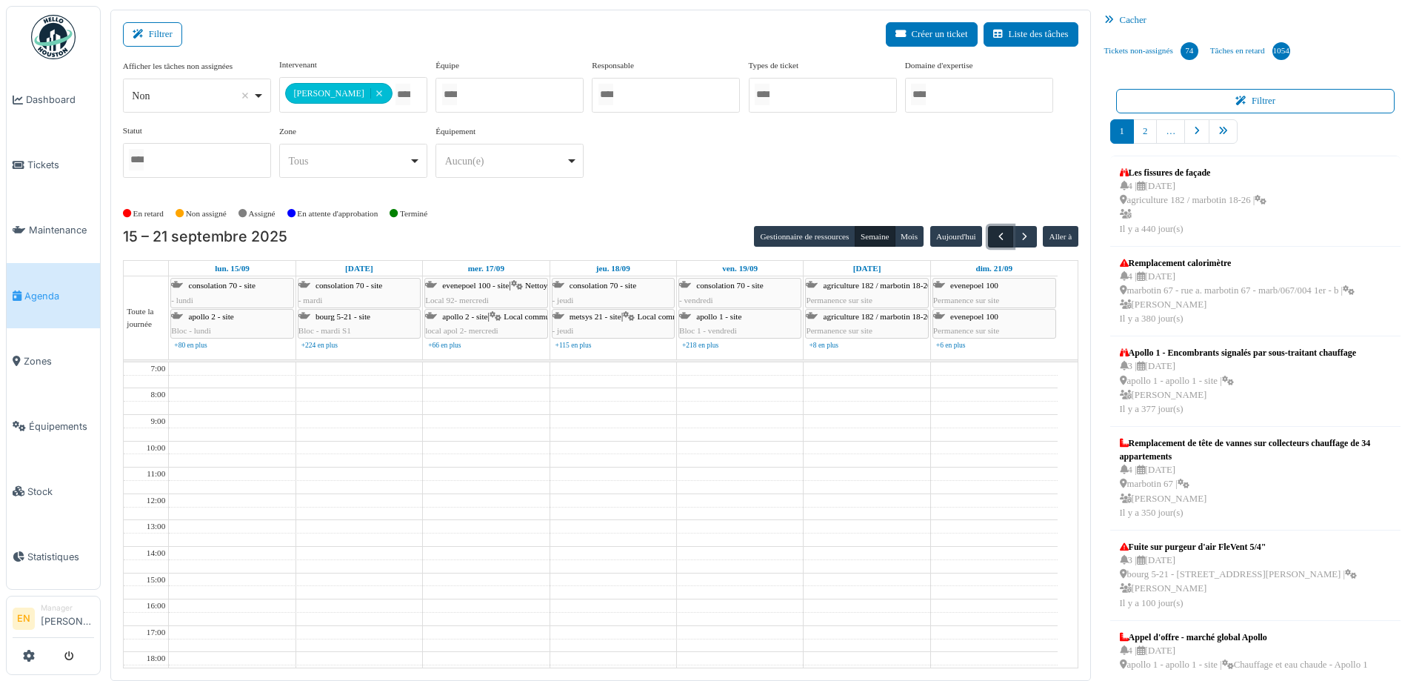
click at [995, 237] on span "button" at bounding box center [1001, 236] width 13 height 13
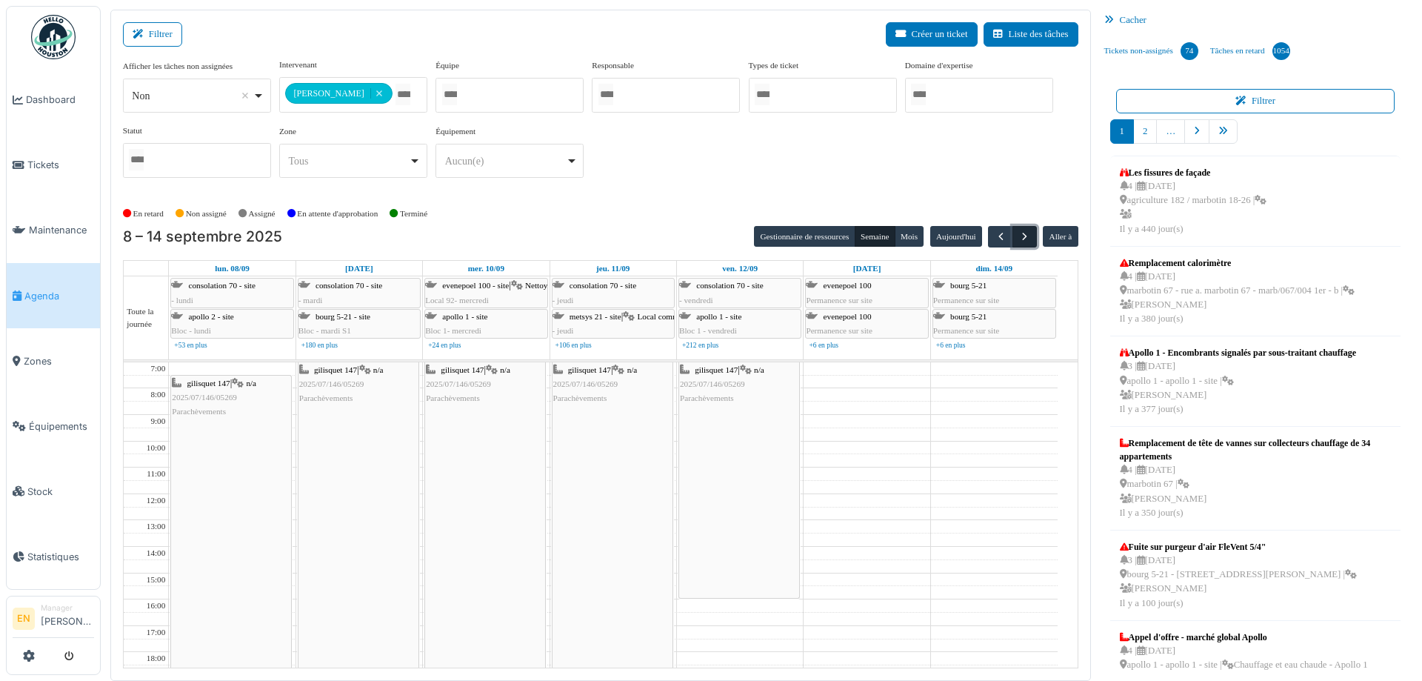
click at [1022, 235] on span "button" at bounding box center [1024, 236] width 13 height 13
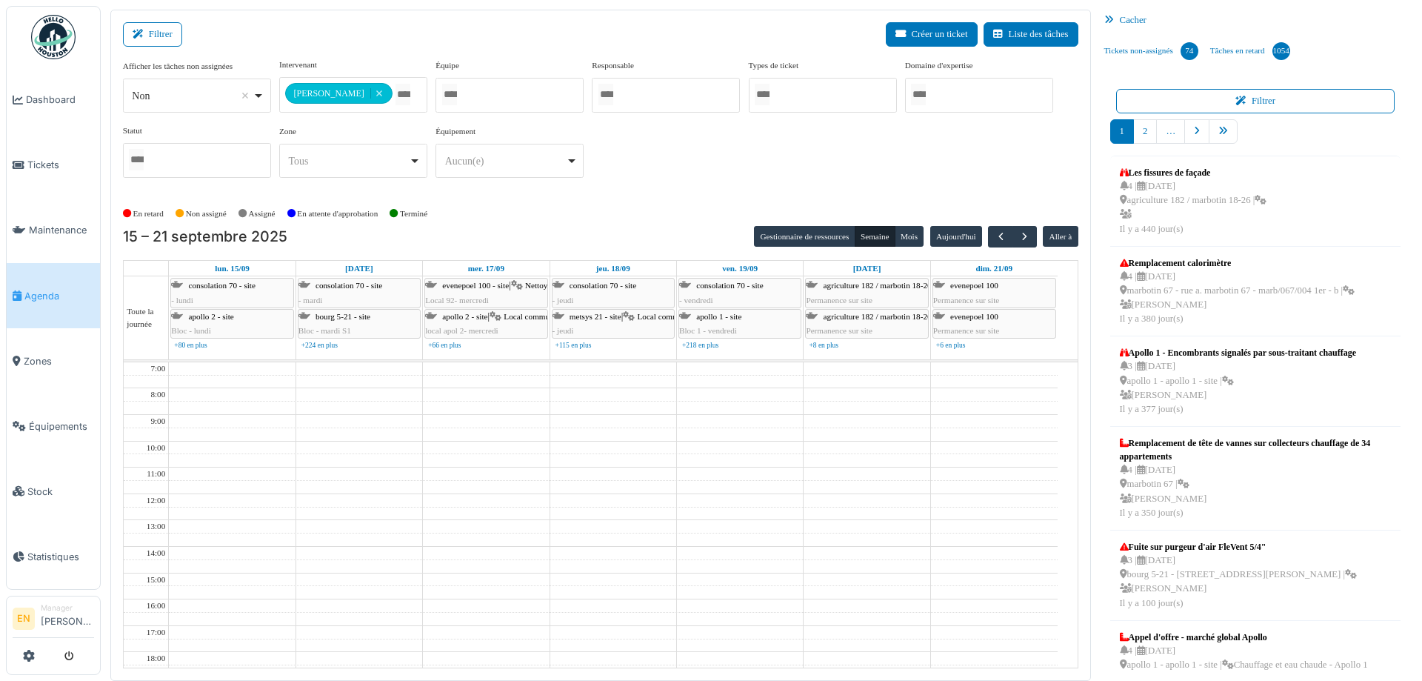
click at [676, 204] on div "En retard Non assigné Assigné En attente d'approbation Terminé" at bounding box center [600, 213] width 955 height 24
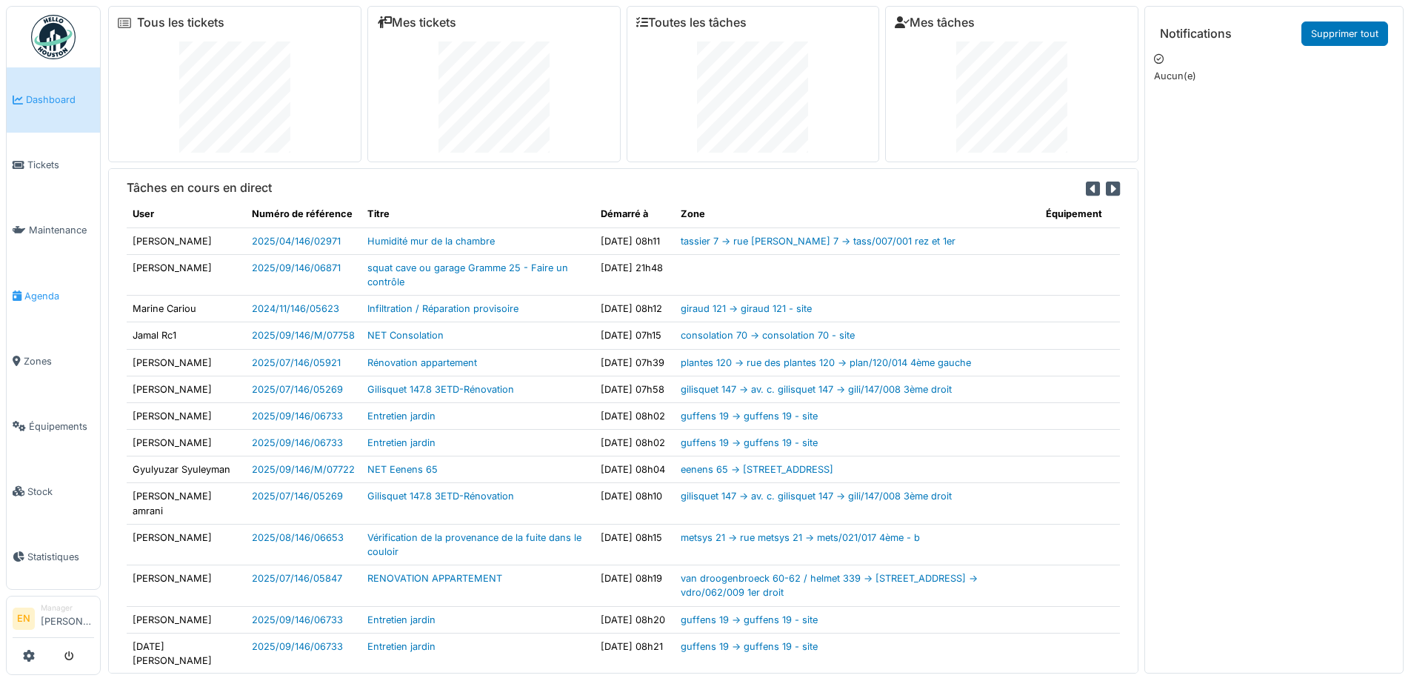
click at [46, 290] on span "Agenda" at bounding box center [59, 296] width 70 height 14
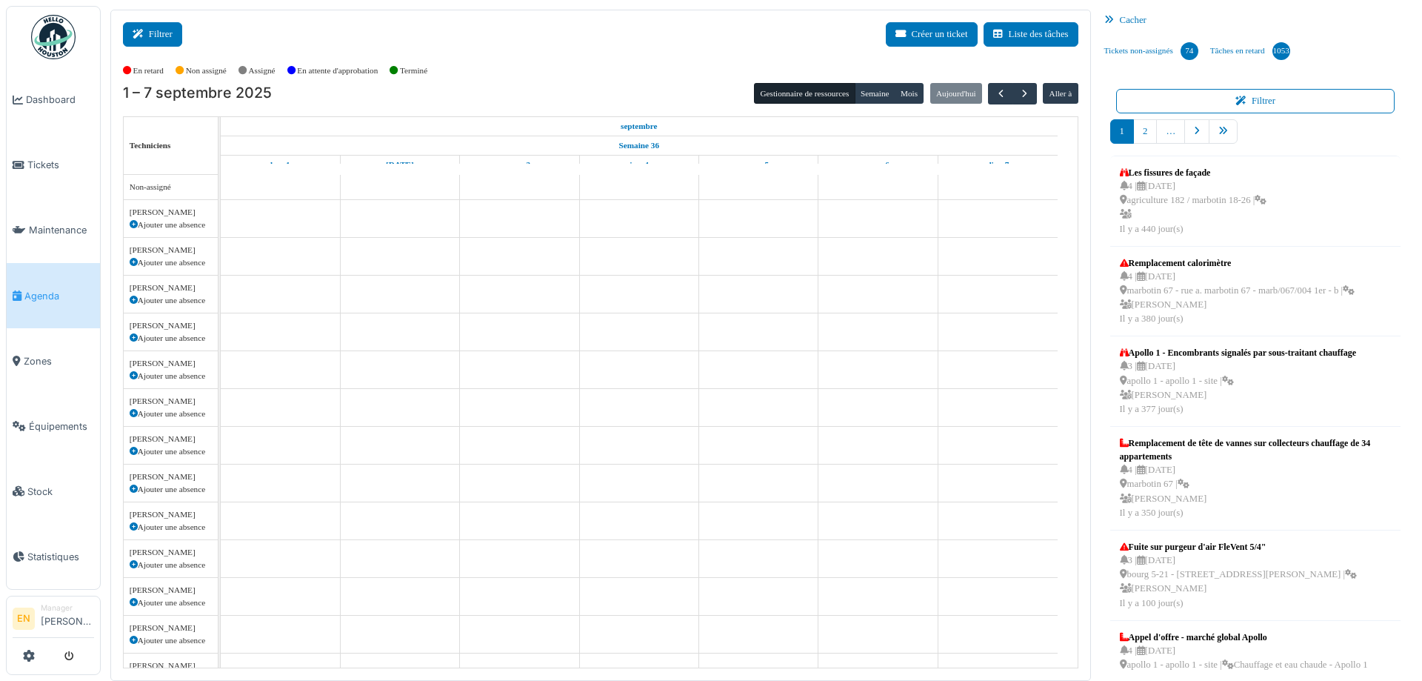
click at [169, 33] on button "Filtrer" at bounding box center [152, 34] width 59 height 24
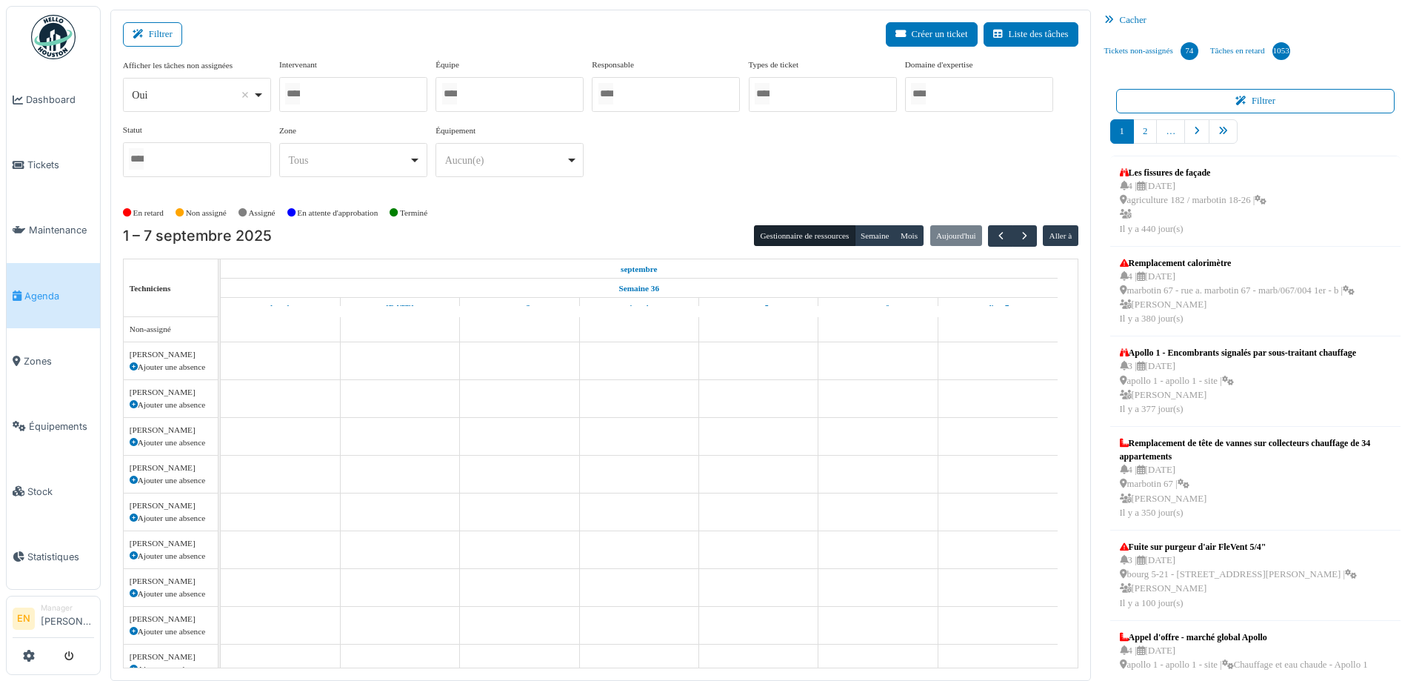
click at [256, 96] on div "Oui Remove item" at bounding box center [197, 94] width 136 height 21
select select "**"
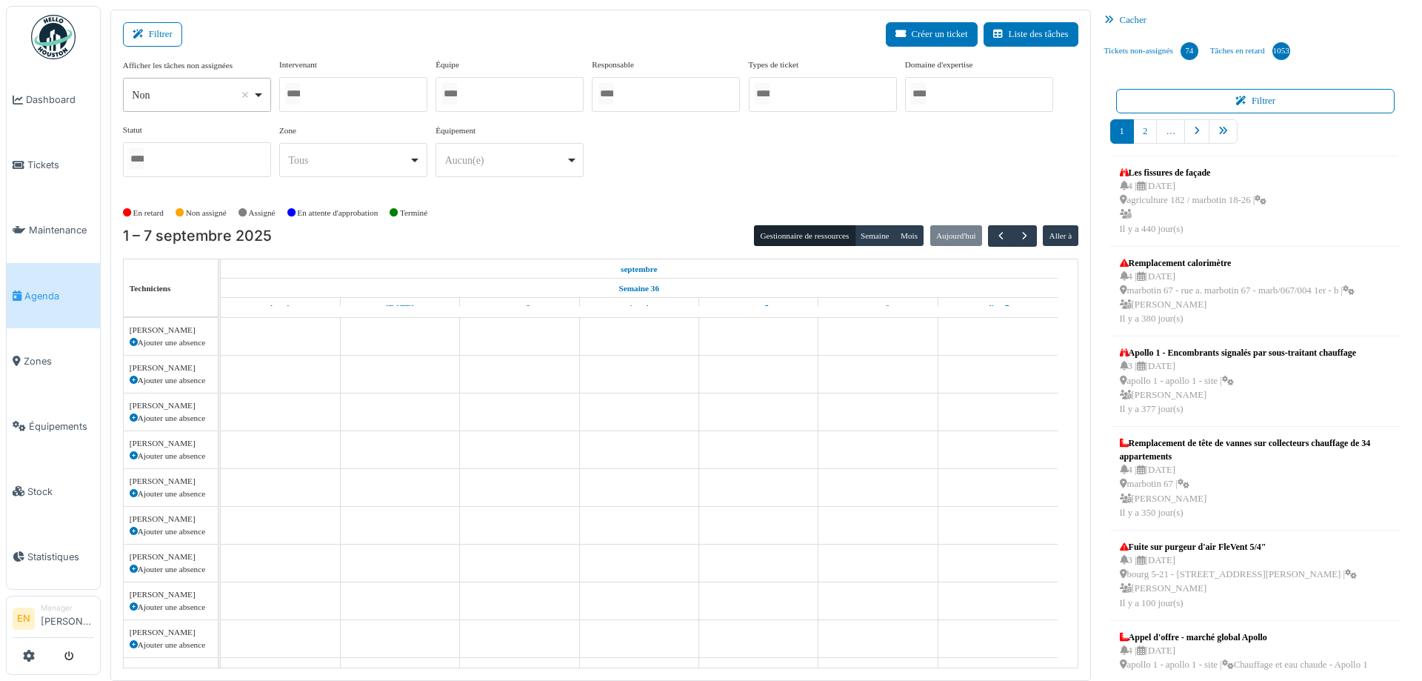
click at [364, 91] on div at bounding box center [353, 94] width 148 height 35
click at [472, 94] on div at bounding box center [509, 94] width 148 height 35
click at [707, 187] on div "Afficher les tâches non assignées *** Non Remove item Oui Non Intervenant Abdel…" at bounding box center [600, 124] width 955 height 131
click at [876, 237] on button "Semaine" at bounding box center [875, 236] width 41 height 21
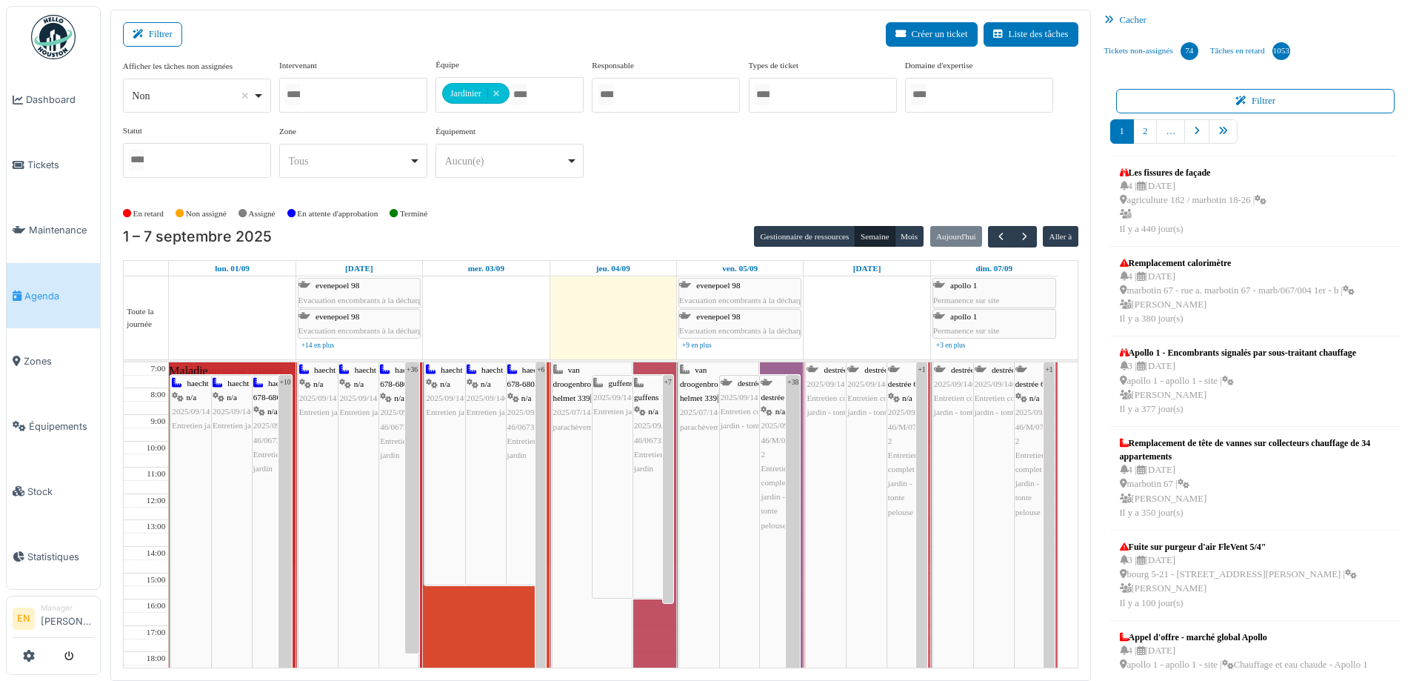
click at [712, 153] on div "Afficher les tâches non assignées *** Non Remove item Oui Non Intervenant Abdel…" at bounding box center [600, 124] width 955 height 131
click at [867, 238] on button "Semaine" at bounding box center [875, 236] width 41 height 21
click at [766, 176] on div "Afficher les tâches non assignées *** Non Remove item Oui Non Intervenant Abdel…" at bounding box center [600, 124] width 955 height 131
click at [792, 180] on div "Afficher les tâches non assignées *** Non Remove item Oui Non Intervenant Abdel…" at bounding box center [600, 124] width 955 height 131
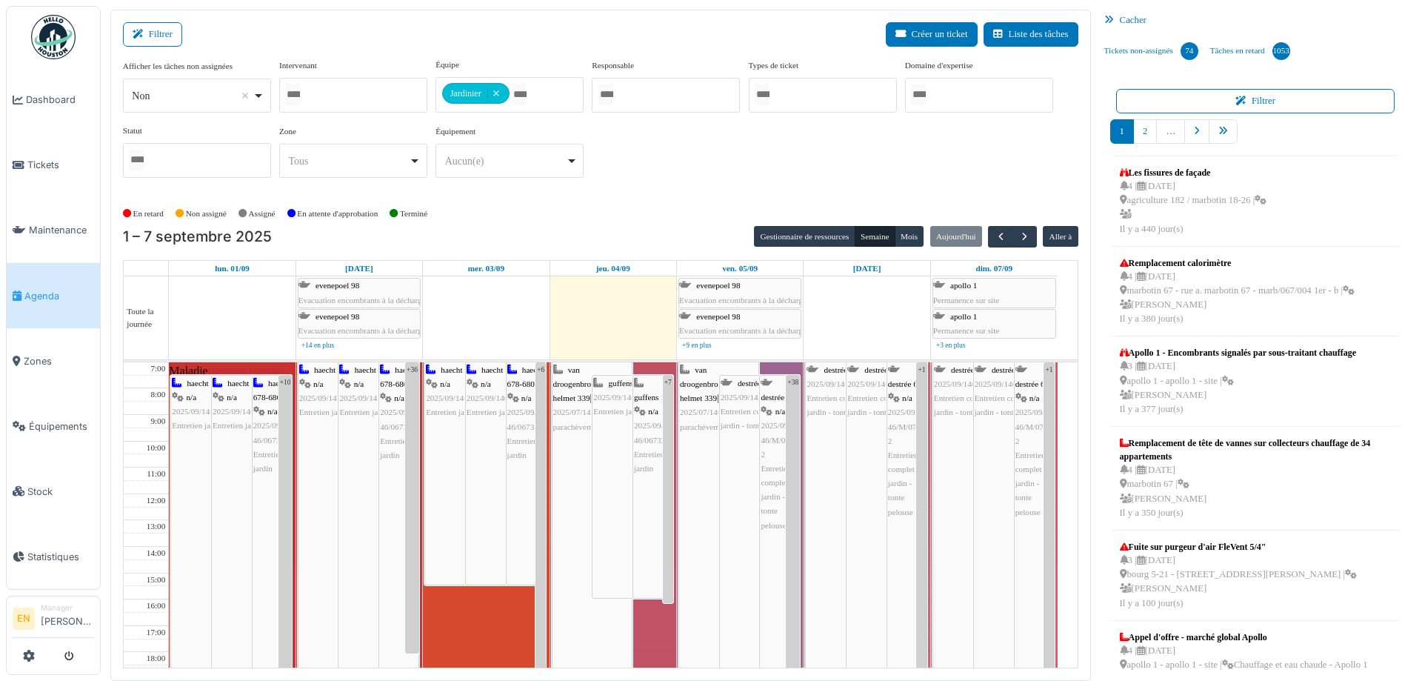
click at [47, 289] on span "Agenda" at bounding box center [59, 296] width 70 height 14
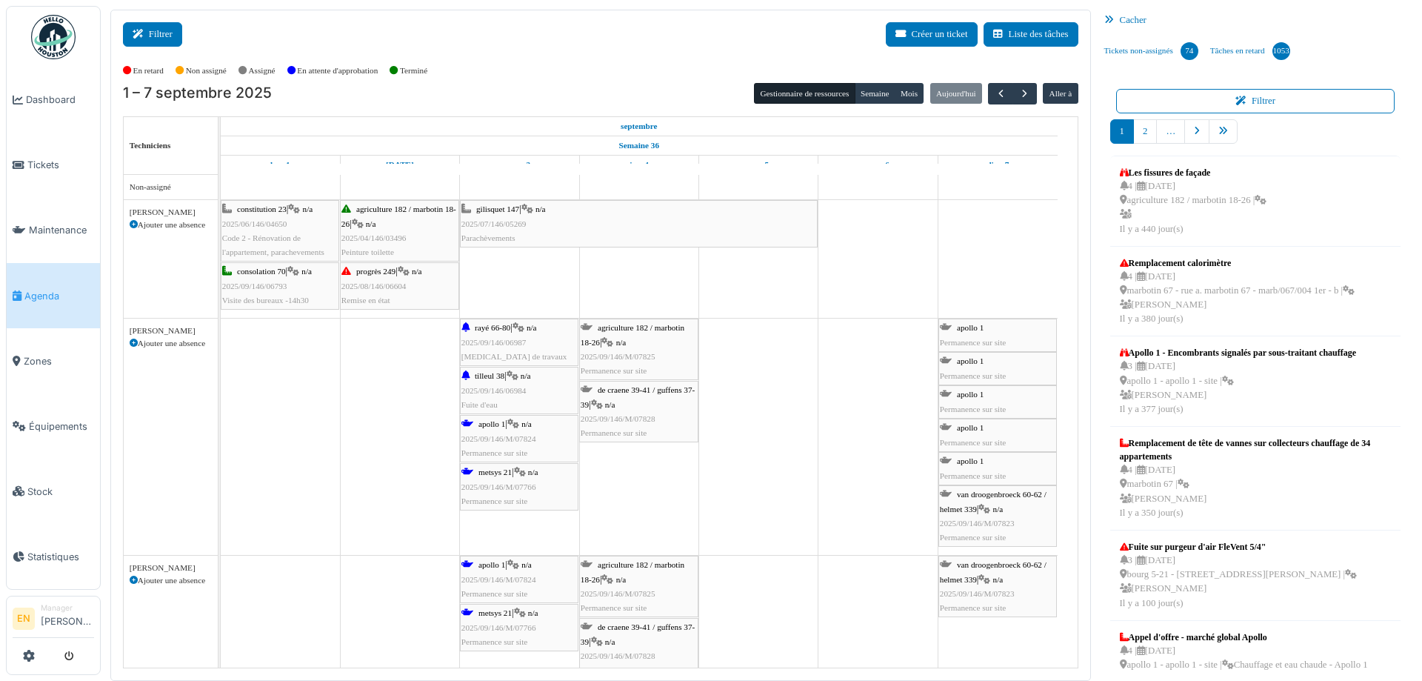
click at [150, 36] on button "Filtrer" at bounding box center [152, 34] width 59 height 24
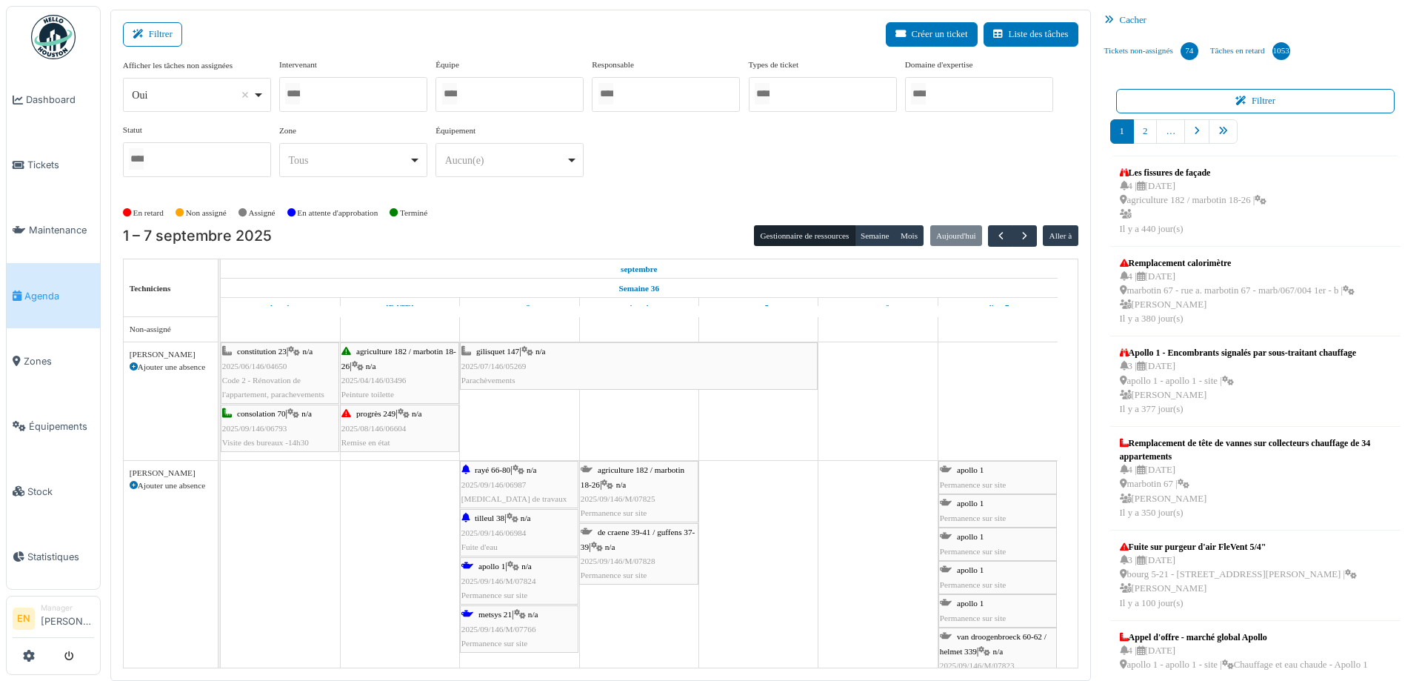
click at [476, 88] on div at bounding box center [509, 94] width 148 height 35
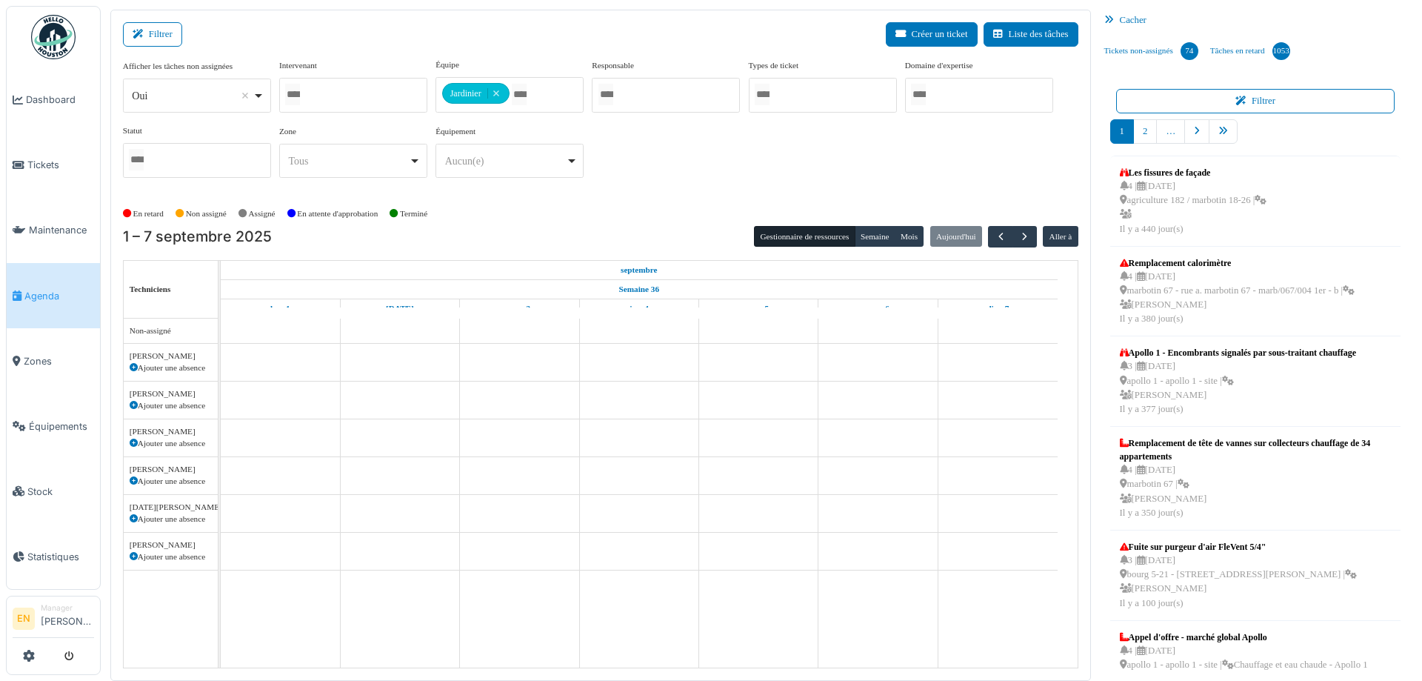
click at [652, 184] on div "Afficher les tâches non assignées *** Oui Remove item Oui Non Intervenant [PERS…" at bounding box center [600, 124] width 955 height 131
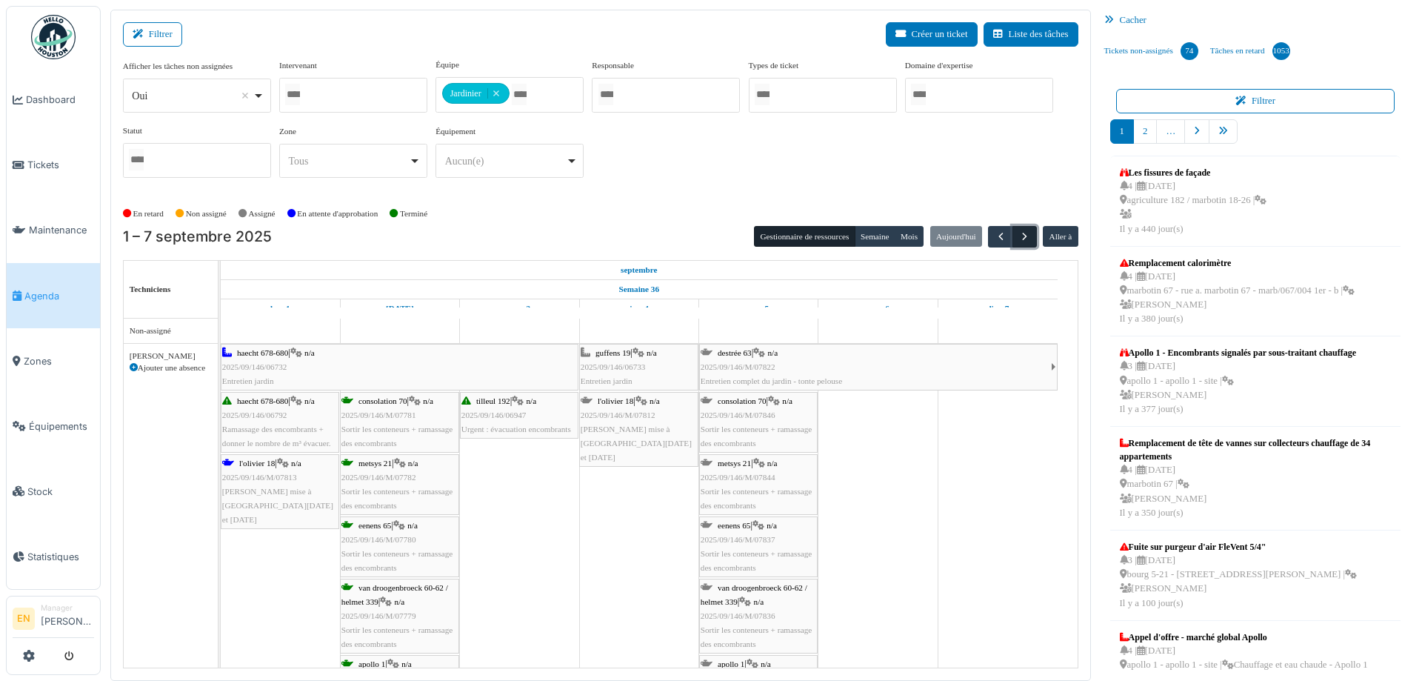
click at [1018, 233] on span "button" at bounding box center [1024, 236] width 13 height 13
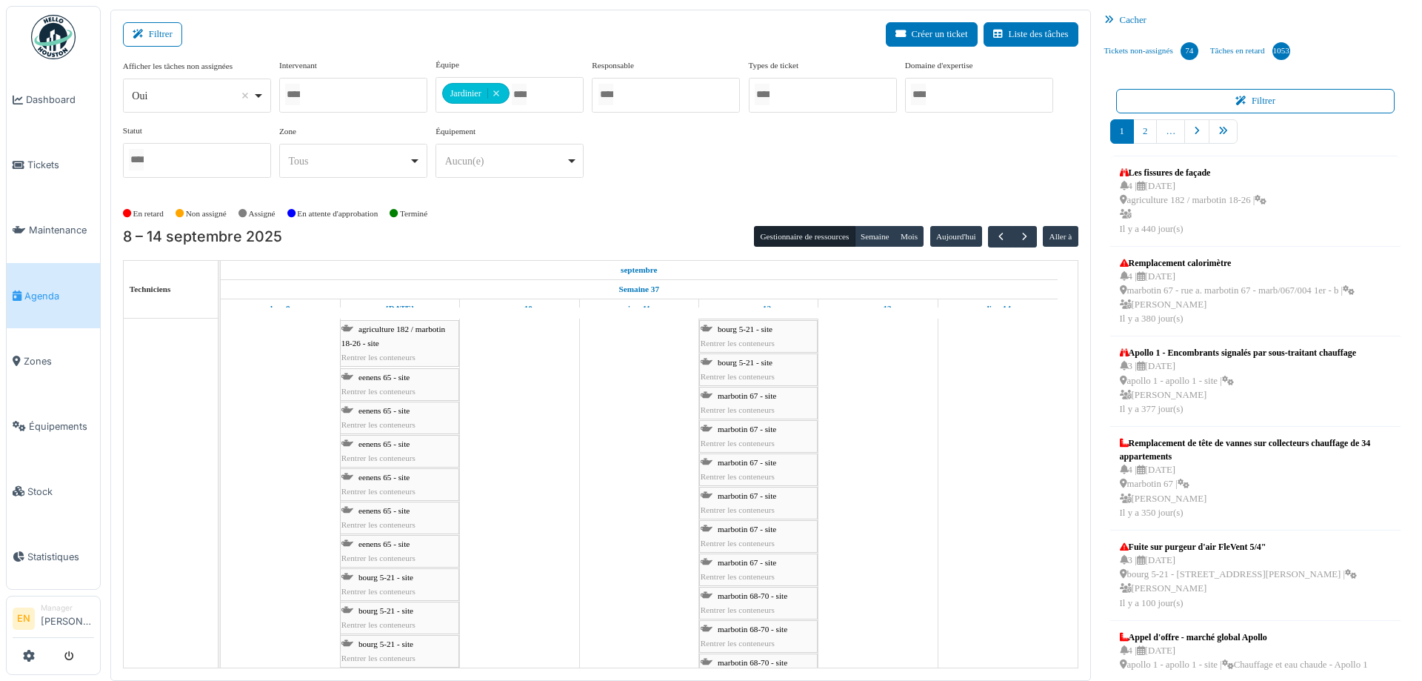
drag, startPoint x: 738, startPoint y: 156, endPoint x: 1113, endPoint y: 2, distance: 405.8
click at [786, 133] on div "Afficher les tâches non assignées *** Oui Remove item Oui Non Intervenant [PERS…" at bounding box center [600, 124] width 955 height 131
